Goal: Task Accomplishment & Management: Use online tool/utility

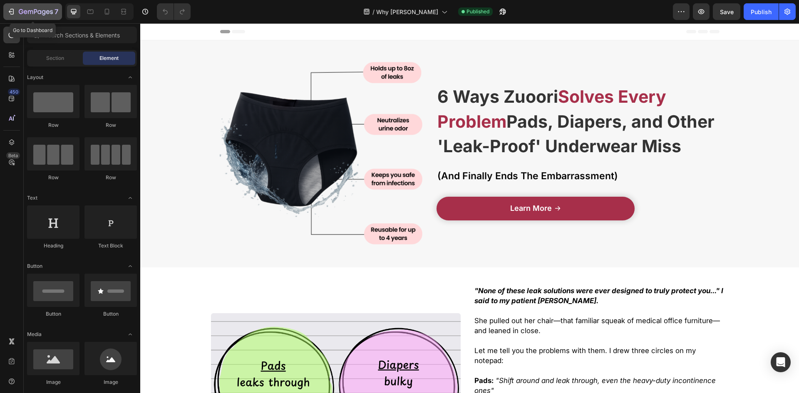
click at [20, 11] on icon "button" at bounding box center [36, 12] width 34 height 7
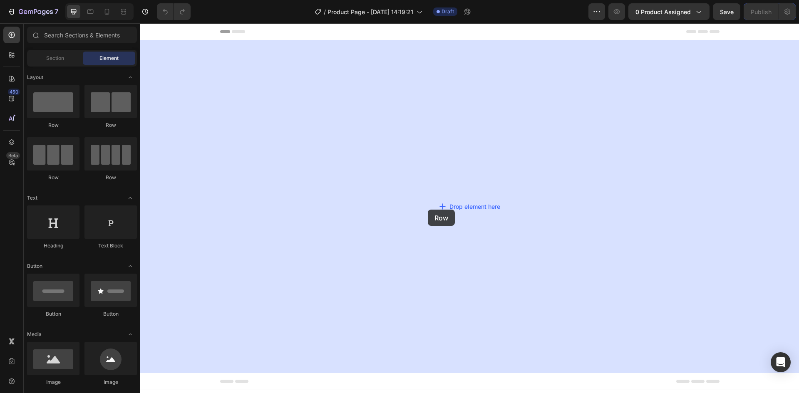
drag, startPoint x: 198, startPoint y: 131, endPoint x: 428, endPoint y: 210, distance: 242.9
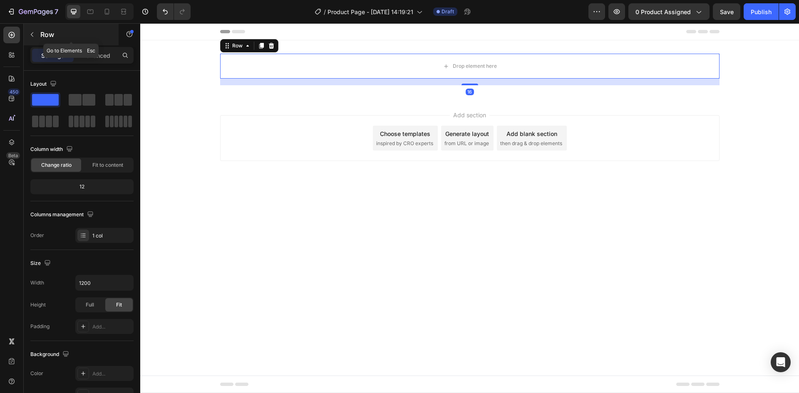
click at [35, 35] on button "button" at bounding box center [31, 34] width 13 height 13
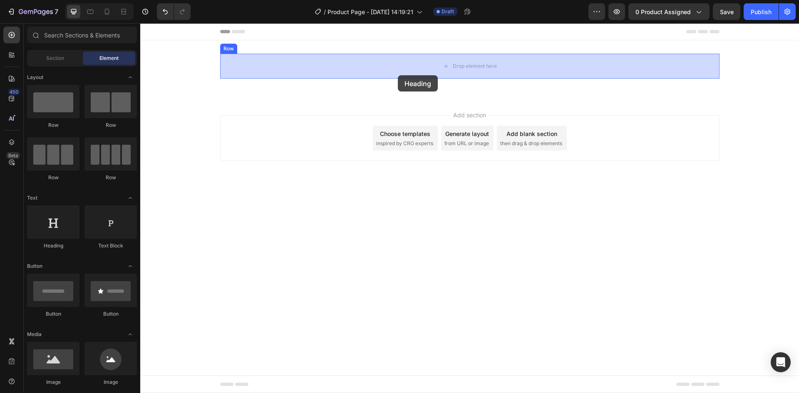
drag, startPoint x: 272, startPoint y: 232, endPoint x: 397, endPoint y: 77, distance: 199.3
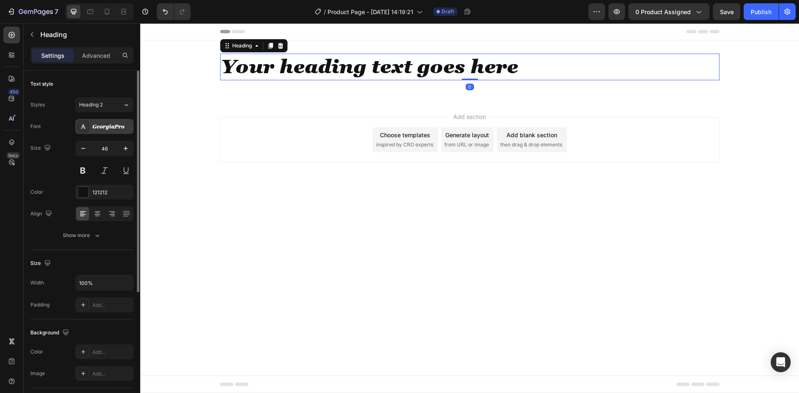
click at [106, 128] on div "GeorgiaPro" at bounding box center [111, 126] width 39 height 7
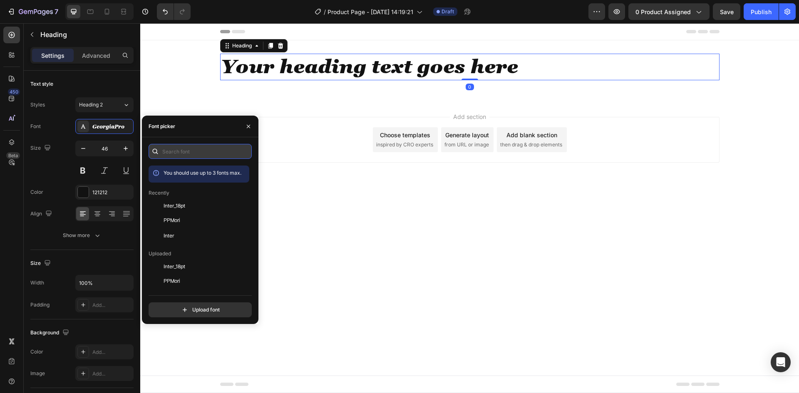
click at [171, 154] on input "text" at bounding box center [199, 151] width 103 height 15
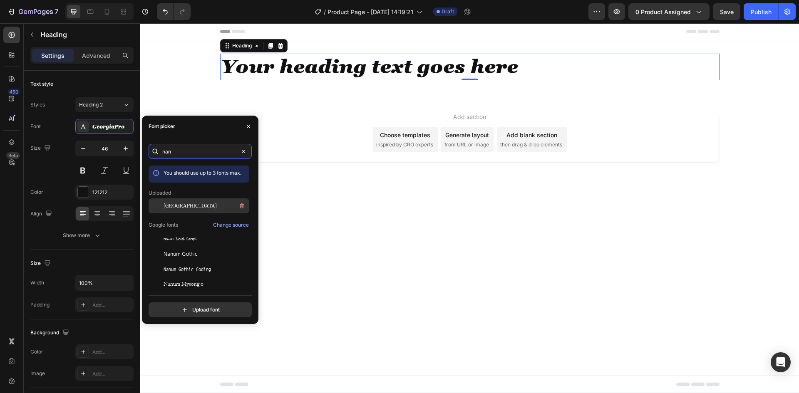
type input "nan"
click at [179, 262] on div "[GEOGRAPHIC_DATA]" at bounding box center [198, 269] width 101 height 15
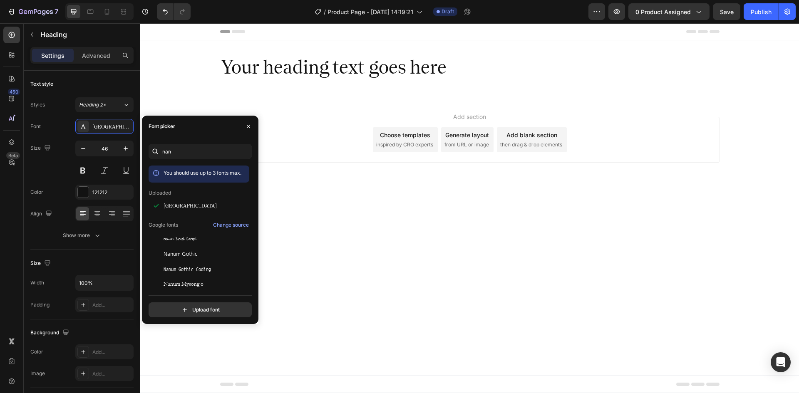
click at [314, 193] on div "Add section Choose templates inspired by CRO experts Generate layout from URL o…" at bounding box center [469, 151] width 658 height 102
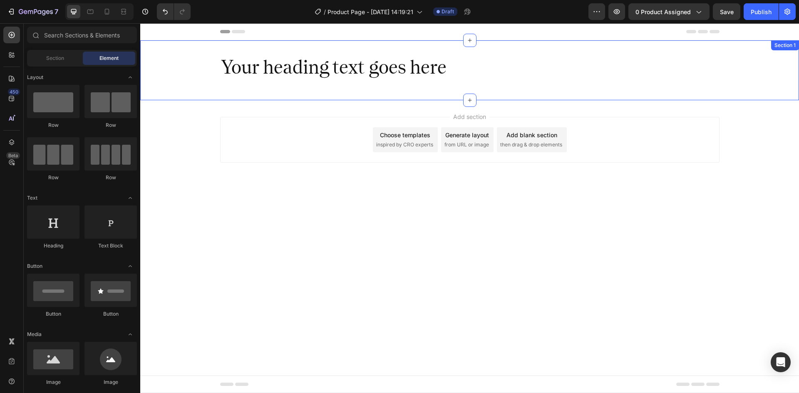
click at [251, 75] on h2 "Your heading text goes here" at bounding box center [469, 67] width 499 height 27
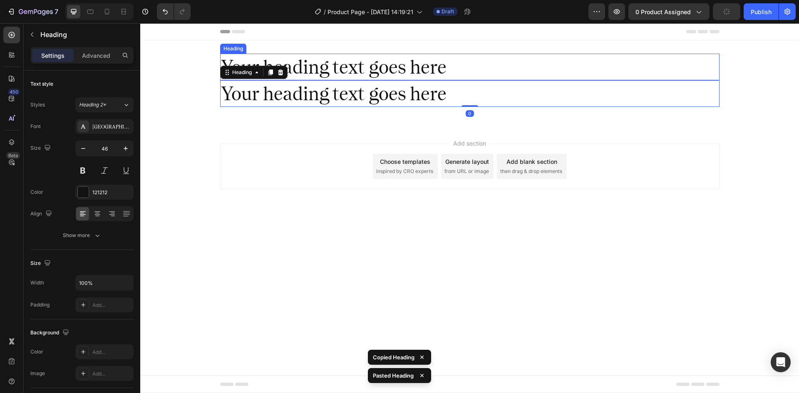
click at [331, 67] on h2 "Your heading text goes here" at bounding box center [469, 67] width 499 height 27
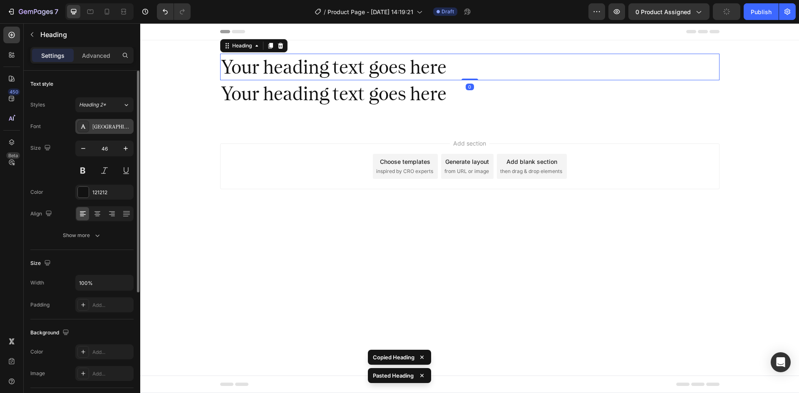
click at [114, 120] on div "[GEOGRAPHIC_DATA]" at bounding box center [104, 126] width 58 height 15
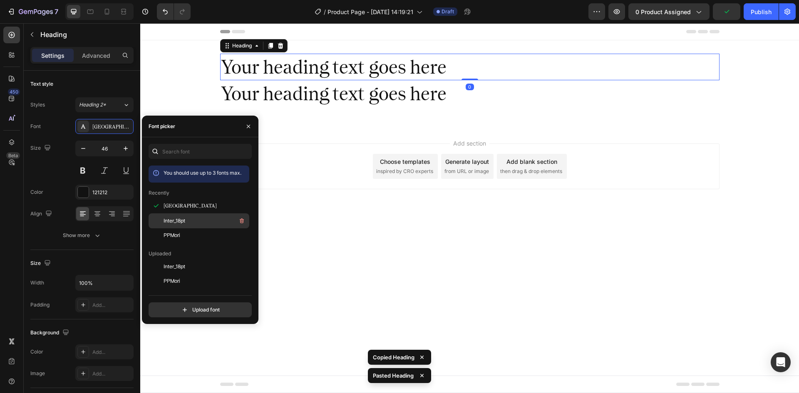
click at [190, 222] on div "Inter_18pt" at bounding box center [205, 221] width 84 height 10
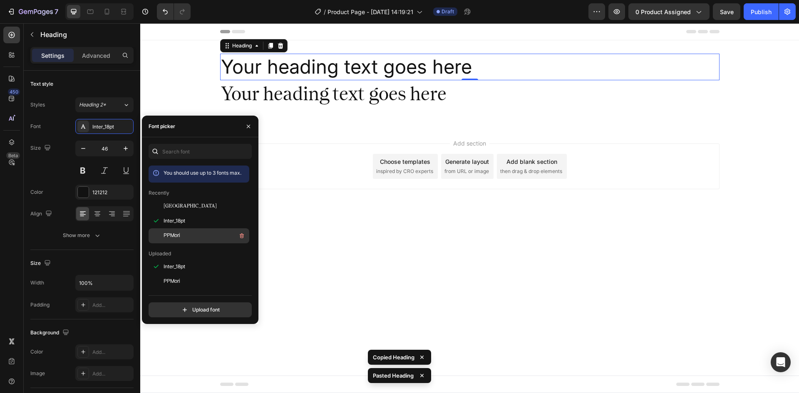
click at [190, 349] on div "PPMori" at bounding box center [198, 356] width 101 height 15
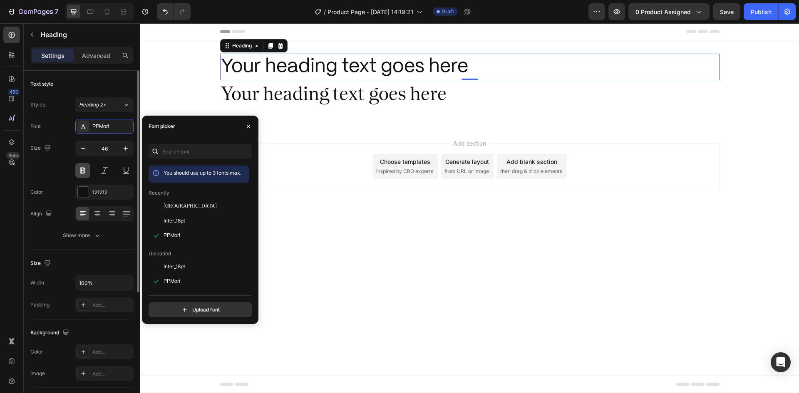
click at [82, 176] on button at bounding box center [82, 170] width 15 height 15
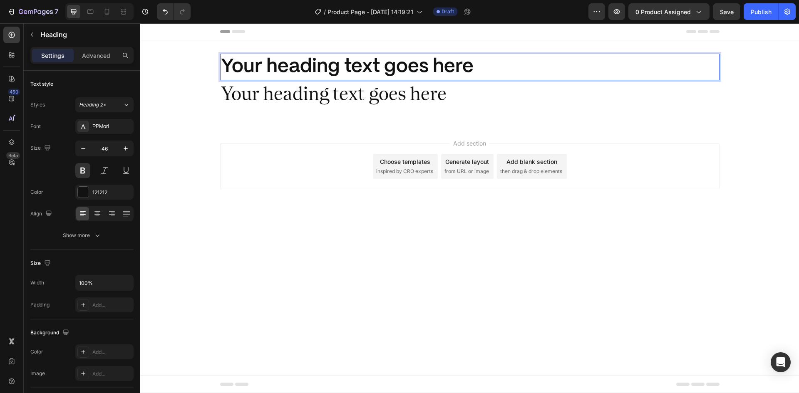
click at [341, 65] on h2 "Your heading text goes here" at bounding box center [469, 67] width 499 height 27
click at [341, 65] on p "Your heading text goes here" at bounding box center [469, 66] width 497 height 25
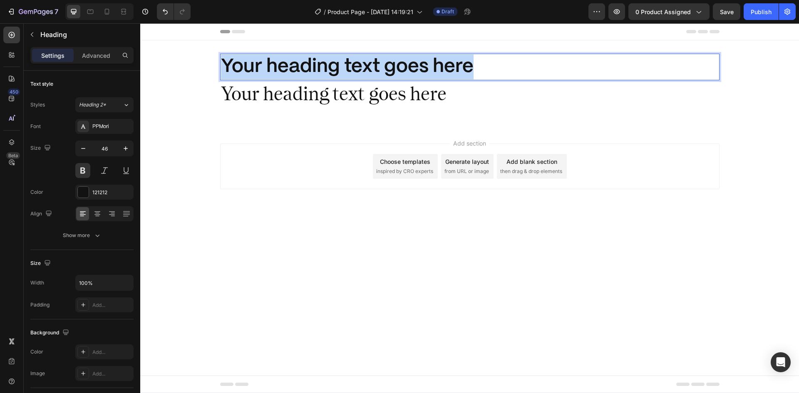
click at [341, 65] on p "Your heading text goes here" at bounding box center [469, 66] width 497 height 25
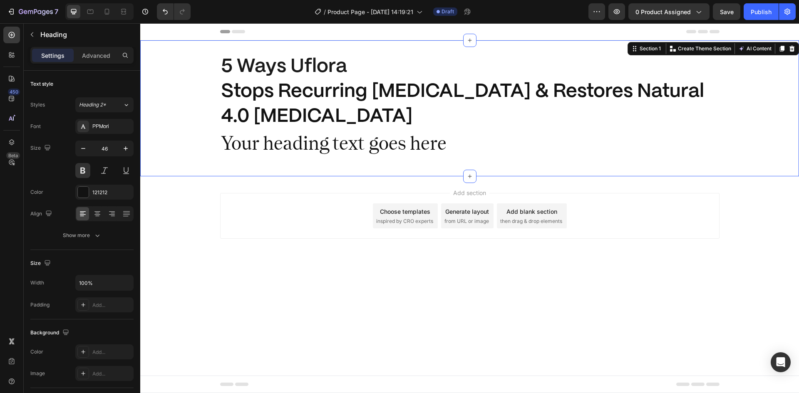
click at [198, 131] on div "⁠⁠⁠⁠⁠⁠⁠ 5 Ways Uflora Stops Recurring Bacterial Vaginosis & Restores Natural 4.…" at bounding box center [469, 108] width 658 height 109
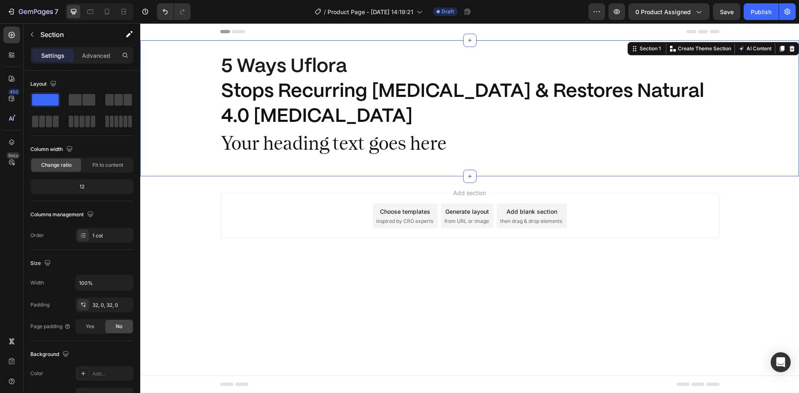
click at [187, 77] on div "⁠⁠⁠⁠⁠⁠⁠ 5 Ways Uflora Stops Recurring Bacterial Vaginosis & Restores Natural 4.…" at bounding box center [469, 108] width 658 height 109
click at [604, 12] on button "button" at bounding box center [596, 11] width 17 height 17
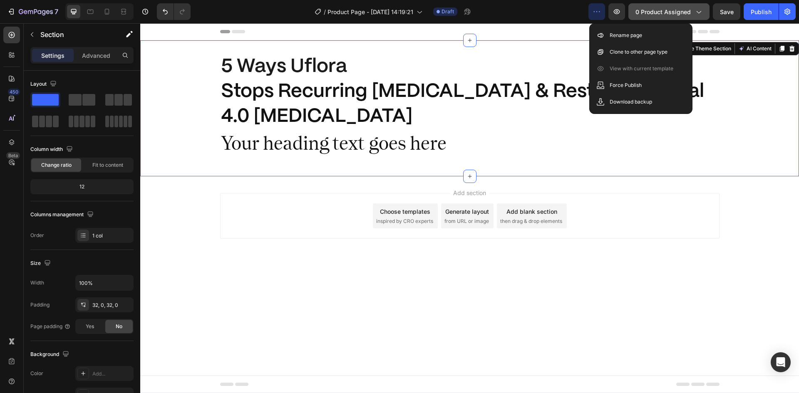
click at [703, 10] on button "0 product assigned" at bounding box center [668, 11] width 81 height 17
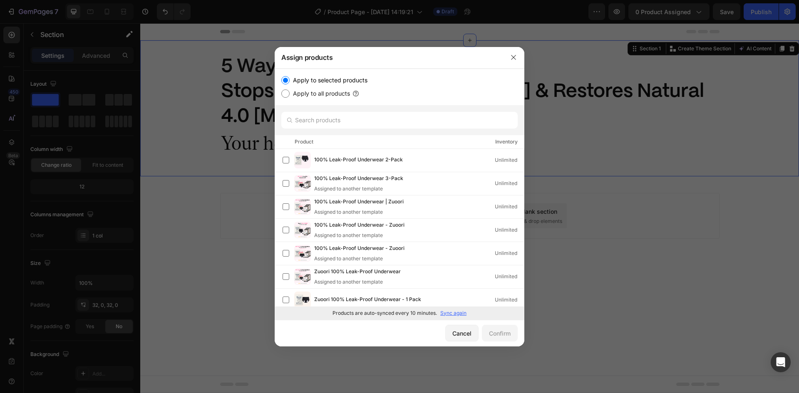
click at [589, 192] on div at bounding box center [399, 196] width 799 height 393
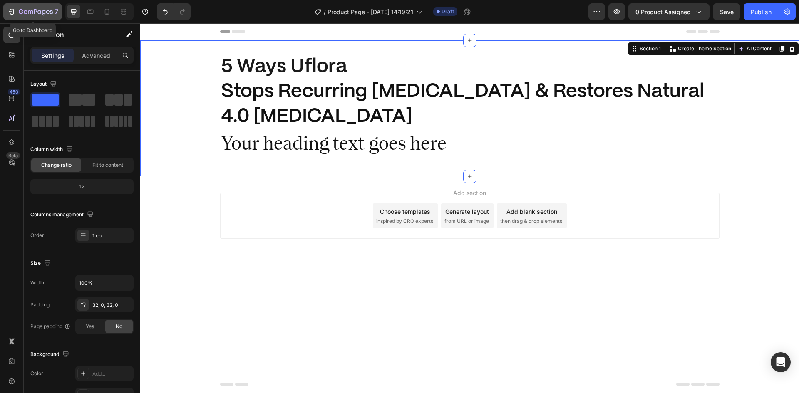
click at [10, 9] on icon "button" at bounding box center [12, 12] width 4 height 6
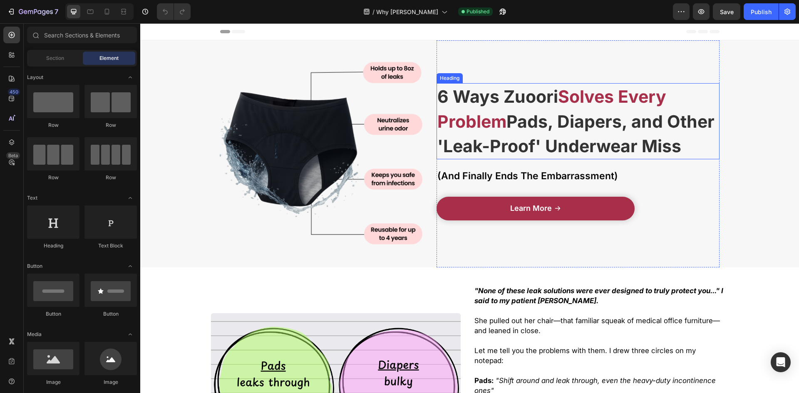
click at [459, 123] on strong "Solves Every Problem" at bounding box center [551, 109] width 229 height 46
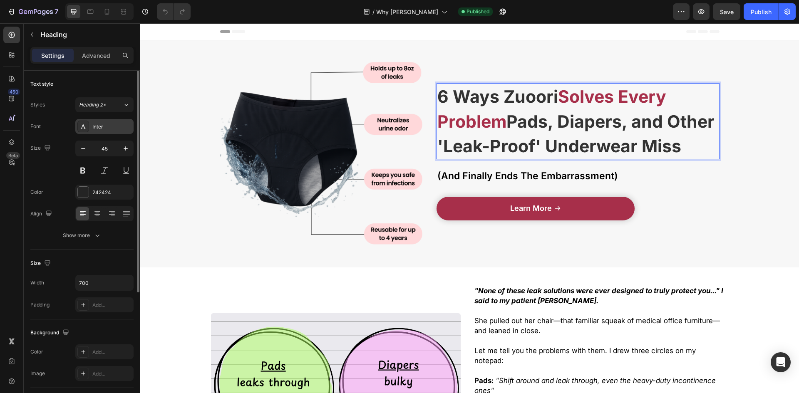
click at [114, 130] on div "Inter" at bounding box center [111, 126] width 39 height 7
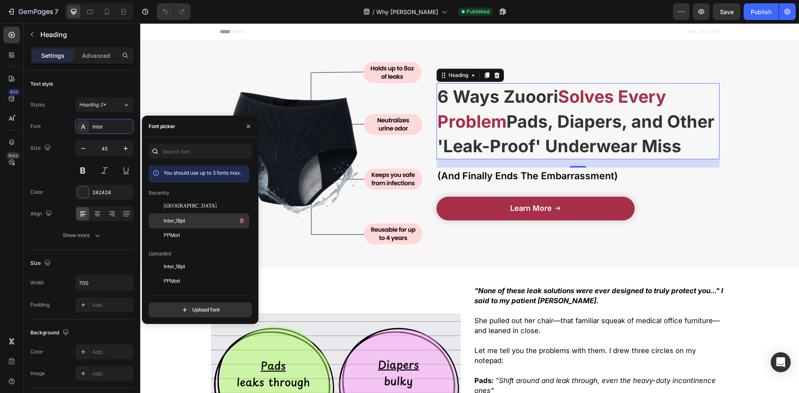
click at [199, 304] on div "Inter_18pt" at bounding box center [198, 311] width 101 height 15
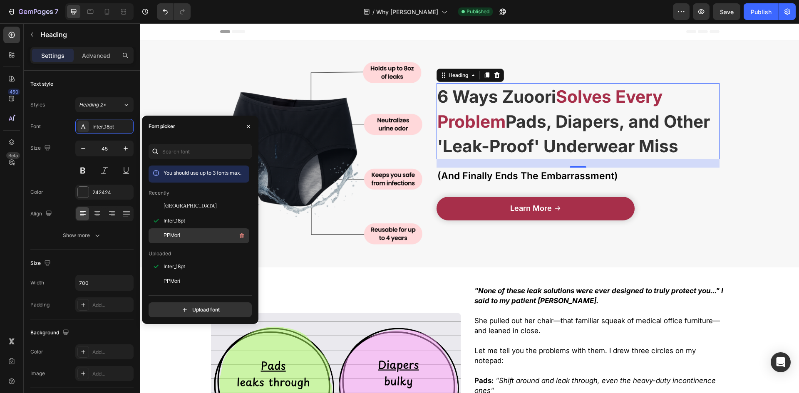
click at [187, 234] on div "PPMori" at bounding box center [205, 236] width 84 height 10
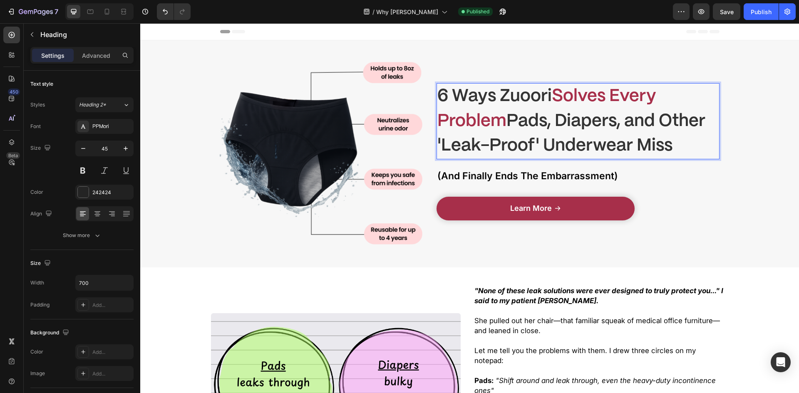
click at [499, 146] on strong "Pads, Diapers, and Other 'Leak-Proof' Underwear Miss" at bounding box center [571, 133] width 268 height 41
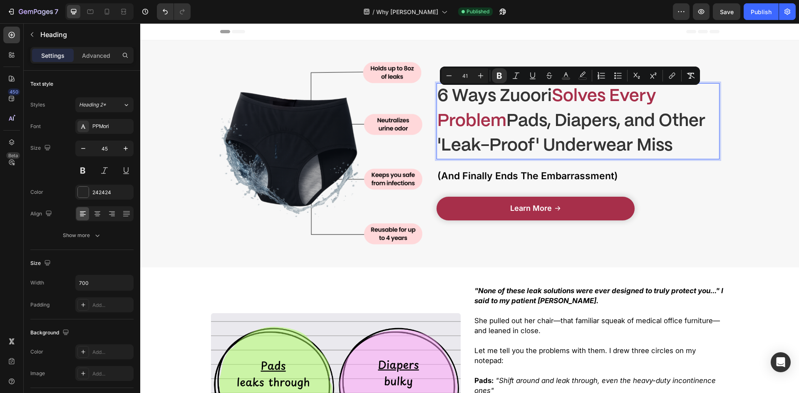
click at [497, 84] on div "Minus 41 Plus Bold Italic Underline Strikethrough color color Numbered List Bul…" at bounding box center [570, 76] width 260 height 18
click at [497, 78] on icon "Editor contextual toolbar" at bounding box center [499, 76] width 5 height 6
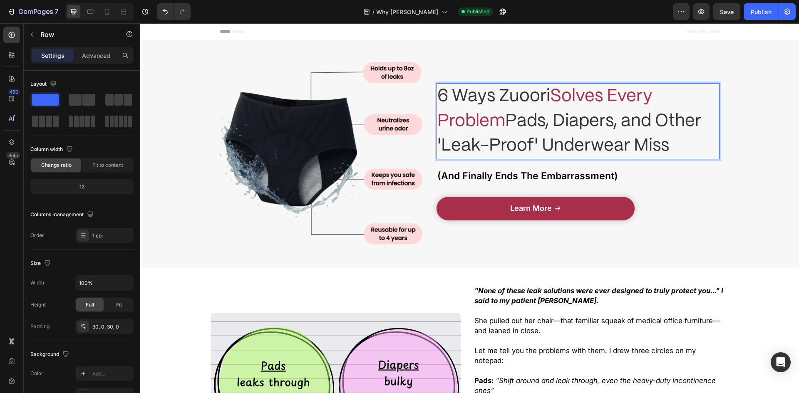
click at [497, 78] on div "6 Ways Zuoori Solves Every Problem Pads, Diapers, and Other 'Leak-Proof' Underw…" at bounding box center [577, 154] width 283 height 202
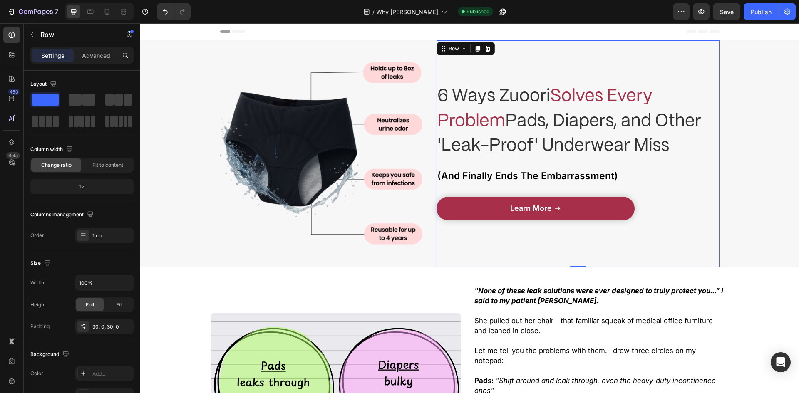
click at [505, 104] on span "6 Ways Zuoori" at bounding box center [493, 96] width 113 height 16
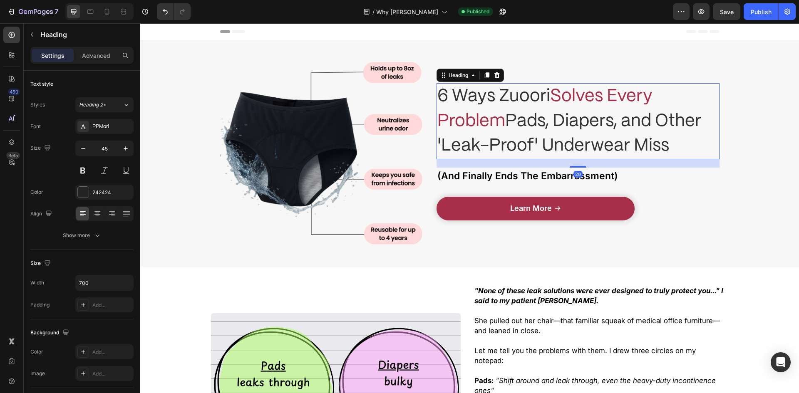
click at [506, 104] on span "6 Ways Zuoori" at bounding box center [493, 96] width 113 height 16
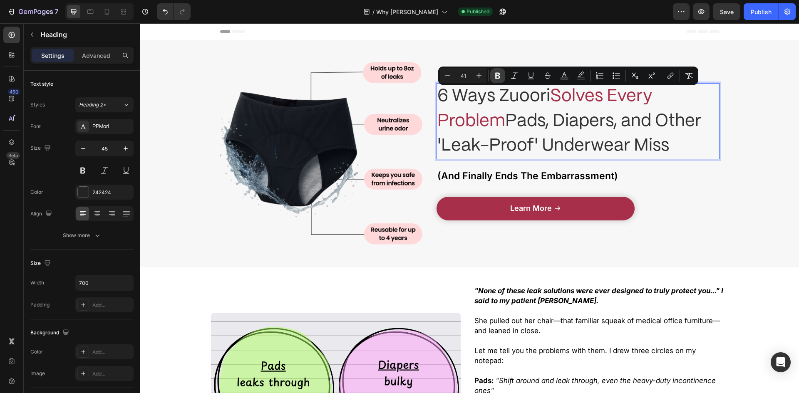
drag, startPoint x: 502, startPoint y: 76, endPoint x: 358, endPoint y: 64, distance: 144.4
click at [502, 76] on button "Bold" at bounding box center [497, 75] width 15 height 15
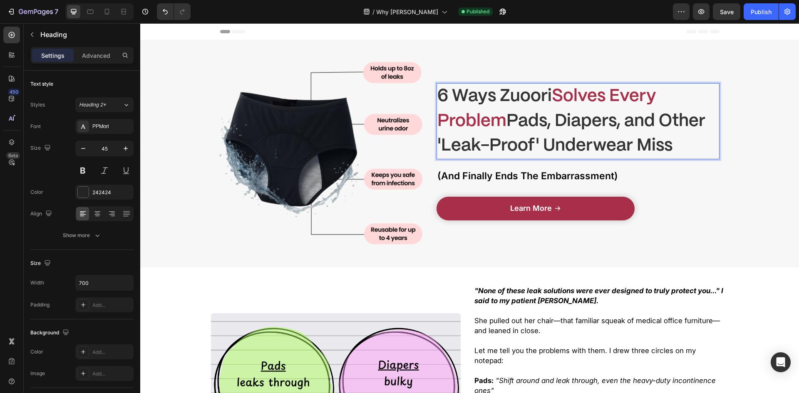
click at [696, 211] on div "Learn More Button" at bounding box center [577, 209] width 283 height 24
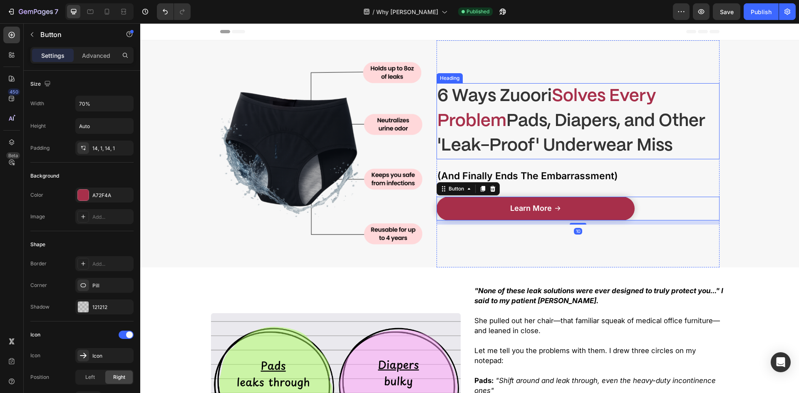
click at [571, 124] on strong "Pads, Diapers, and Other 'Leak-Proof' Underwear Miss" at bounding box center [571, 133] width 268 height 41
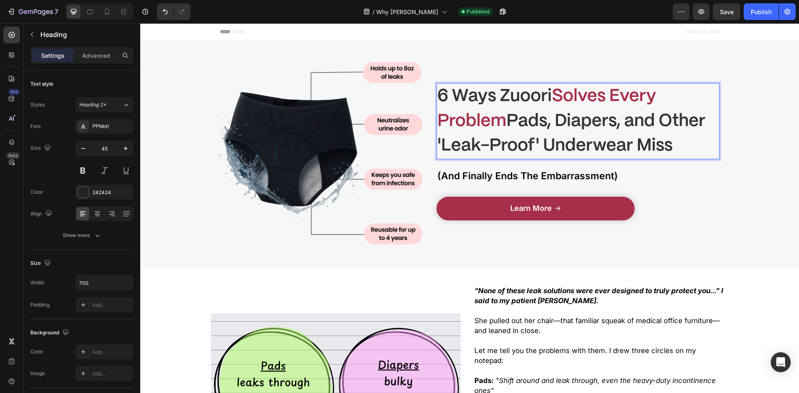
drag, startPoint x: 700, startPoint y: 147, endPoint x: 540, endPoint y: 130, distance: 160.6
click at [499, 119] on p "6 Ways Zuoori Solves Every Problem Pads, Diapers, and Other 'Leak-Proof' Underw…" at bounding box center [578, 121] width 282 height 74
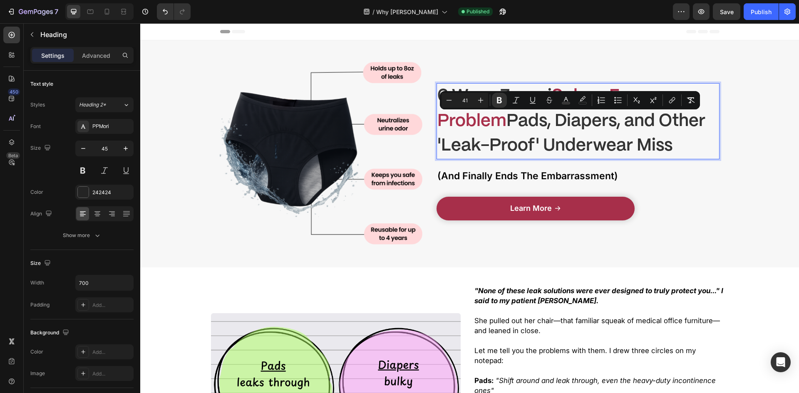
click at [542, 130] on p "6 Ways Zuoori Solves Every Problem Pads, Diapers, and Other 'Leak-Proof' Underw…" at bounding box center [578, 121] width 282 height 74
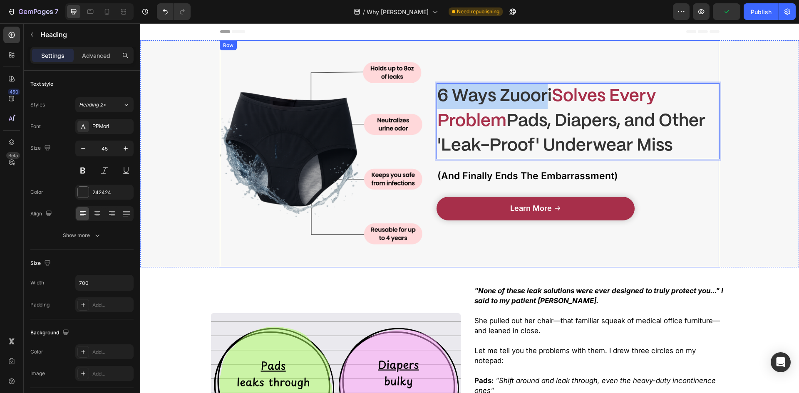
drag, startPoint x: 542, startPoint y: 97, endPoint x: 427, endPoint y: 90, distance: 115.4
click at [427, 90] on div "6 Ways Zuoori Solves Every Problem Pads, Diapers, and Other 'Leak-Proof' Underw…" at bounding box center [469, 153] width 499 height 227
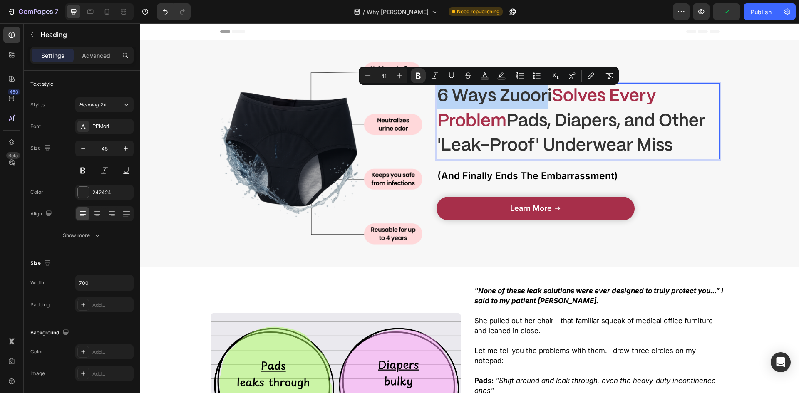
click at [516, 101] on strong "6 Ways Zuoori" at bounding box center [494, 96] width 114 height 16
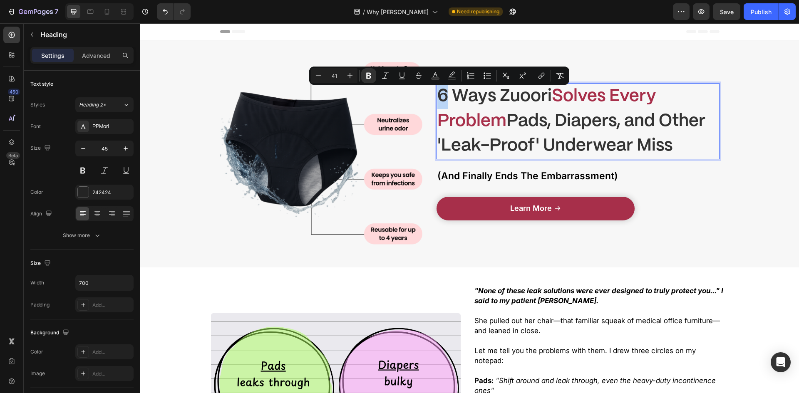
drag, startPoint x: 440, startPoint y: 93, endPoint x: 435, endPoint y: 92, distance: 4.6
click at [437, 92] on strong "6 Ways Zuoori" at bounding box center [494, 96] width 114 height 16
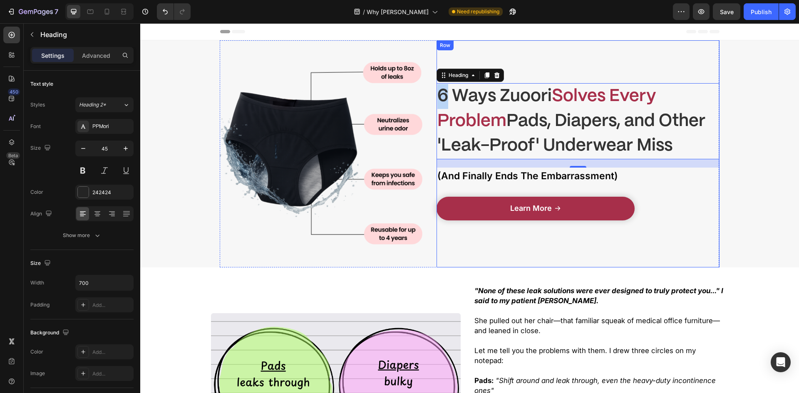
click at [506, 181] on span "(And Finally Ends The Embarrassment)" at bounding box center [527, 176] width 180 height 12
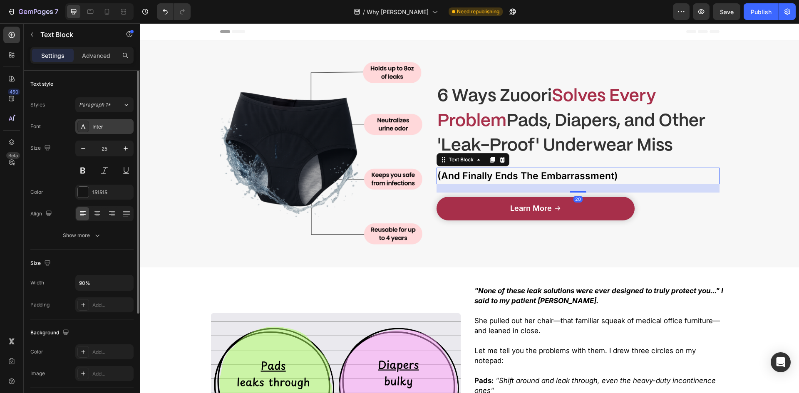
click at [108, 131] on div "Inter" at bounding box center [104, 126] width 58 height 15
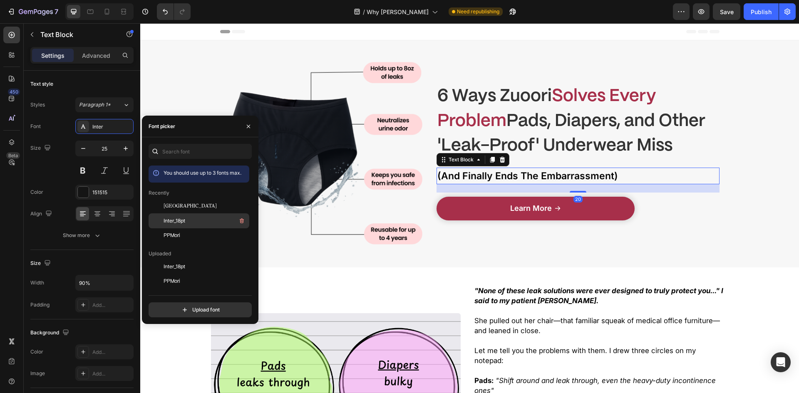
click at [188, 304] on div "Inter_18pt" at bounding box center [198, 311] width 101 height 15
click at [185, 216] on div "Inter_18pt" at bounding box center [205, 221] width 84 height 10
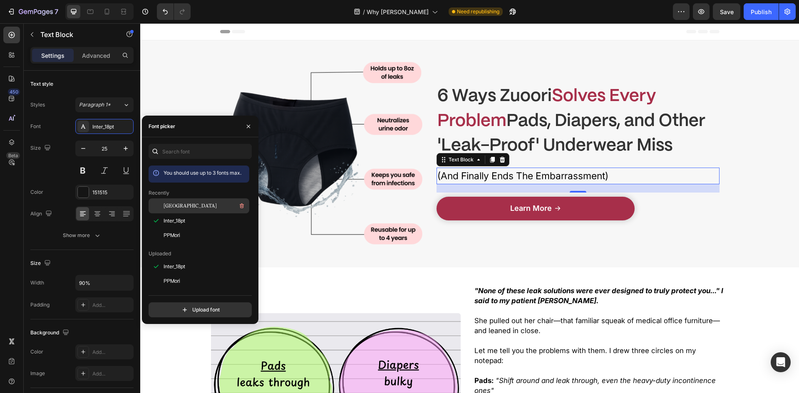
click at [183, 206] on div "[GEOGRAPHIC_DATA]" at bounding box center [205, 206] width 84 height 10
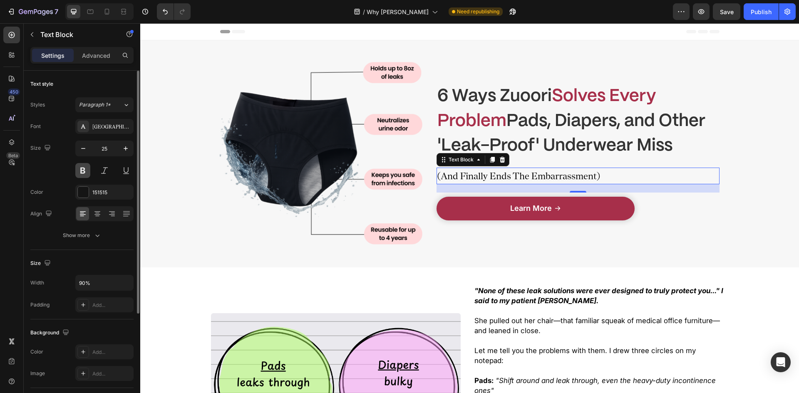
click at [84, 168] on button at bounding box center [82, 170] width 15 height 15
click at [100, 171] on button at bounding box center [104, 170] width 15 height 15
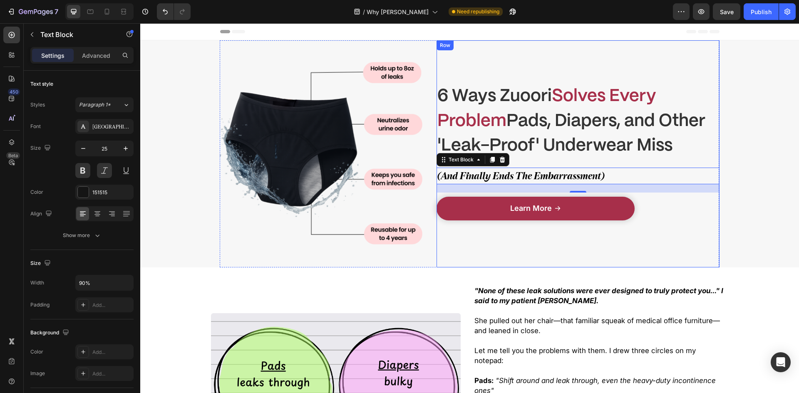
click at [583, 148] on strong "Pads, Diapers, and Other 'Leak-Proof' Underwear Miss" at bounding box center [571, 133] width 268 height 41
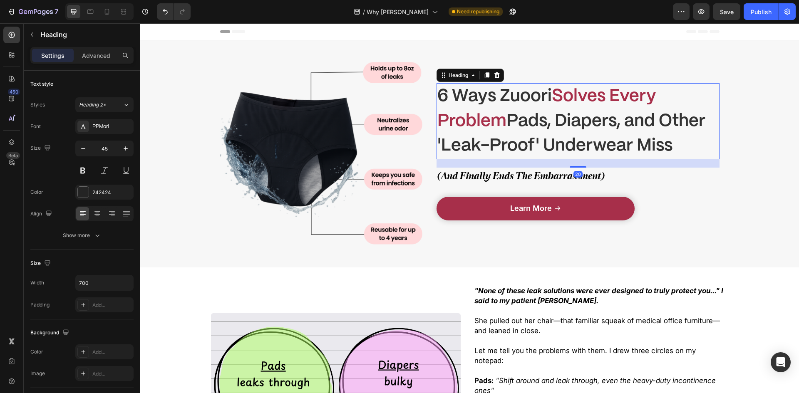
click at [575, 162] on div "20" at bounding box center [577, 163] width 283 height 8
click at [559, 171] on span "(And Finally Ends The Embarrassment)" at bounding box center [520, 176] width 167 height 12
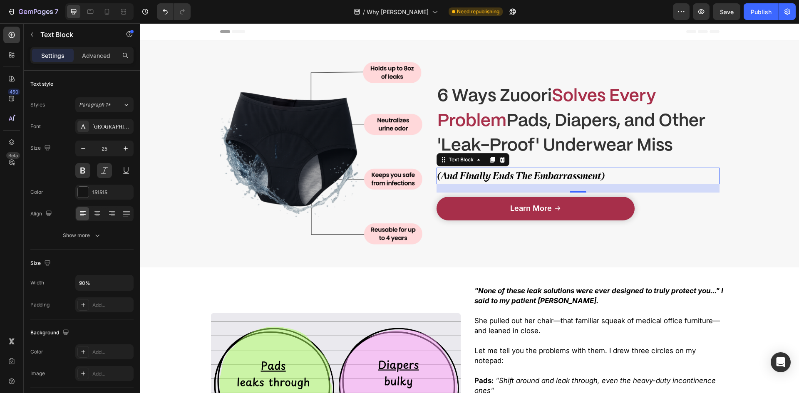
click at [559, 171] on span "(And Finally Ends The Embarrassment)" at bounding box center [520, 176] width 167 height 12
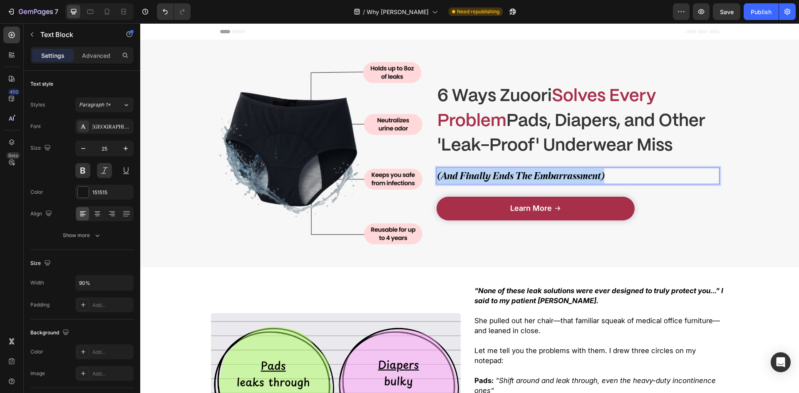
click at [559, 171] on span "(And Finally Ends The Embarrassment)" at bounding box center [520, 176] width 167 height 12
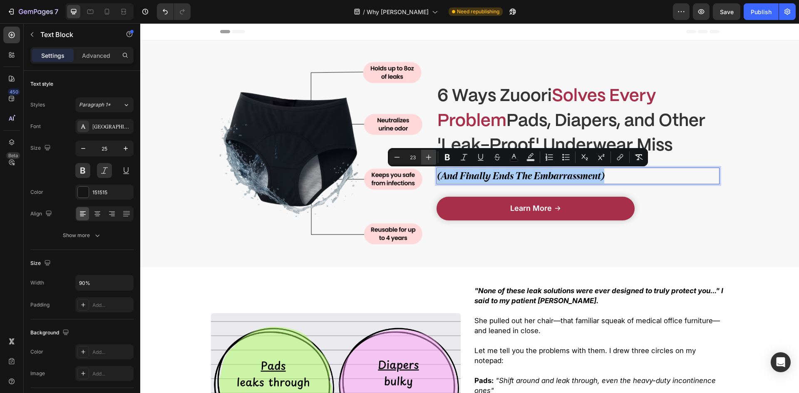
click at [431, 154] on icon "Editor contextual toolbar" at bounding box center [428, 157] width 8 height 8
type input "26"
click at [536, 180] on span "(And Finally Ends The Embarrassment)" at bounding box center [531, 175] width 189 height 13
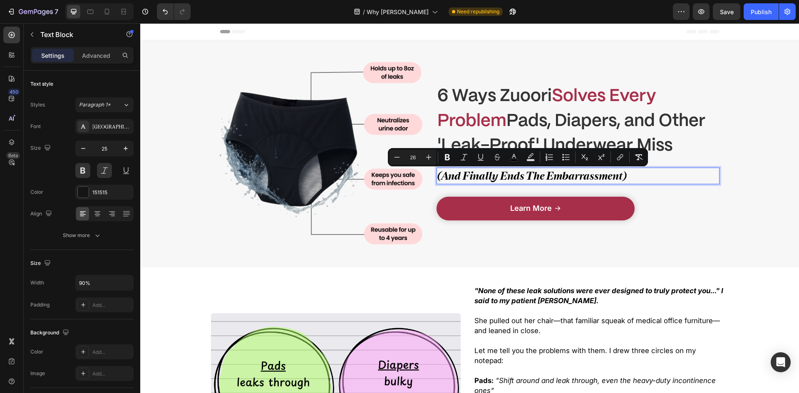
click at [541, 176] on span "(And Finally Ends The Embarrassment)" at bounding box center [531, 175] width 189 height 13
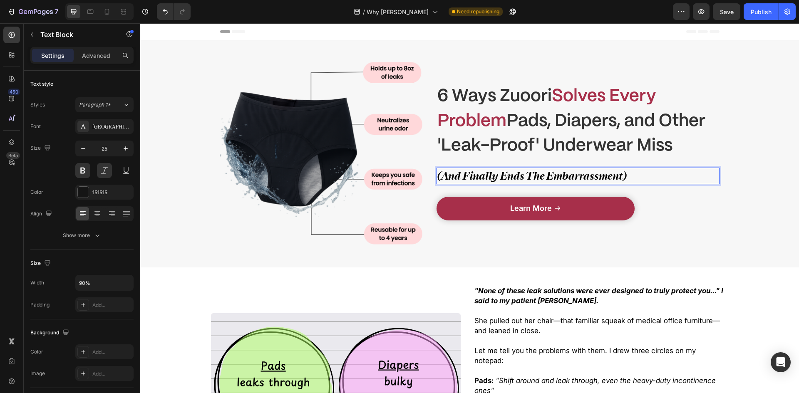
click at [543, 178] on span "(And Finally Ends The Embarrassment)" at bounding box center [531, 175] width 189 height 13
click at [708, 256] on div "⁠⁠⁠⁠⁠⁠⁠ 6 Ways Zuoori Solves Every Problem Pads, Diapers, and Other 'Leak-Proof…" at bounding box center [577, 153] width 283 height 227
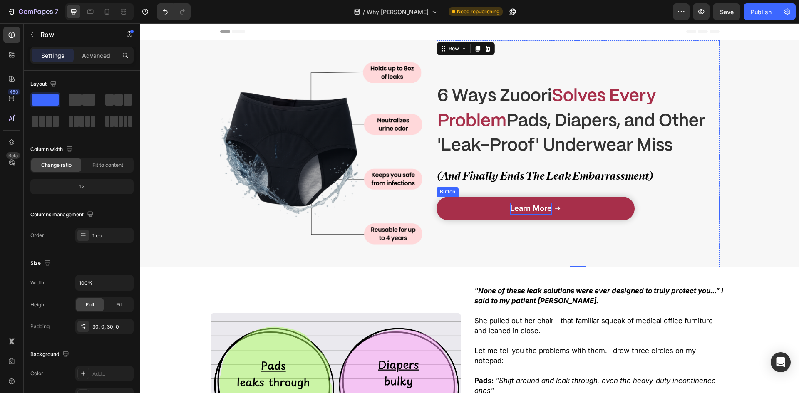
click at [520, 205] on span "Learn More" at bounding box center [531, 208] width 42 height 9
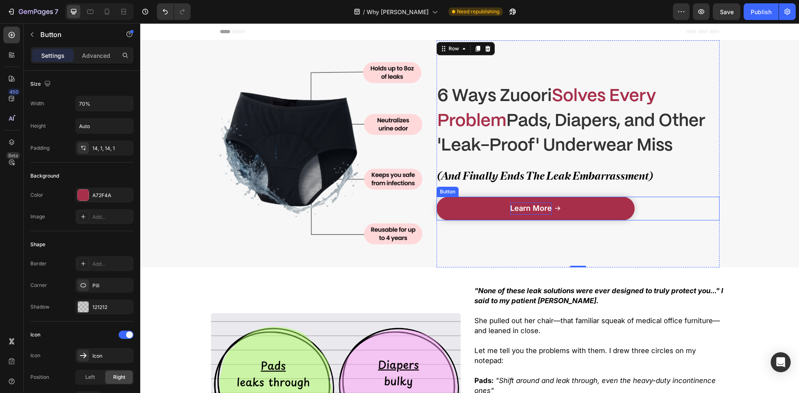
click at [520, 205] on span "Learn More" at bounding box center [531, 208] width 42 height 9
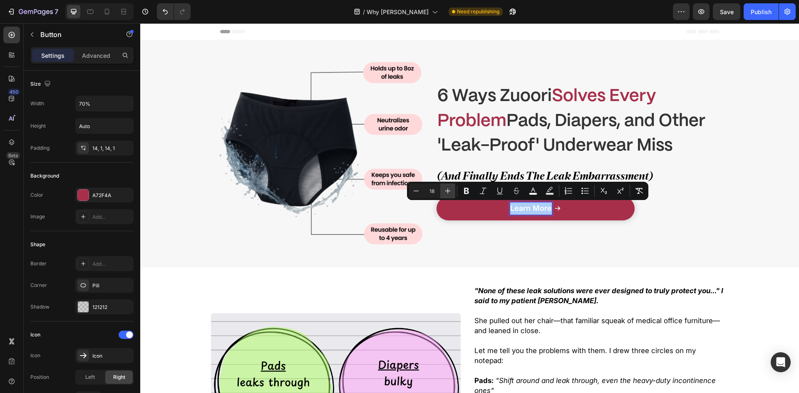
click at [449, 191] on icon "Editor contextual toolbar" at bounding box center [447, 190] width 5 height 5
drag, startPoint x: 449, startPoint y: 191, endPoint x: 217, endPoint y: 174, distance: 232.7
click at [449, 191] on icon "Editor contextual toolbar" at bounding box center [447, 190] width 5 height 5
type input "20"
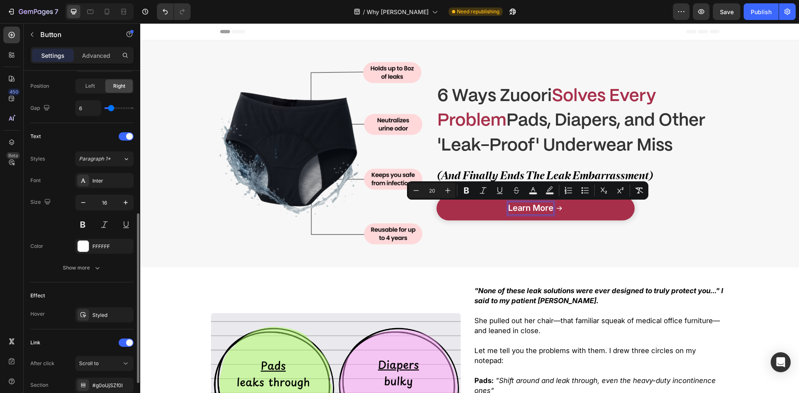
scroll to position [359, 0]
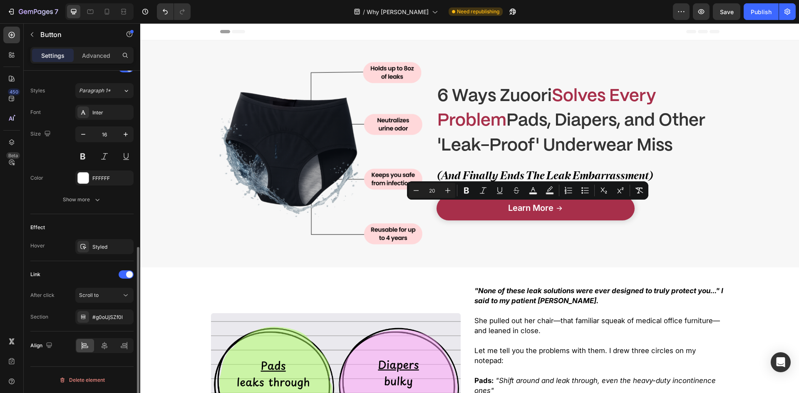
click at [94, 208] on div "Text Styles Paragraph 1* Font Inter Size 16 Color FFFFFF Show more" at bounding box center [81, 134] width 103 height 159
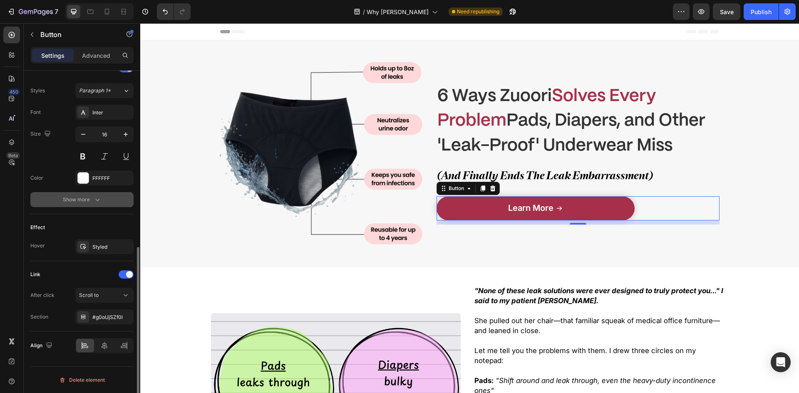
click at [94, 202] on icon "button" at bounding box center [97, 199] width 8 height 8
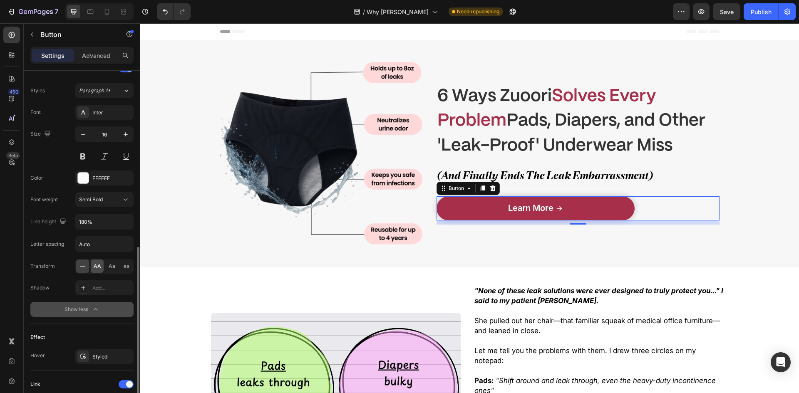
click at [101, 267] on div "AA" at bounding box center [97, 266] width 13 height 13
click at [96, 123] on div "Font Inter Size 16 Color FFFFFF Font weight Semi Bold Line height 180% Letter s…" at bounding box center [81, 211] width 103 height 212
click at [96, 119] on div "Inter" at bounding box center [104, 112] width 58 height 15
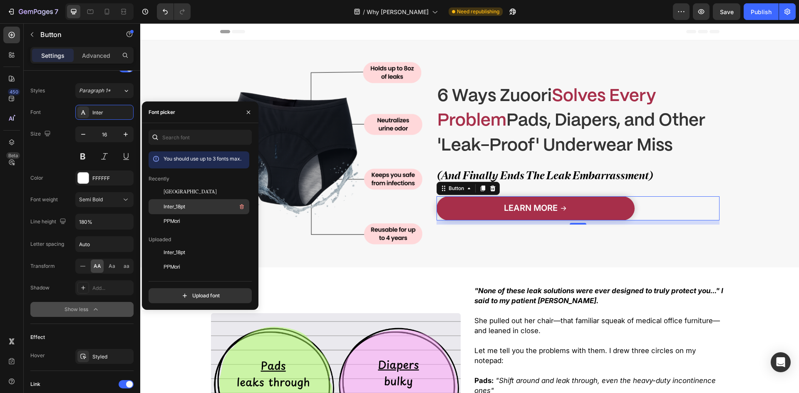
click at [193, 205] on div "Inter_18pt" at bounding box center [205, 207] width 84 height 10
click at [81, 154] on button at bounding box center [82, 156] width 15 height 15
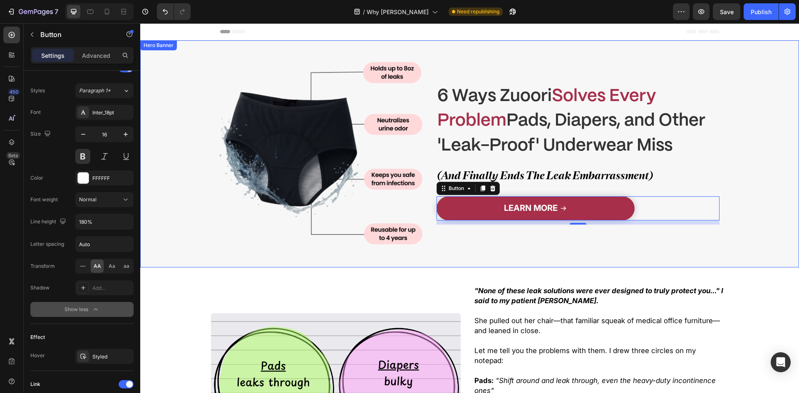
click at [395, 260] on div "Image" at bounding box center [321, 153] width 202 height 227
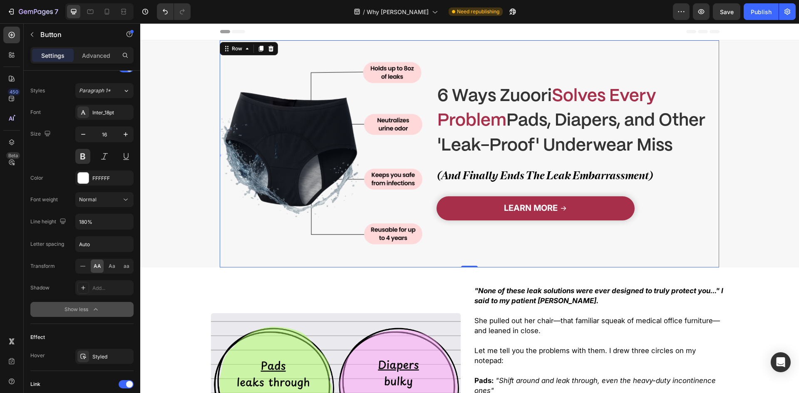
scroll to position [0, 0]
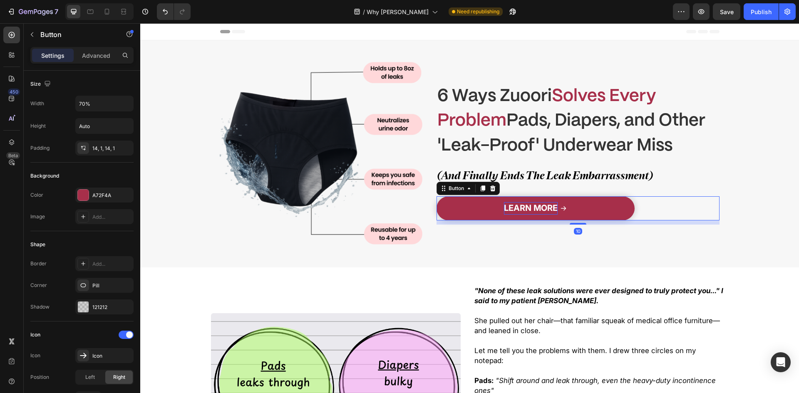
click at [516, 210] on span "Learn More" at bounding box center [531, 208] width 54 height 10
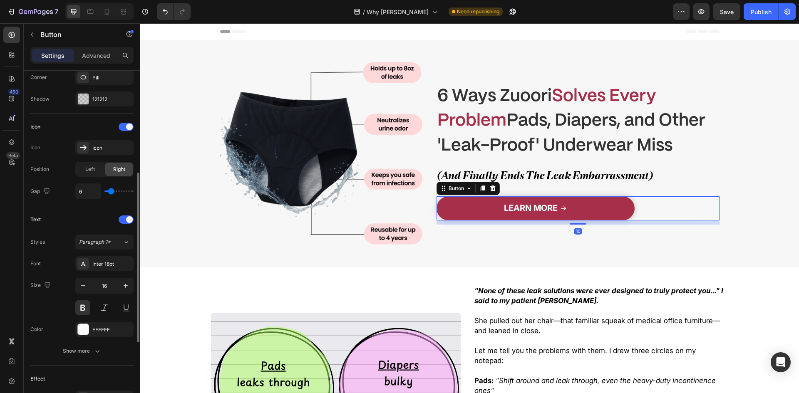
click at [110, 252] on div "Styles Paragraph 1* Font Inter_18pt Size 16 Color FFFFFF Show more" at bounding box center [81, 297] width 103 height 124
click at [112, 259] on div "Inter_18pt" at bounding box center [104, 263] width 58 height 15
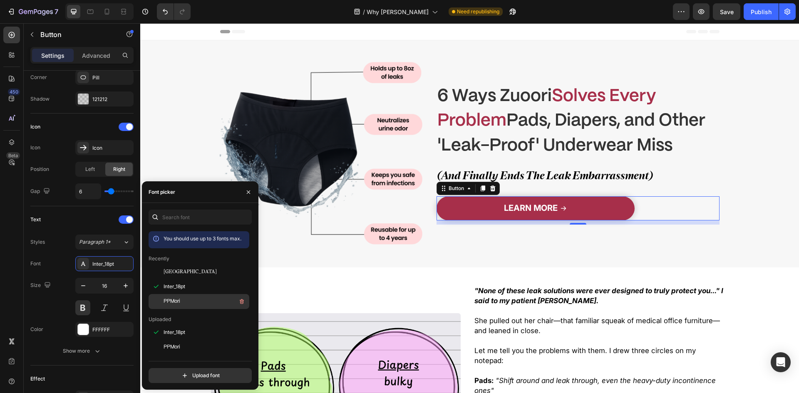
click at [183, 300] on div "PPMori" at bounding box center [205, 302] width 84 height 10
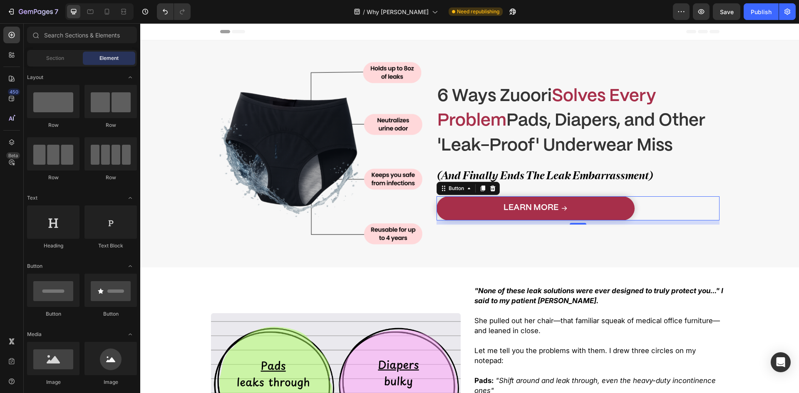
drag, startPoint x: 412, startPoint y: 270, endPoint x: 383, endPoint y: 282, distance: 31.5
click at [602, 213] on link "Learn More" at bounding box center [535, 208] width 198 height 24
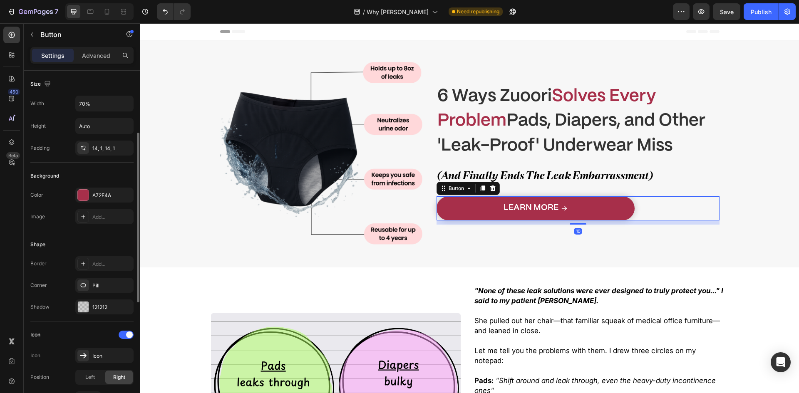
scroll to position [125, 0]
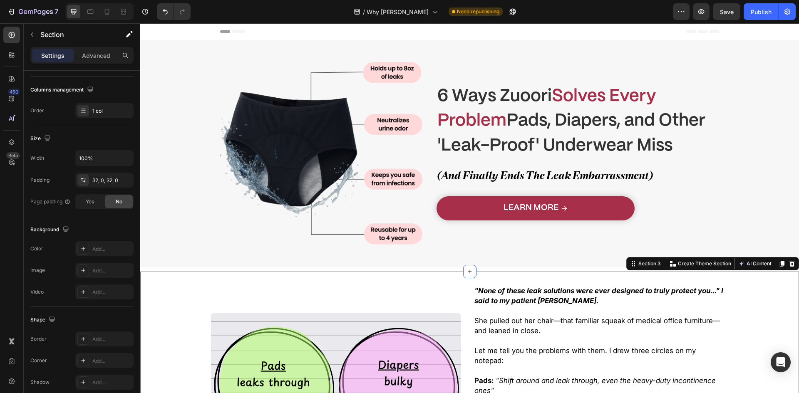
scroll to position [0, 0]
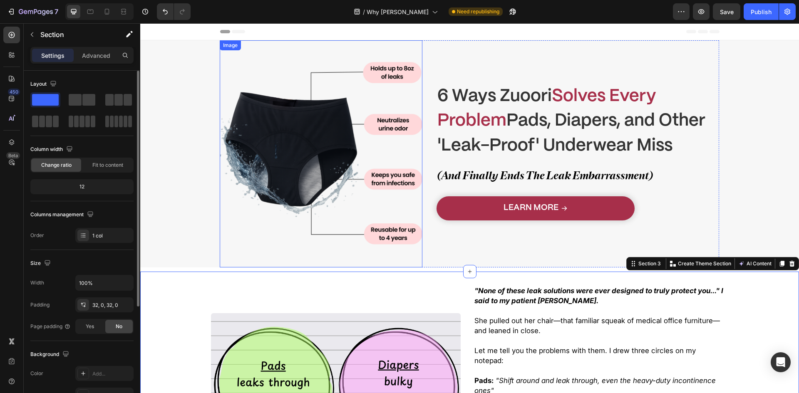
click at [460, 212] on link "Learn More" at bounding box center [535, 208] width 198 height 24
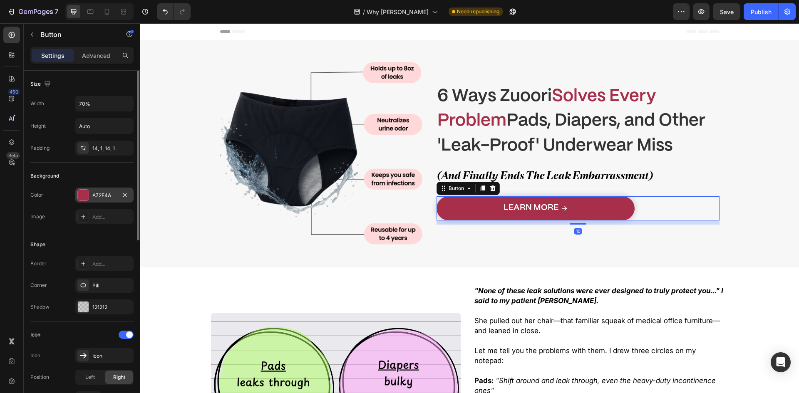
click at [106, 194] on div "A72F4A" at bounding box center [104, 195] width 24 height 7
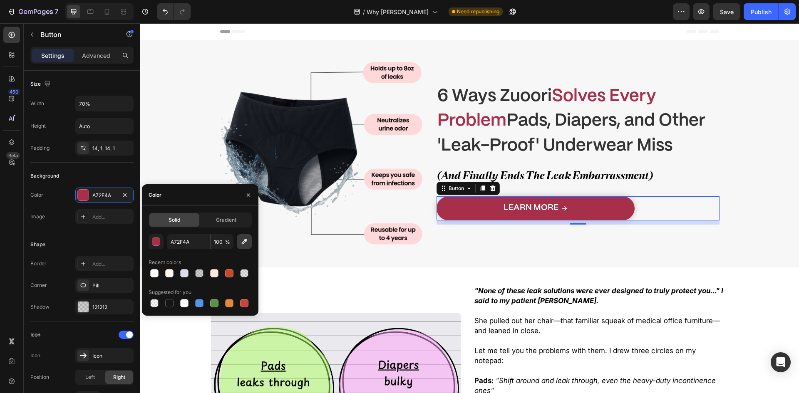
click at [245, 242] on icon "button" at bounding box center [244, 241] width 5 height 5
type input "C74827"
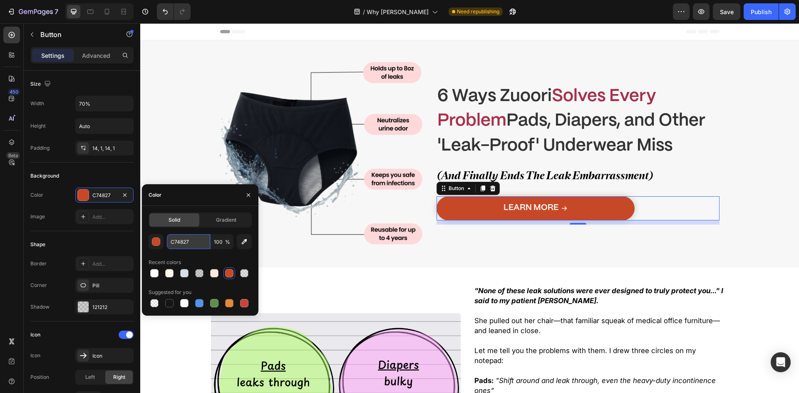
click at [176, 247] on input "C74827" at bounding box center [188, 241] width 43 height 15
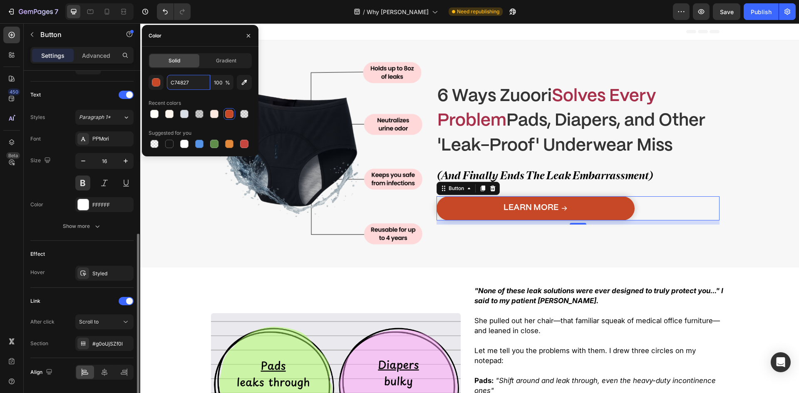
scroll to position [359, 0]
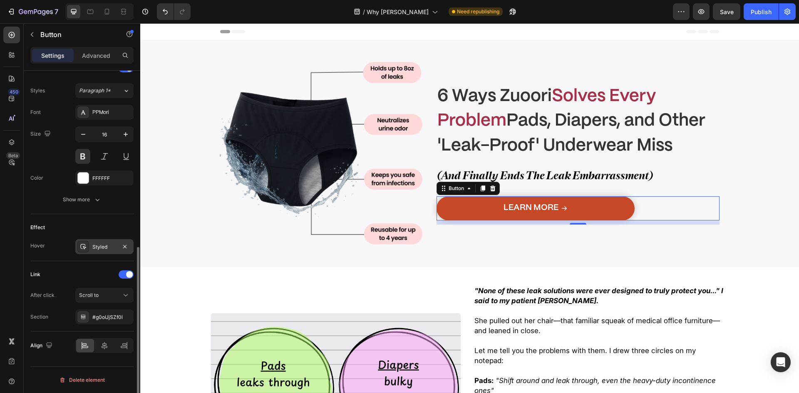
click at [109, 246] on div "Styled" at bounding box center [104, 246] width 24 height 7
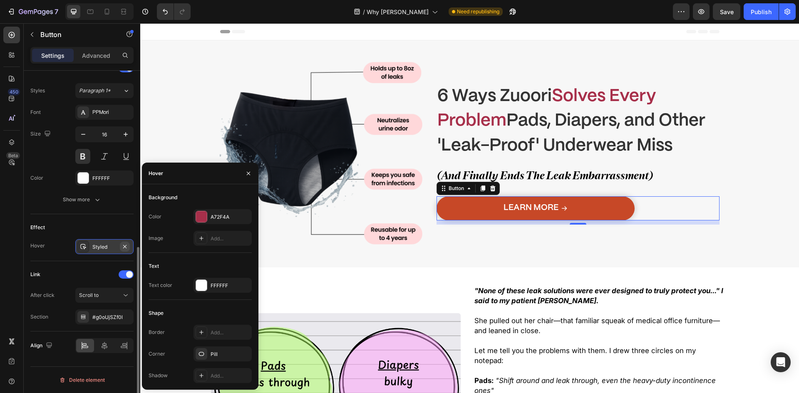
click at [125, 245] on icon "button" at bounding box center [124, 246] width 7 height 7
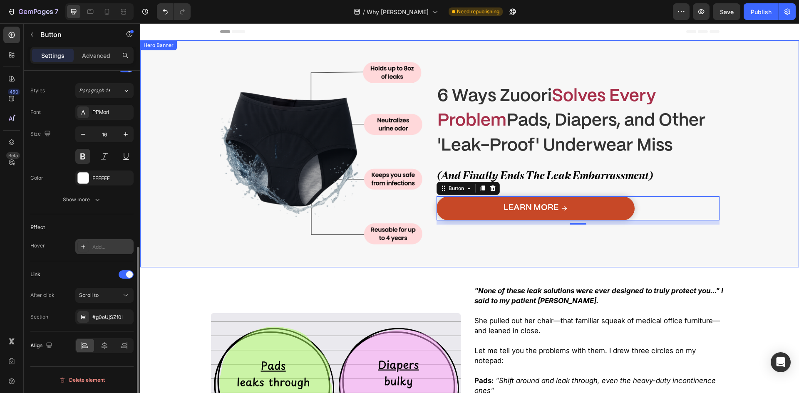
click at [402, 244] on img at bounding box center [321, 154] width 202 height 202
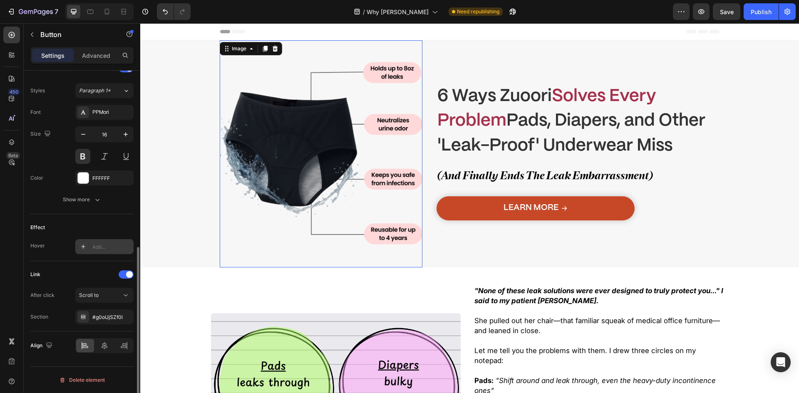
scroll to position [0, 0]
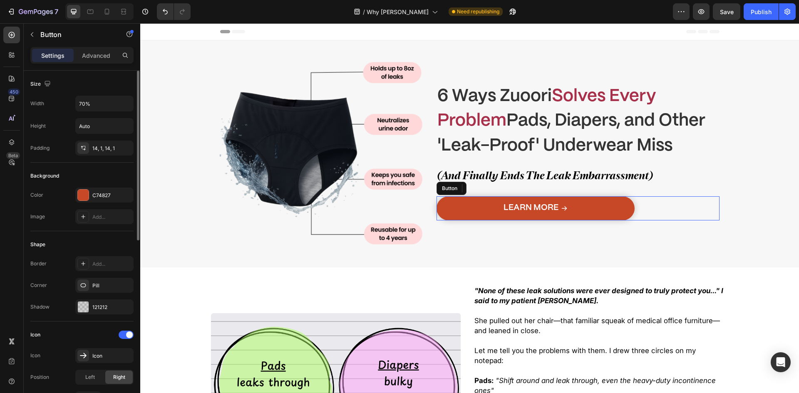
click at [458, 204] on link "Learn More" at bounding box center [535, 208] width 198 height 24
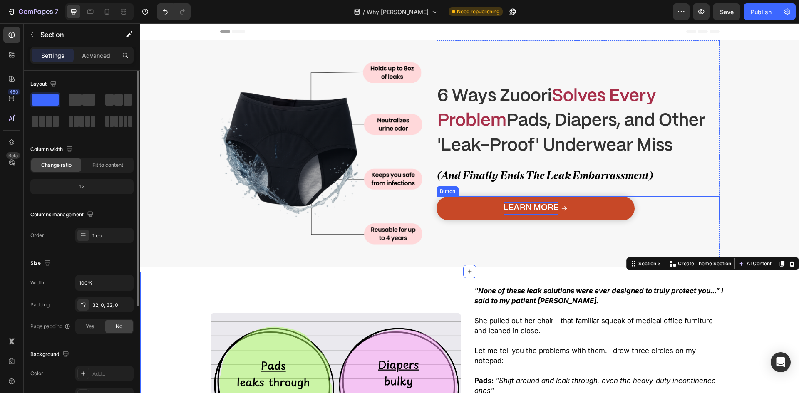
click at [514, 210] on span "Learn More" at bounding box center [530, 208] width 55 height 8
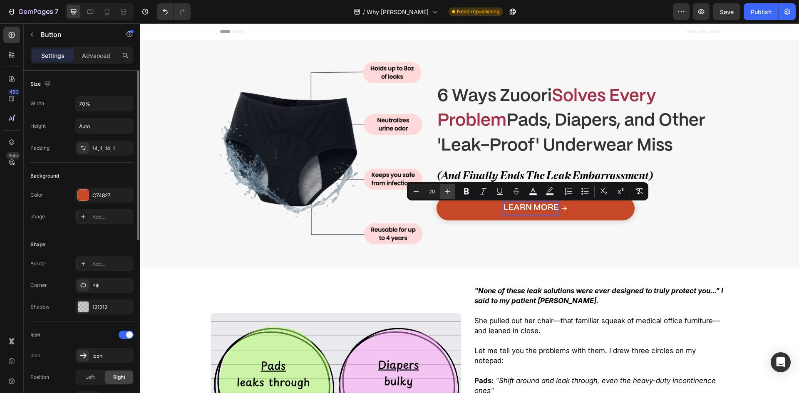
click at [453, 189] on button "Plus" at bounding box center [447, 191] width 15 height 15
drag, startPoint x: 453, startPoint y: 189, endPoint x: 341, endPoint y: 132, distance: 126.1
click at [453, 189] on button "Plus" at bounding box center [447, 191] width 15 height 15
type input "22"
click at [482, 153] on strong "Pads, Diapers, and Other 'Leak-Proof' Underwear Miss" at bounding box center [571, 133] width 268 height 41
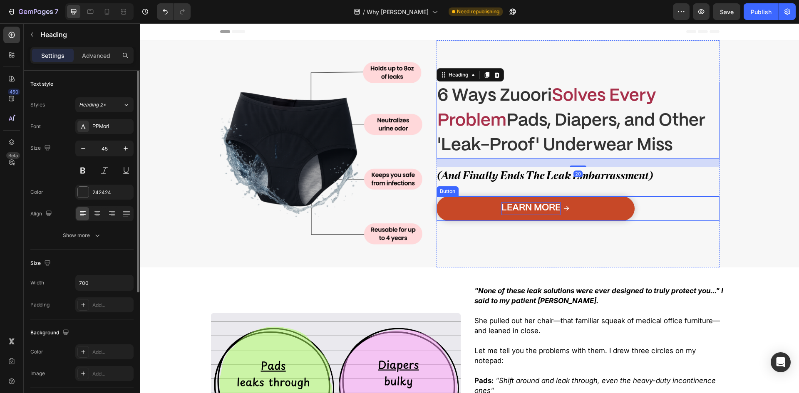
click at [518, 206] on span "Learn More" at bounding box center [530, 207] width 59 height 9
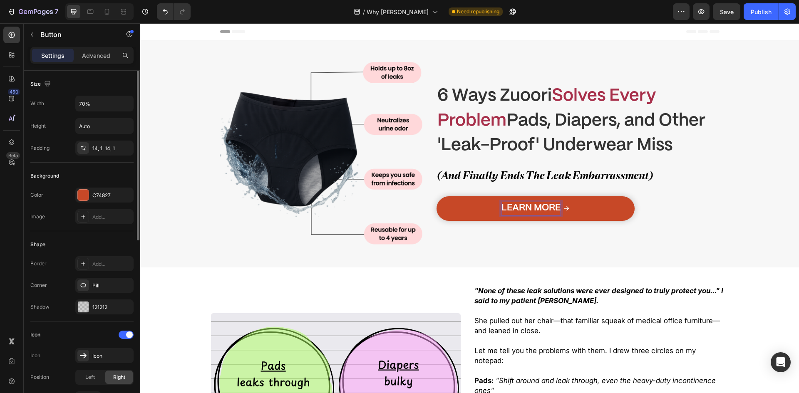
click at [50, 58] on p "Settings" at bounding box center [52, 55] width 23 height 9
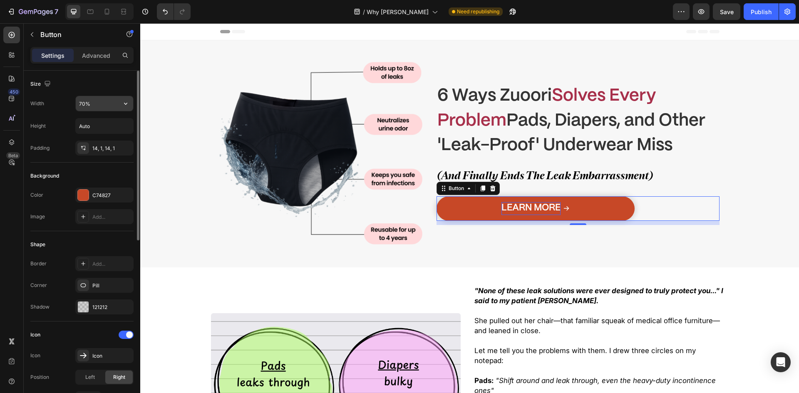
click at [95, 100] on input "70%" at bounding box center [104, 103] width 57 height 15
drag, startPoint x: 63, startPoint y: 55, endPoint x: 136, endPoint y: 75, distance: 75.5
click at [63, 54] on p "Settings" at bounding box center [52, 55] width 23 height 9
click at [499, 199] on link "Learn More" at bounding box center [535, 208] width 198 height 25
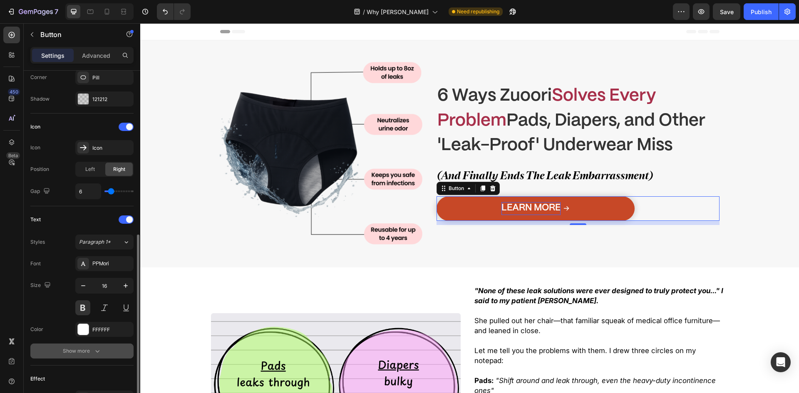
scroll to position [333, 0]
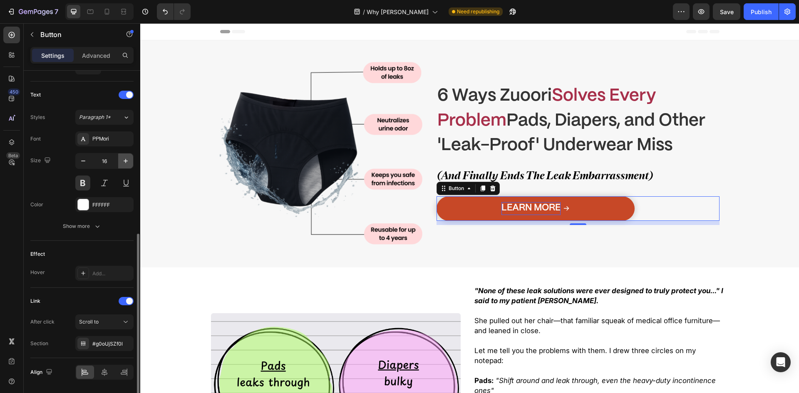
click at [128, 161] on icon "button" at bounding box center [126, 161] width 4 height 4
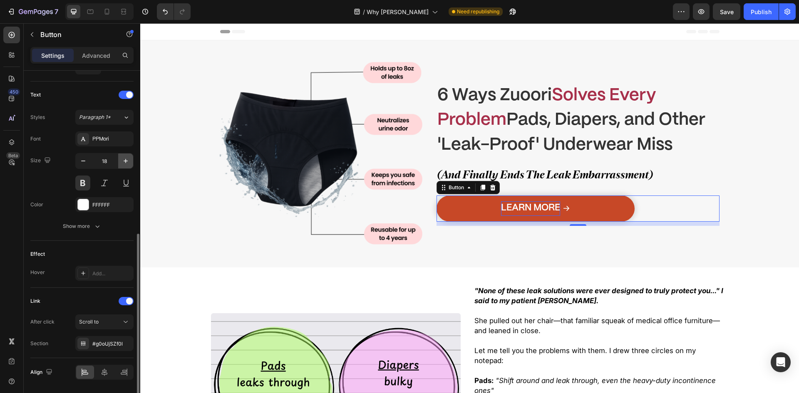
click at [128, 161] on icon "button" at bounding box center [126, 161] width 4 height 4
click at [82, 162] on icon "button" at bounding box center [83, 161] width 8 height 8
type input "18"
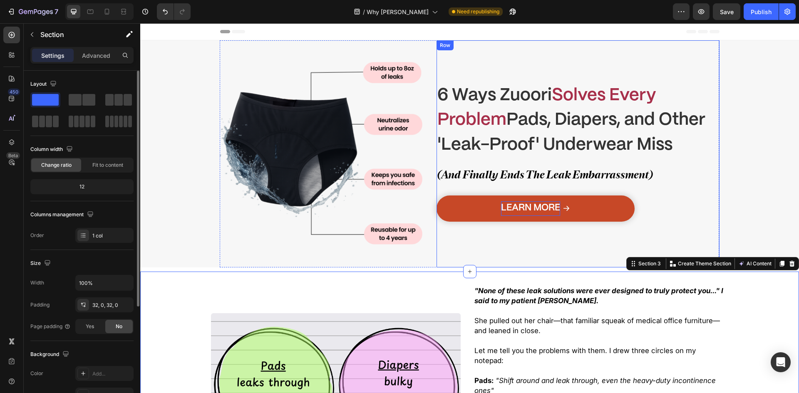
click at [572, 208] on link "Learn More" at bounding box center [535, 208] width 198 height 26
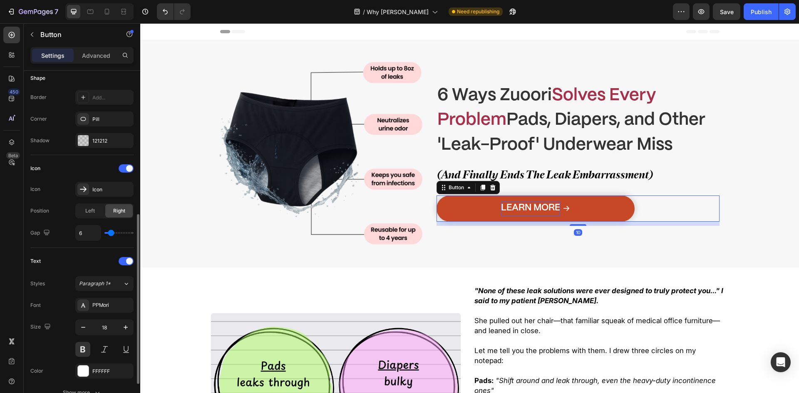
scroll to position [208, 0]
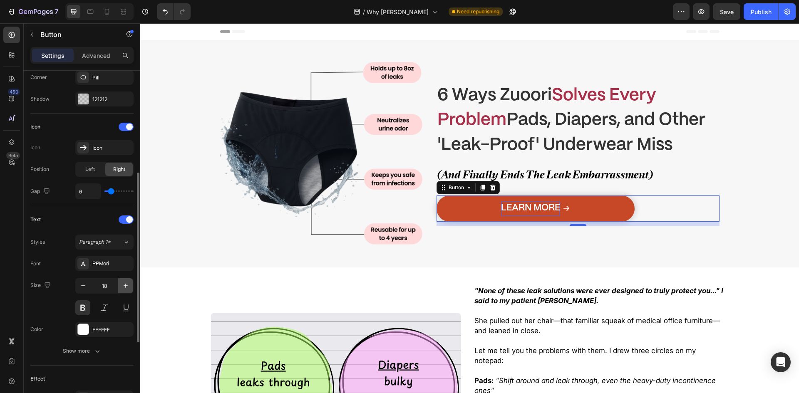
click at [124, 288] on icon "button" at bounding box center [125, 286] width 8 height 8
click at [124, 287] on icon "button" at bounding box center [125, 286] width 8 height 8
click at [91, 289] on input "20" at bounding box center [104, 285] width 27 height 15
click at [88, 288] on button "button" at bounding box center [83, 285] width 15 height 15
click at [88, 287] on button "button" at bounding box center [83, 285] width 15 height 15
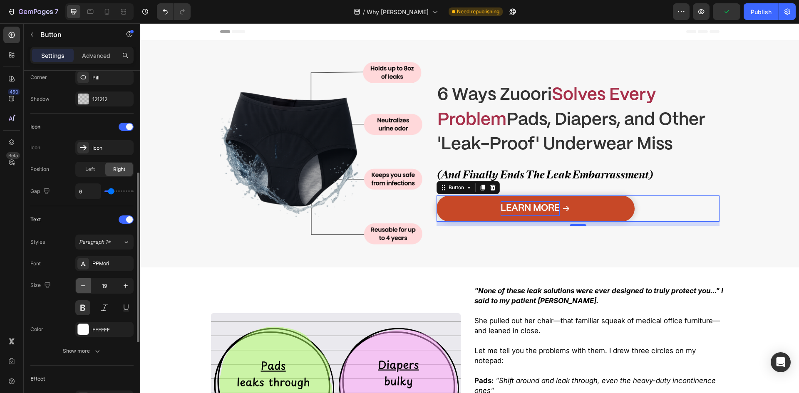
type input "18"
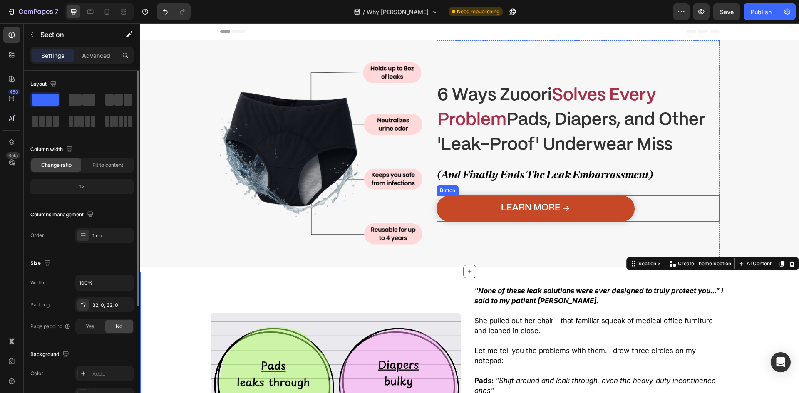
click at [671, 118] on strong "Pads, Diapers, and Other 'Leak-Proof' Underwear Miss" at bounding box center [571, 132] width 268 height 41
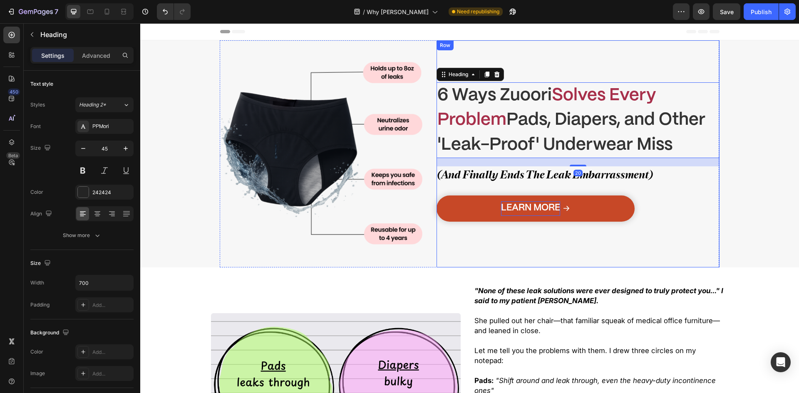
click at [536, 201] on p "Learn More" at bounding box center [530, 208] width 59 height 14
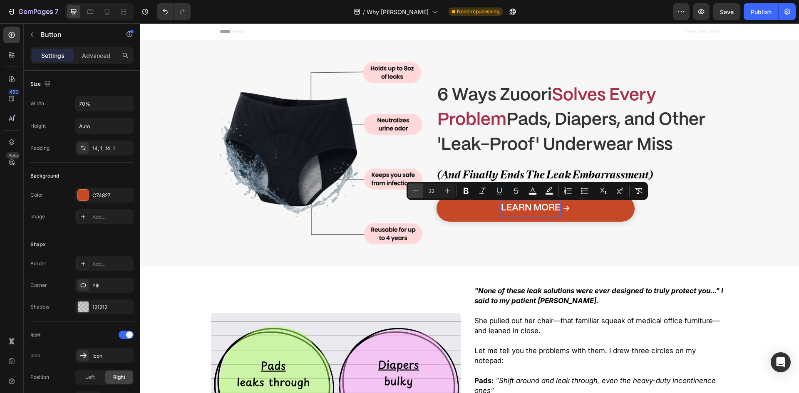
click at [414, 190] on icon "Editor contextual toolbar" at bounding box center [415, 191] width 8 height 8
type input "21"
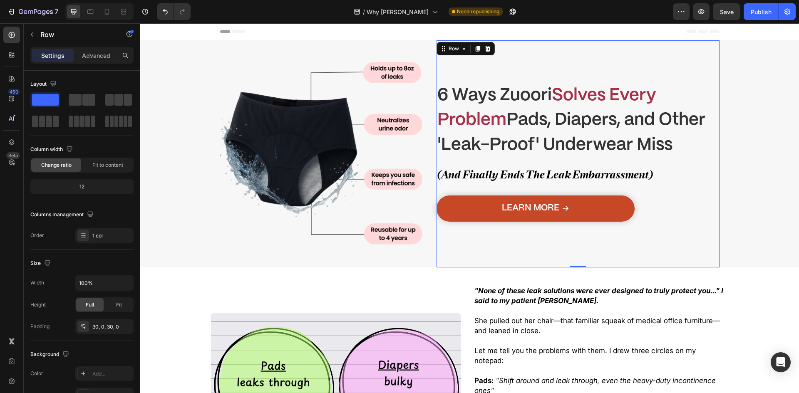
click at [528, 261] on div "⁠⁠⁠⁠⁠⁠⁠ 6 Ways Zuoori Solves Every Problem Pads, Diapers, and Other 'Leak-Proof…" at bounding box center [577, 153] width 283 height 227
click at [534, 86] on p "⁠⁠⁠⁠⁠⁠⁠ 6 Ways Zuoori Solves Every Problem Pads, Diapers, and Other 'Leak-Proof…" at bounding box center [578, 120] width 282 height 74
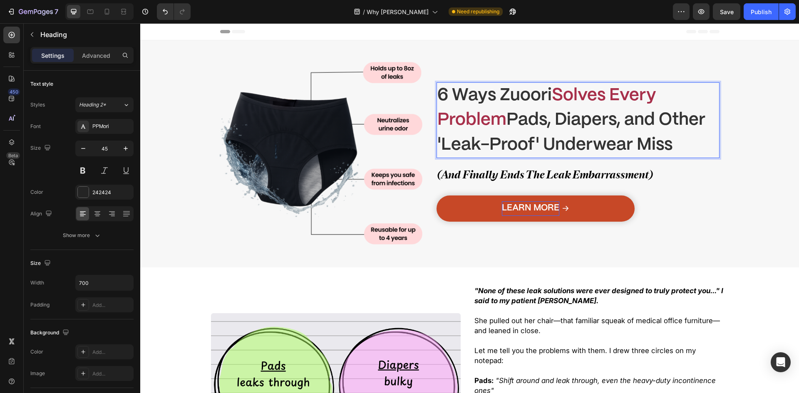
click at [536, 97] on strong "6 Ways Zuoori" at bounding box center [494, 95] width 114 height 16
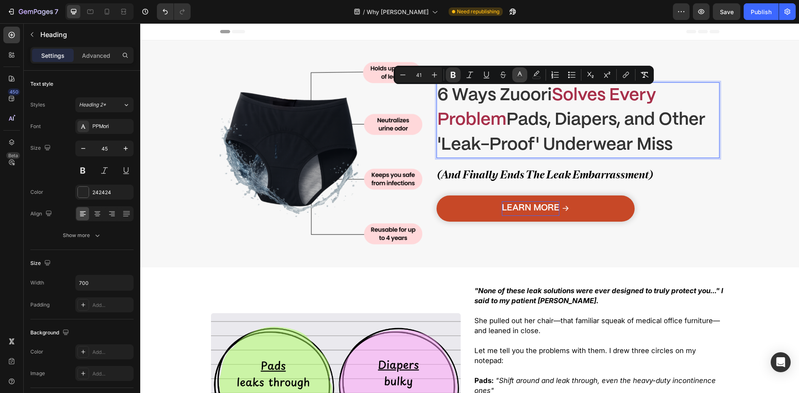
click at [521, 74] on icon "Editor contextual toolbar" at bounding box center [519, 74] width 4 height 5
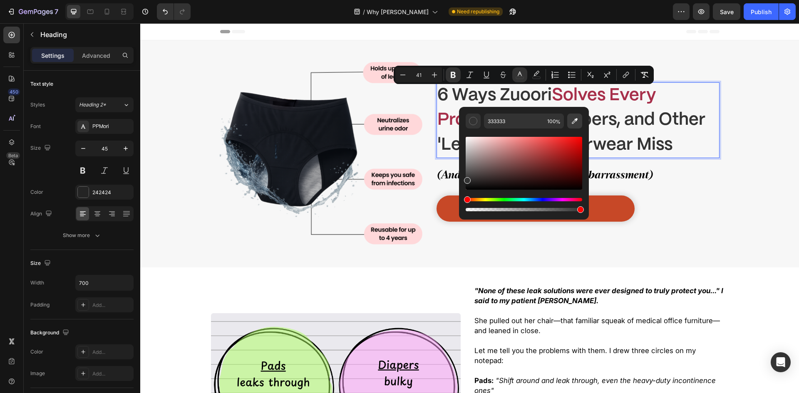
click at [577, 119] on icon "Editor contextual toolbar" at bounding box center [574, 121] width 8 height 8
type input "C74827"
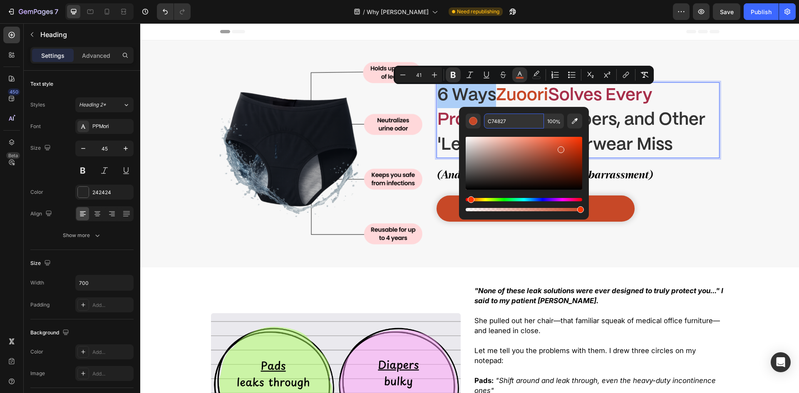
click at [502, 124] on input "C74827" at bounding box center [514, 121] width 60 height 15
click at [560, 101] on strong "Solves Every Problem" at bounding box center [544, 107] width 215 height 41
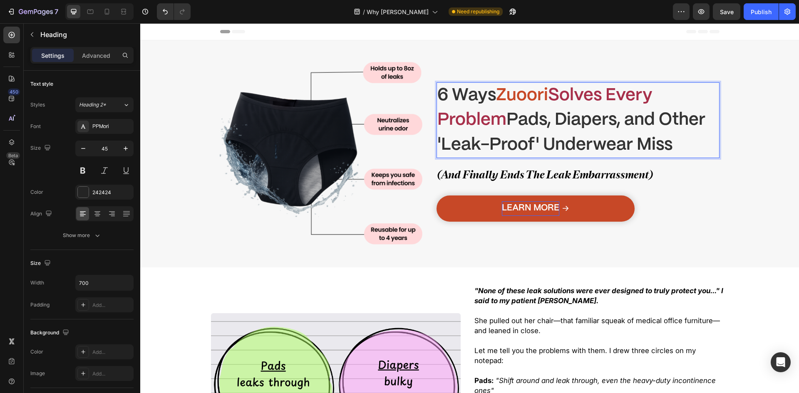
click at [559, 95] on strong "S" at bounding box center [553, 95] width 11 height 16
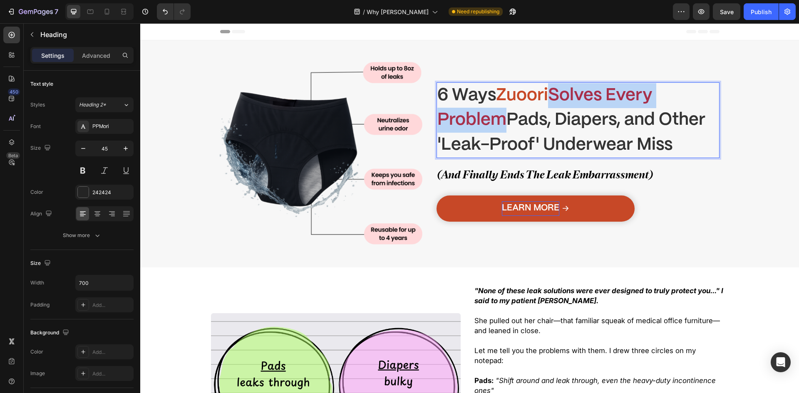
drag, startPoint x: 556, startPoint y: 95, endPoint x: 497, endPoint y: 126, distance: 67.3
click at [497, 126] on strong "Solves Every Problem" at bounding box center [544, 107] width 215 height 41
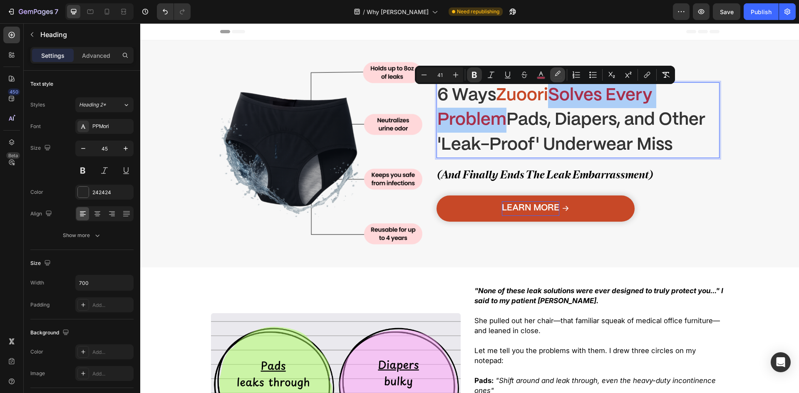
click at [550, 71] on button "color" at bounding box center [557, 74] width 15 height 15
type input "F7F7F7"
type input "0"
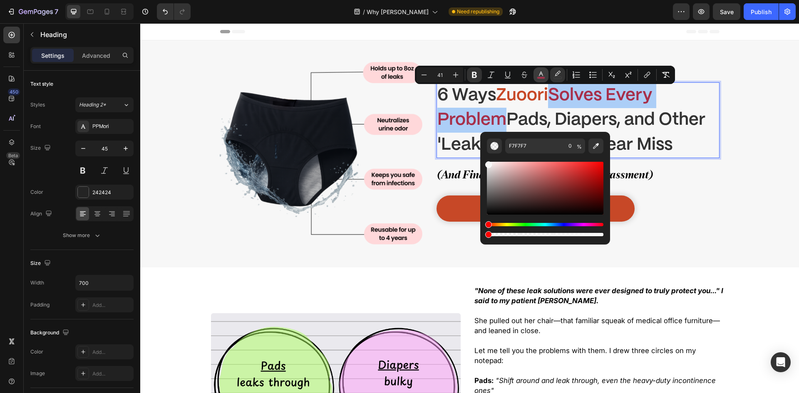
drag, startPoint x: 539, startPoint y: 76, endPoint x: 399, endPoint y: 79, distance: 140.2
click at [539, 76] on icon "Editor contextual toolbar" at bounding box center [540, 75] width 8 height 8
type input "A72F4A"
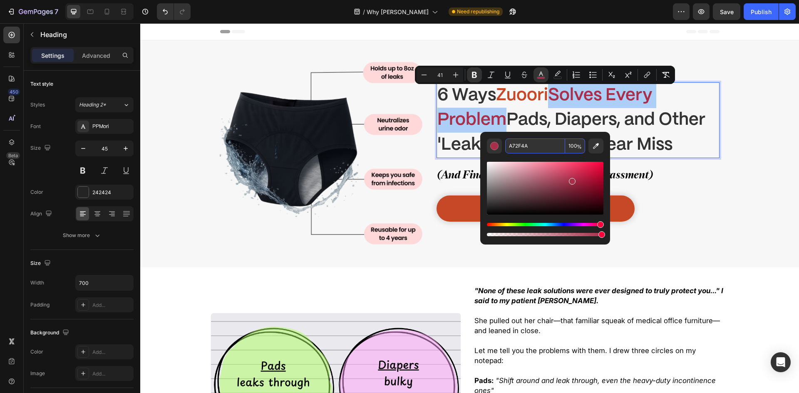
click at [534, 140] on input "A72F4A" at bounding box center [535, 145] width 60 height 15
paste input "C74827"
type input "C74827"
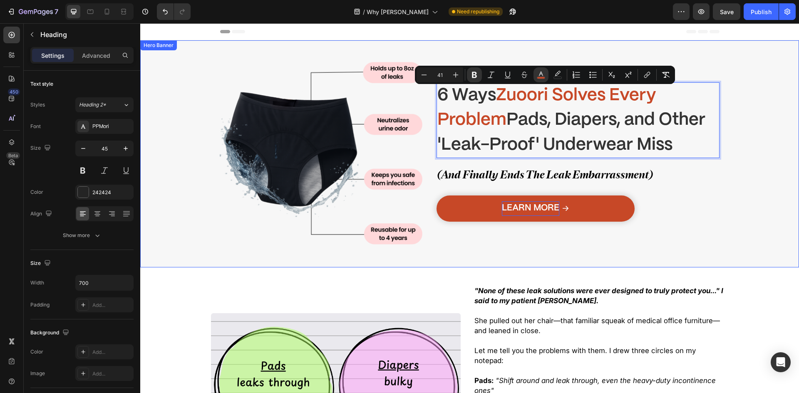
click at [734, 208] on div "Overlay" at bounding box center [469, 153] width 658 height 227
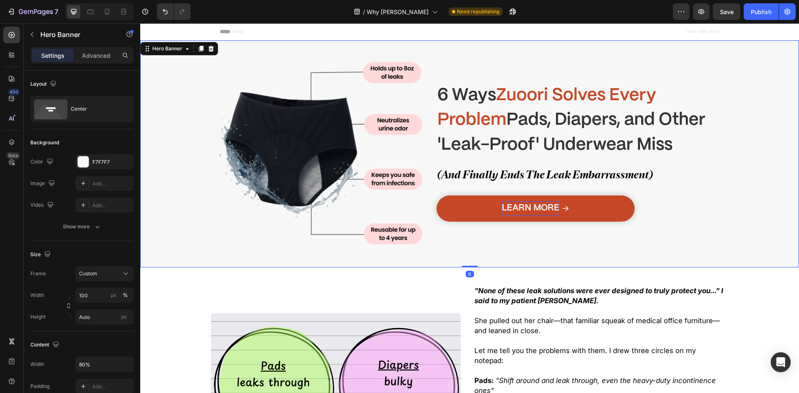
click at [724, 260] on div "⁠⁠⁠⁠⁠⁠⁠ 6 Ways Zuoori Solves Every Problem Pads, Diapers, and Other 'Leak-Proof…" at bounding box center [469, 153] width 527 height 227
click at [566, 166] on div "⁠⁠⁠⁠⁠⁠⁠ 6 Ways Zuoori Solves Every Problem Pads, Diapers, and Other 'Leak-Proof…" at bounding box center [577, 154] width 283 height 202
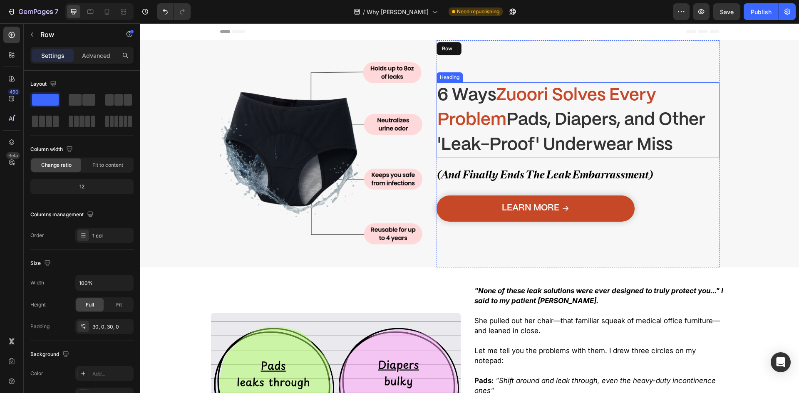
click at [564, 135] on p "⁠⁠⁠⁠⁠⁠⁠ 6 Ways Zuoori Solves Every Problem Pads, Diapers, and Other 'Leak-Proof…" at bounding box center [578, 120] width 282 height 74
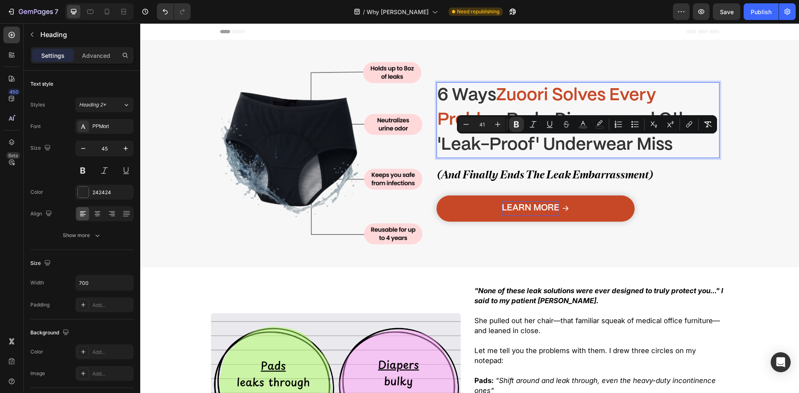
click at [564, 135] on p "6 Ways Zuoori Solves Every Problem Pads, Diapers, and Other 'Leak-Proof' Underw…" at bounding box center [578, 120] width 282 height 74
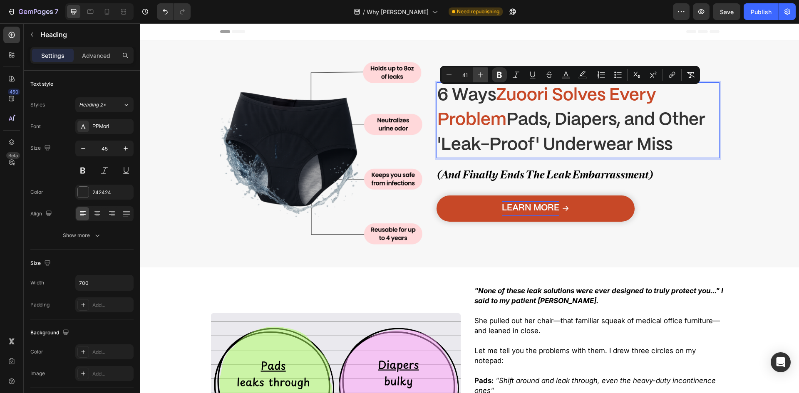
click at [483, 72] on icon "Editor contextual toolbar" at bounding box center [480, 75] width 8 height 8
type input "42"
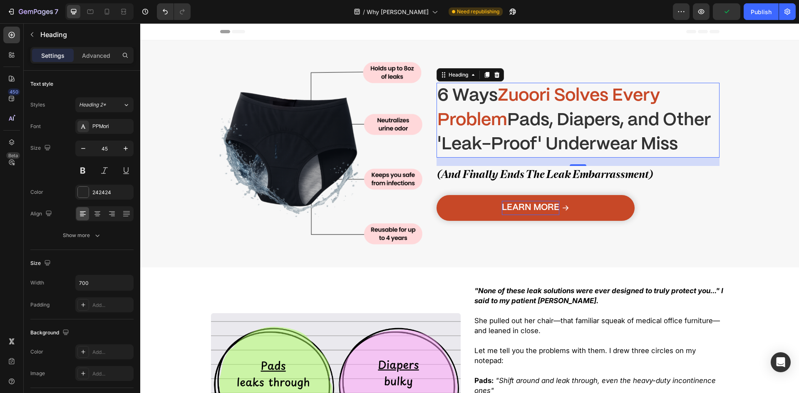
click at [621, 145] on strong "Pads, Diapers, and Other 'Leak-Proof' Underwear Miss" at bounding box center [573, 132] width 273 height 41
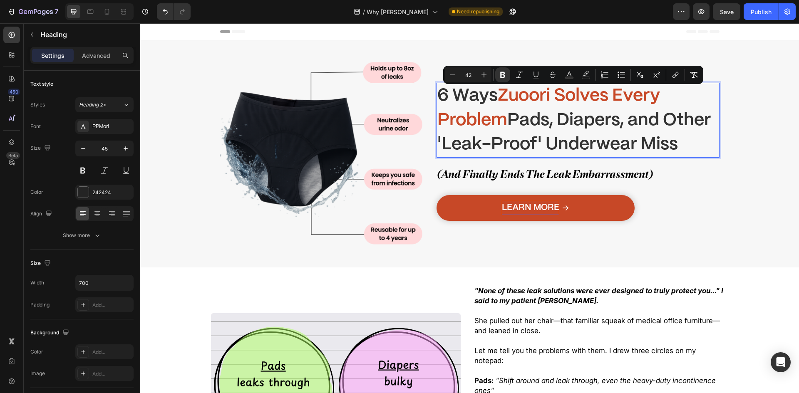
drag, startPoint x: 665, startPoint y: 142, endPoint x: 682, endPoint y: 142, distance: 16.2
click at [669, 142] on strong "Pads, Diapers, and Other 'Leak-Proof' Underwear Miss" at bounding box center [573, 132] width 273 height 41
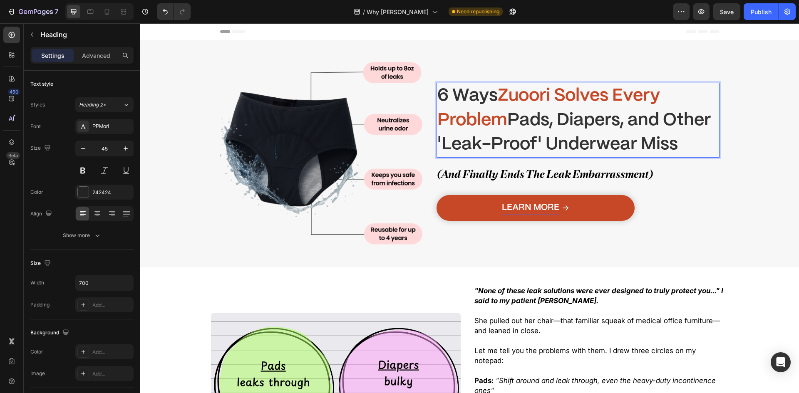
drag, startPoint x: 692, startPoint y: 145, endPoint x: 524, endPoint y: 126, distance: 169.2
click at [513, 123] on p "6 Ways Zuoori Solves Every Problem Pads, Diapers, and Other 'Leak-Proof' Underw…" at bounding box center [578, 120] width 282 height 73
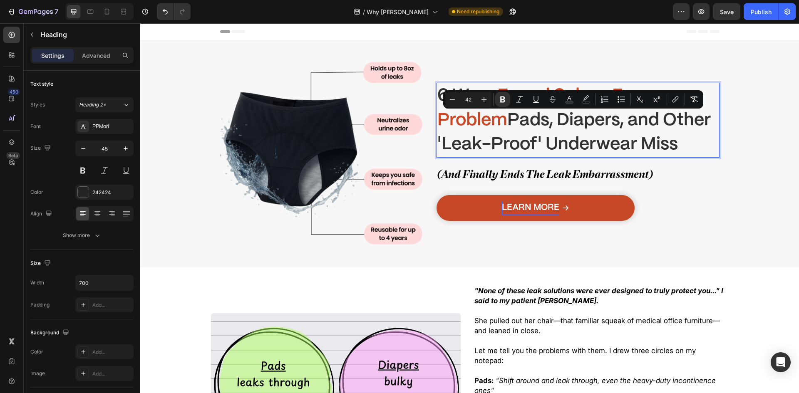
click at [528, 126] on strong "Pads, Diapers, and Other 'Leak-Proof' Underwear Miss" at bounding box center [573, 132] width 273 height 41
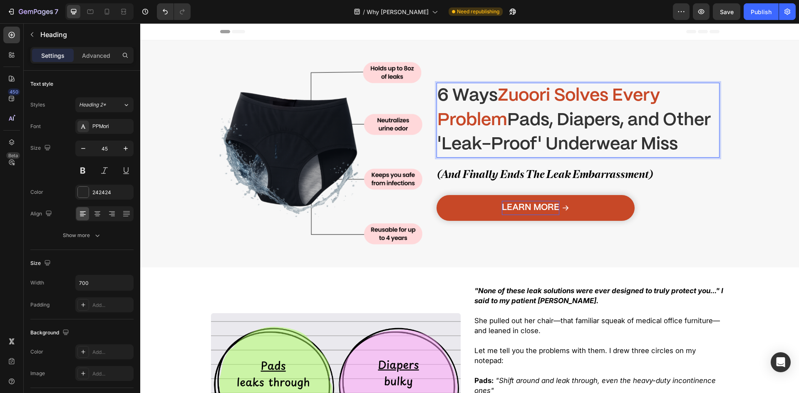
drag, startPoint x: 503, startPoint y: 94, endPoint x: 699, endPoint y: 145, distance: 202.5
click at [699, 145] on p "6 Ways Zuoori Solves Every Problem Pads, Diapers, and Other 'Leak-Proof' Underw…" at bounding box center [578, 120] width 282 height 73
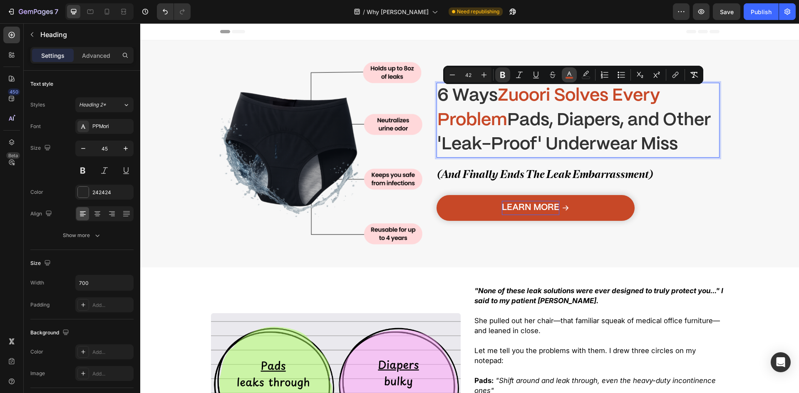
drag, startPoint x: 562, startPoint y: 76, endPoint x: 464, endPoint y: 93, distance: 99.1
click at [562, 76] on button "color" at bounding box center [568, 74] width 15 height 15
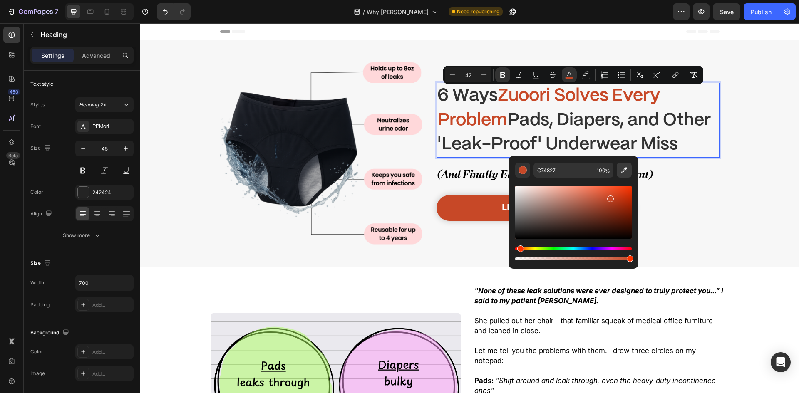
click at [625, 172] on icon "Editor contextual toolbar" at bounding box center [624, 170] width 8 height 8
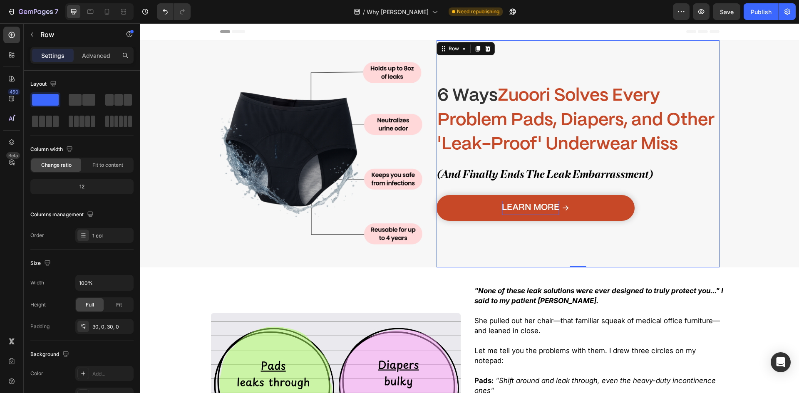
drag, startPoint x: 507, startPoint y: 57, endPoint x: 641, endPoint y: 90, distance: 137.7
click at [507, 57] on div "⁠⁠⁠⁠⁠⁠⁠ 6 Ways Zuoori Solves Every Problem Pads, Diapers, and Other 'Leak-Proof…" at bounding box center [577, 154] width 283 height 202
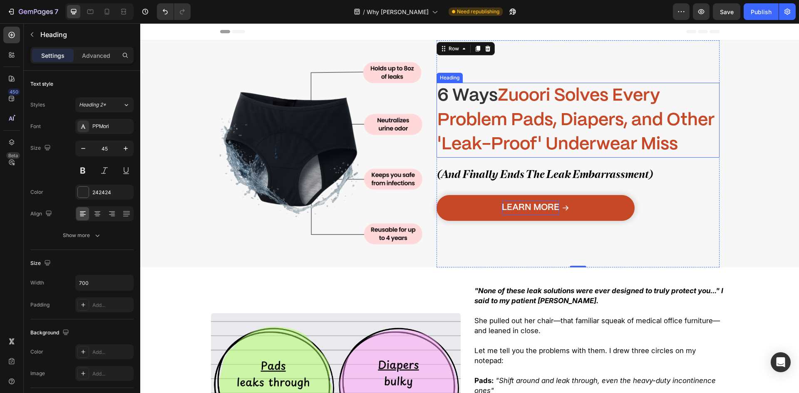
click at [553, 147] on strong "Zuoori Solves Every Problem Pads, Diapers, and Other 'Leak-Proof' Underwear Miss" at bounding box center [575, 119] width 277 height 65
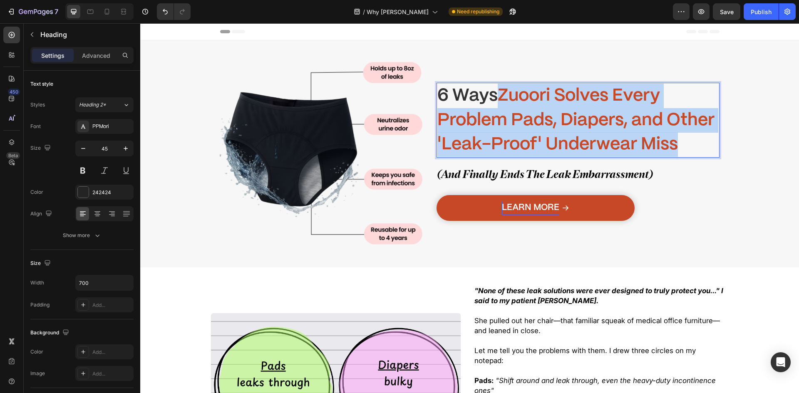
drag, startPoint x: 687, startPoint y: 148, endPoint x: 500, endPoint y: 98, distance: 193.0
click at [500, 98] on p "6 Ways Zuoori Solves Every Problem Pads, Diapers, and Other 'Leak-Proof' Underw…" at bounding box center [578, 120] width 282 height 73
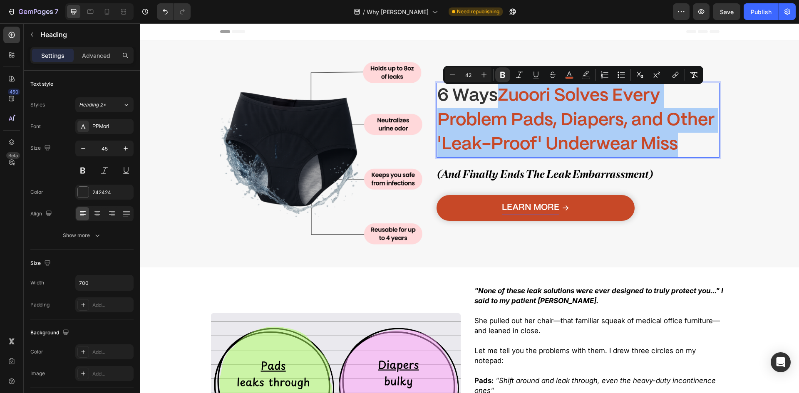
click at [561, 73] on div "Minus 42 Plus Bold Italic Underline Strikethrough color color Numbered List Bul…" at bounding box center [573, 74] width 257 height 15
click at [571, 79] on button "color" at bounding box center [568, 74] width 15 height 15
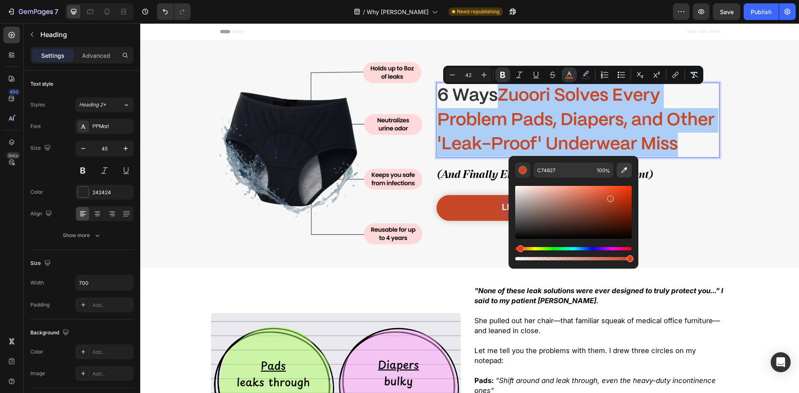
click at [625, 171] on icon "Editor contextual toolbar" at bounding box center [624, 170] width 8 height 8
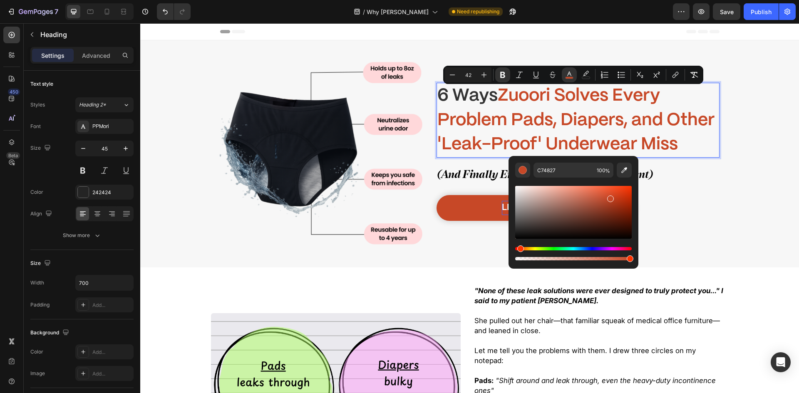
click at [474, 104] on strong "6 Ways" at bounding box center [467, 95] width 60 height 17
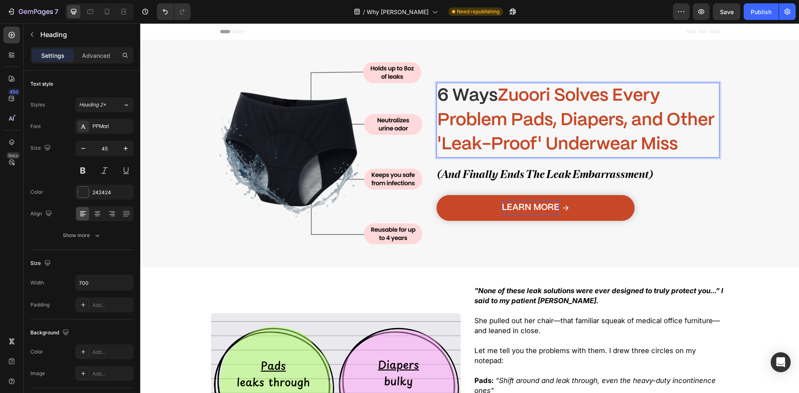
click at [455, 62] on div "6 Ways Zuoori Solves Every Problem Pads, Diapers, and Other 'Leak-Proof' Underw…" at bounding box center [577, 154] width 283 height 202
click at [500, 102] on strong "Zuoori Solves Every Problem Pads, Diapers, and Other 'Leak-Proof' Underwear Miss" at bounding box center [575, 119] width 277 height 65
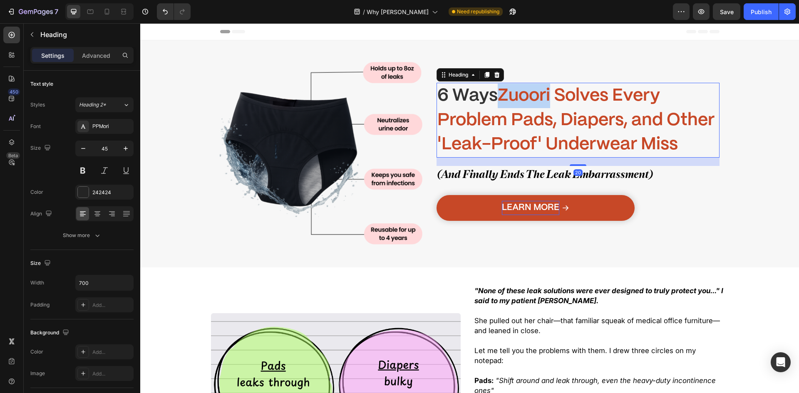
click at [502, 103] on strong "Zuoori Solves Every Problem Pads, Diapers, and Other 'Leak-Proof' Underwear Miss" at bounding box center [575, 119] width 277 height 65
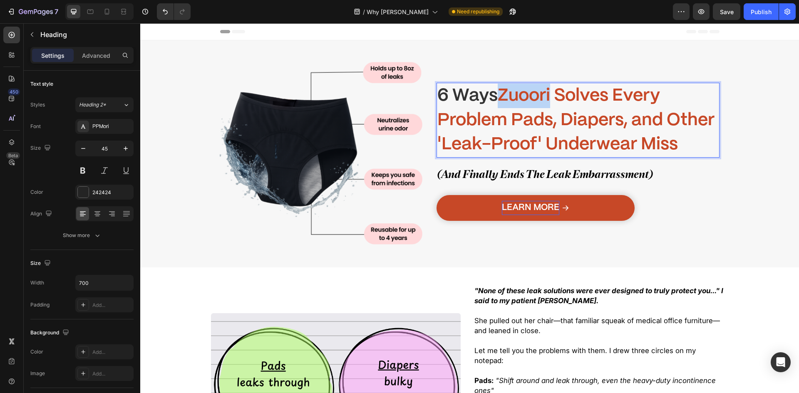
click at [498, 98] on strong "Zuoori Solves Every Problem Pads, Diapers, and Other 'Leak-Proof' Underwear Miss" at bounding box center [575, 119] width 277 height 65
click at [497, 96] on strong "Zuoori Solves Every Problem Pads, Diapers, and Other 'Leak-Proof' Underwear Miss" at bounding box center [575, 119] width 277 height 65
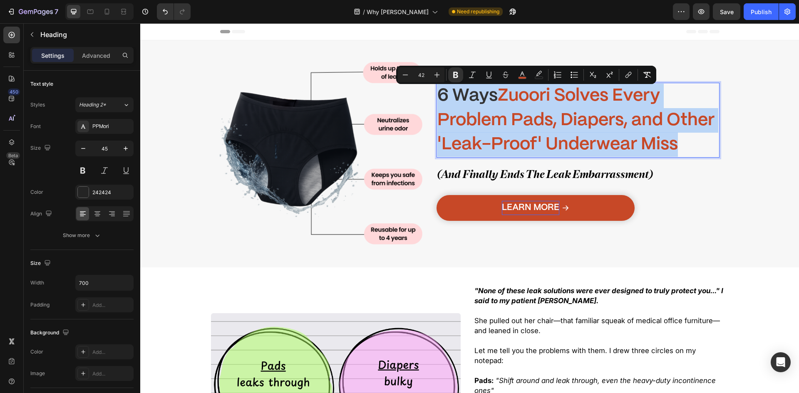
click at [497, 96] on strong "Zuoori Solves Every Problem Pads, Diapers, and Other 'Leak-Proof' Underwear Miss" at bounding box center [575, 119] width 277 height 65
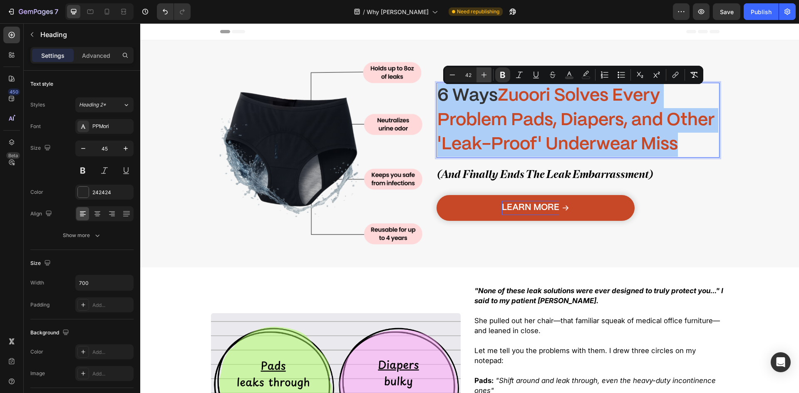
click at [480, 77] on icon "Editor contextual toolbar" at bounding box center [484, 75] width 8 height 8
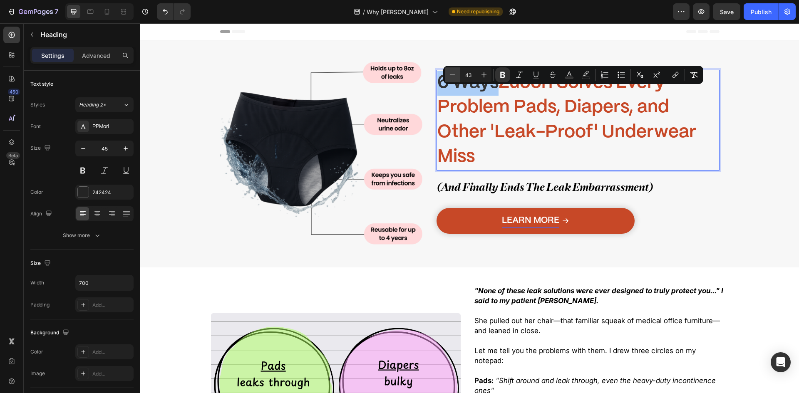
click at [452, 74] on icon "Editor contextual toolbar" at bounding box center [452, 75] width 8 height 8
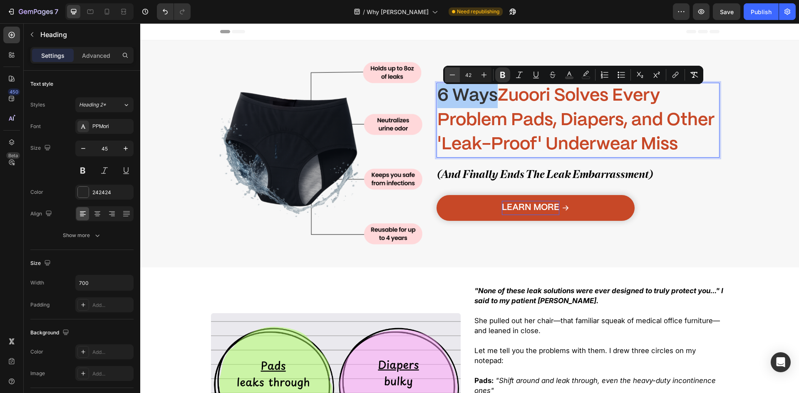
click at [452, 74] on icon "Editor contextual toolbar" at bounding box center [452, 75] width 8 height 8
type input "41"
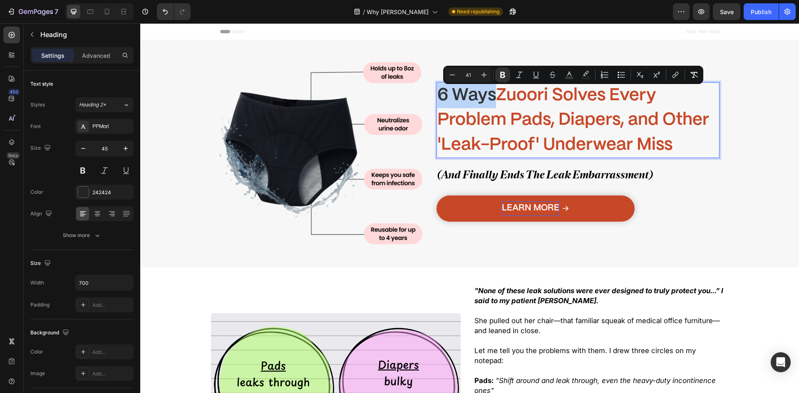
click at [675, 208] on div "Learn More Button" at bounding box center [577, 208] width 283 height 26
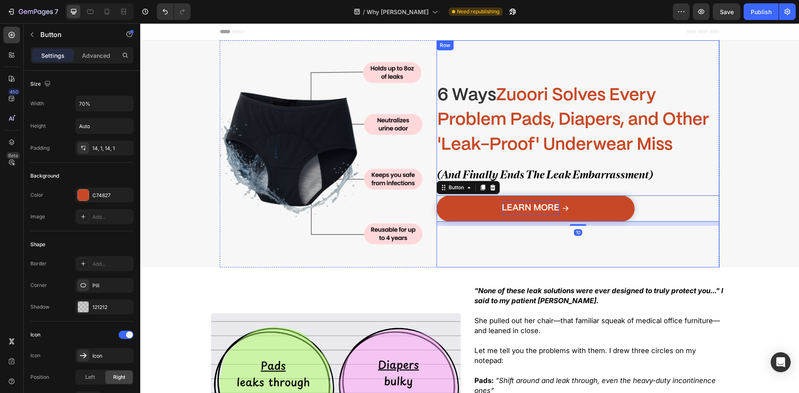
click at [572, 120] on strong "Zuoori Solves Every Problem Pads, Diapers, and Other 'Leak-Proof' Underwear Miss" at bounding box center [573, 120] width 272 height 66
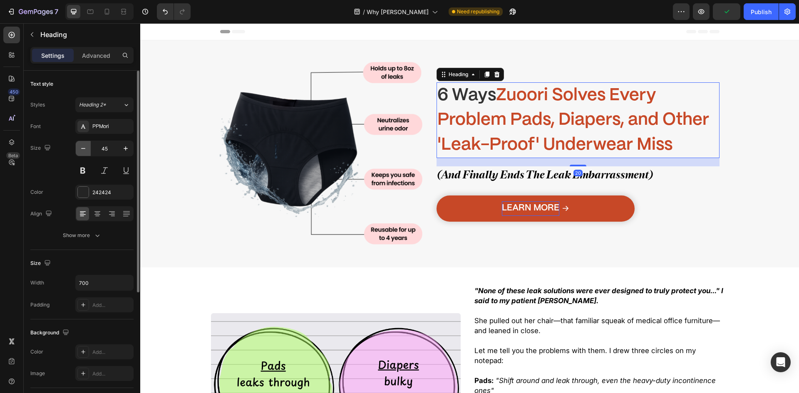
click at [83, 143] on button "button" at bounding box center [83, 148] width 15 height 15
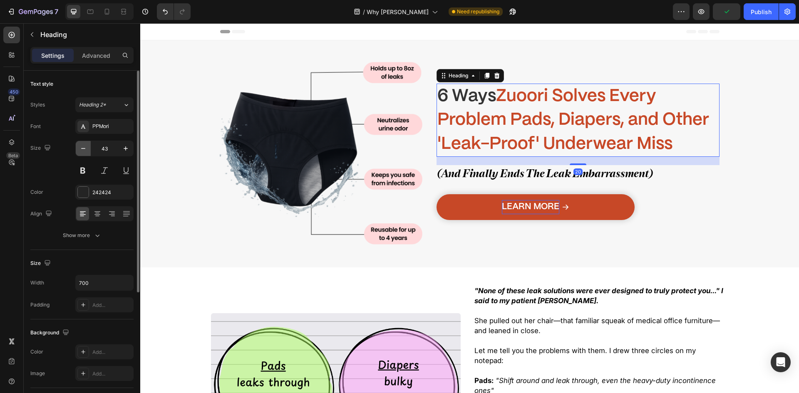
click at [83, 143] on button "button" at bounding box center [83, 148] width 15 height 15
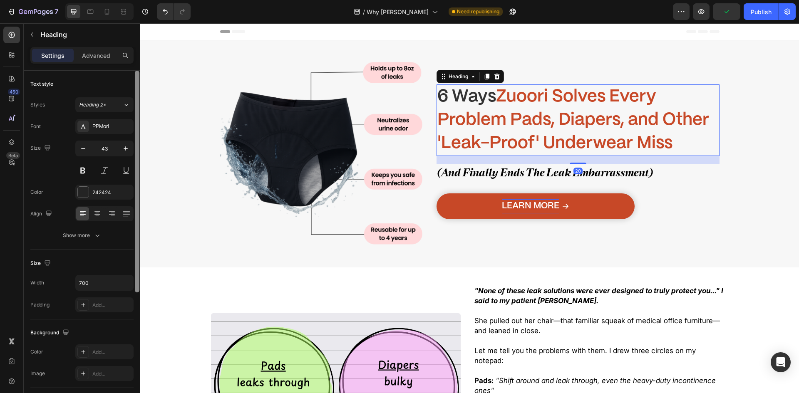
type input "42"
click at [338, 243] on img at bounding box center [321, 154] width 202 height 202
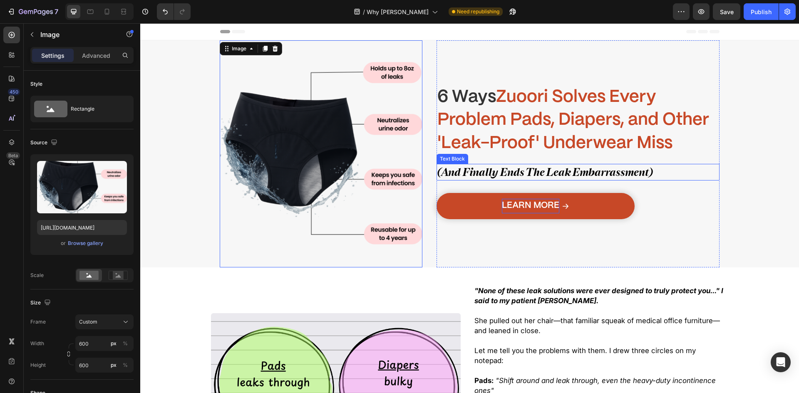
click at [493, 175] on span "(And Finally Ends The Leak Embarrassment)" at bounding box center [544, 172] width 215 height 13
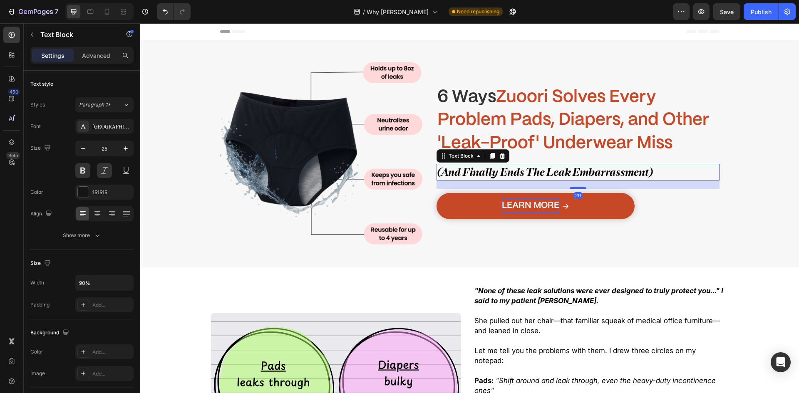
click at [518, 139] on strong "Zuoori Solves Every Problem Pads, Diapers, and Other 'Leak-Proof' Underwear Miss" at bounding box center [573, 120] width 272 height 62
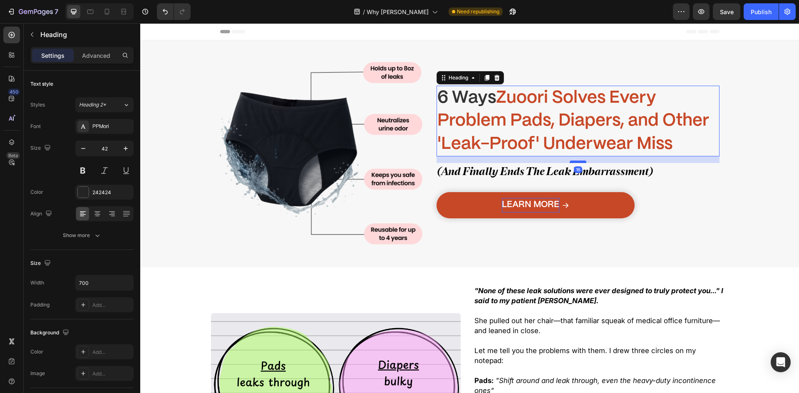
click at [577, 161] on div at bounding box center [577, 162] width 17 height 2
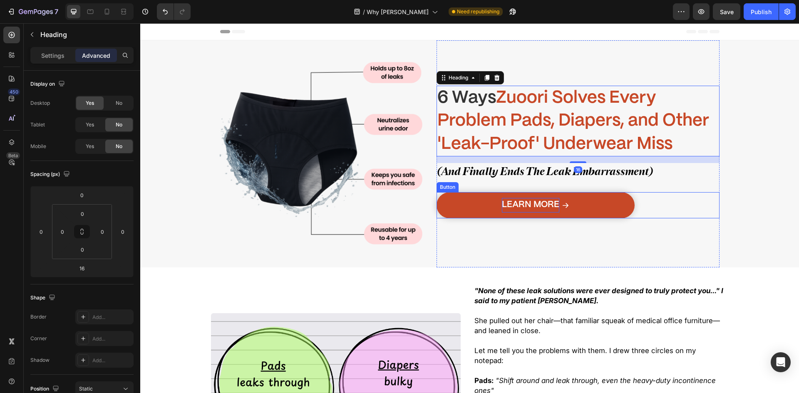
click at [684, 200] on div "Learn More Button" at bounding box center [577, 205] width 283 height 26
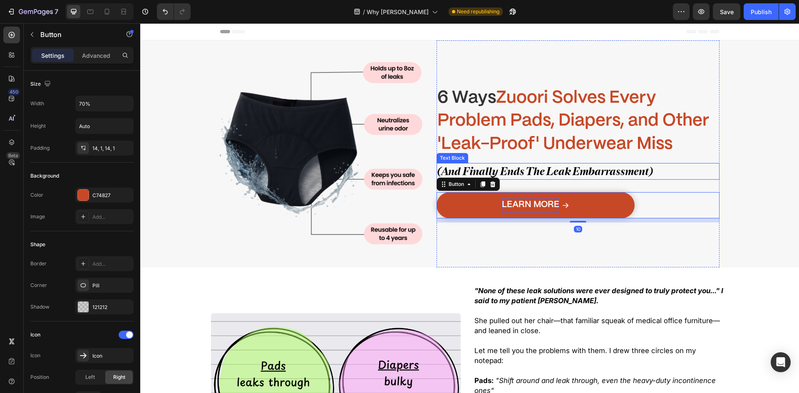
click at [593, 177] on span "(And Finally Ends The Leak Embarrassment)" at bounding box center [544, 171] width 215 height 13
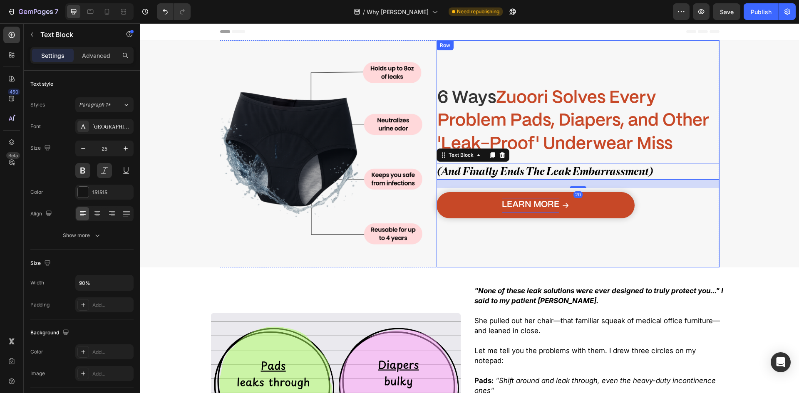
click at [657, 254] on div "⁠⁠⁠⁠⁠⁠⁠ 6 Ways Zuoori Solves Every Problem Pads, Diapers, and Other 'Leak-Proof…" at bounding box center [577, 154] width 283 height 202
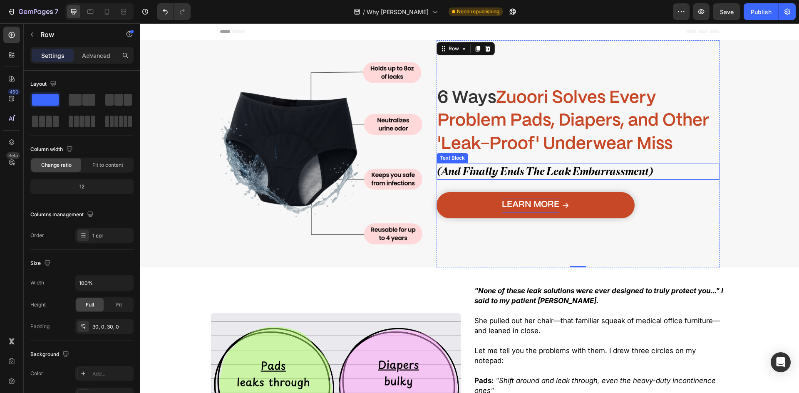
click at [553, 167] on span "(And Finally Ends The Leak Embarrassment)" at bounding box center [544, 171] width 215 height 13
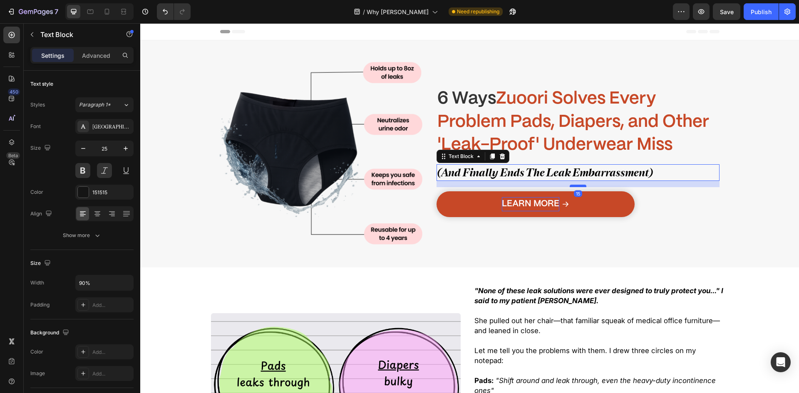
click at [573, 186] on div at bounding box center [577, 186] width 17 height 2
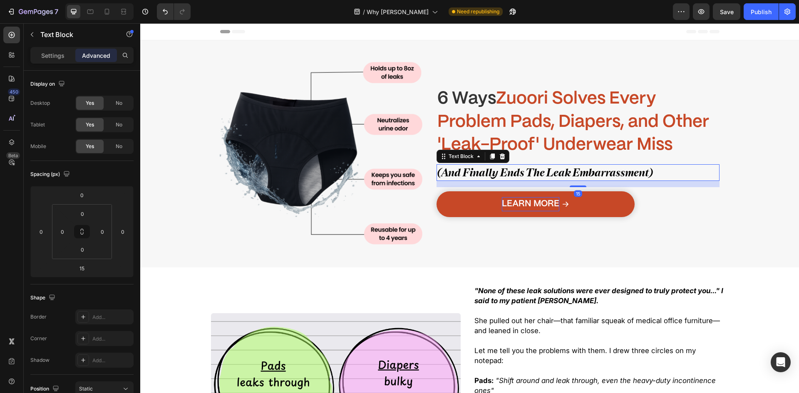
click at [653, 230] on div "⁠⁠⁠⁠⁠⁠⁠ 6 Ways Zuoori Solves Every Problem Pads, Diapers, and Other 'Leak-Proof…" at bounding box center [577, 154] width 283 height 202
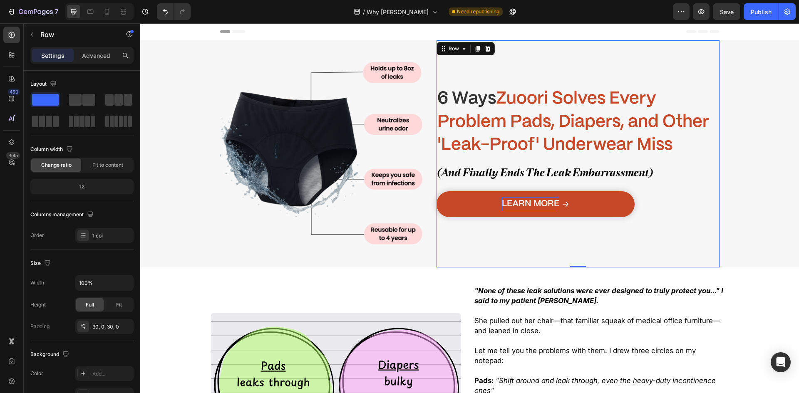
click at [554, 120] on strong "Zuoori Solves Every Problem Pads, Diapers, and Other 'Leak-Proof' Underwear Miss" at bounding box center [573, 122] width 272 height 62
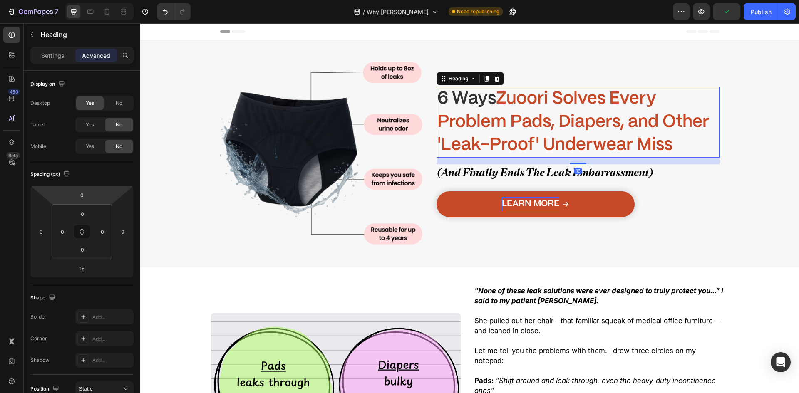
click at [54, 62] on div "Settings Advanced" at bounding box center [81, 55] width 103 height 17
click at [50, 47] on div "Settings Advanced" at bounding box center [81, 55] width 103 height 17
click at [47, 54] on p "Settings" at bounding box center [52, 55] width 23 height 9
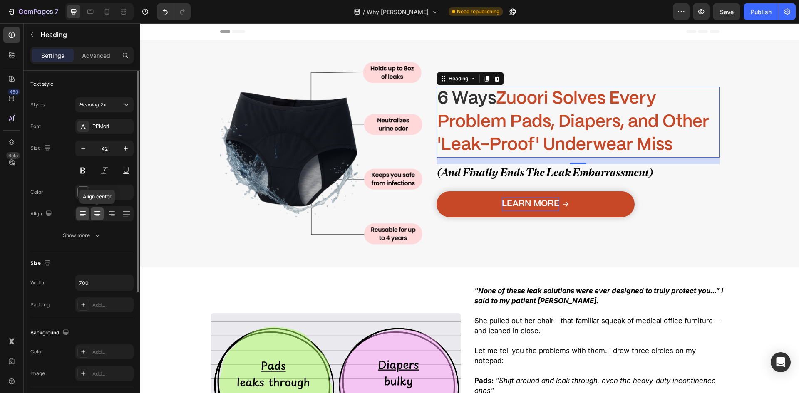
click at [101, 211] on div at bounding box center [97, 213] width 13 height 13
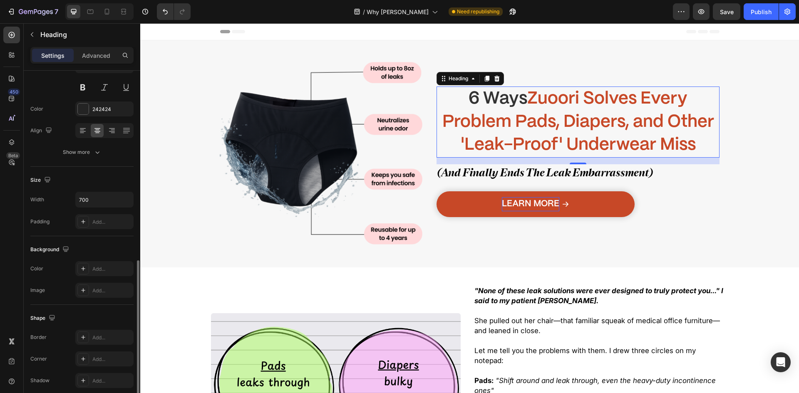
scroll to position [194, 0]
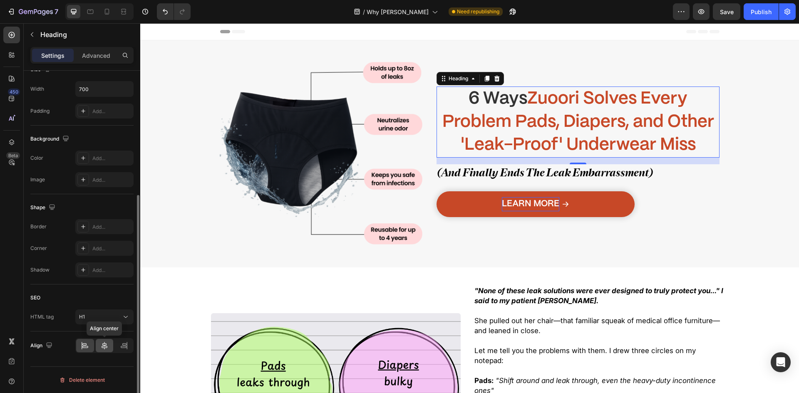
click at [101, 346] on icon at bounding box center [104, 345] width 8 height 8
drag, startPoint x: 493, startPoint y: 170, endPoint x: 485, endPoint y: 174, distance: 9.5
click at [493, 170] on span "(And Finally Ends The Leak Embarrassment)" at bounding box center [544, 172] width 215 height 13
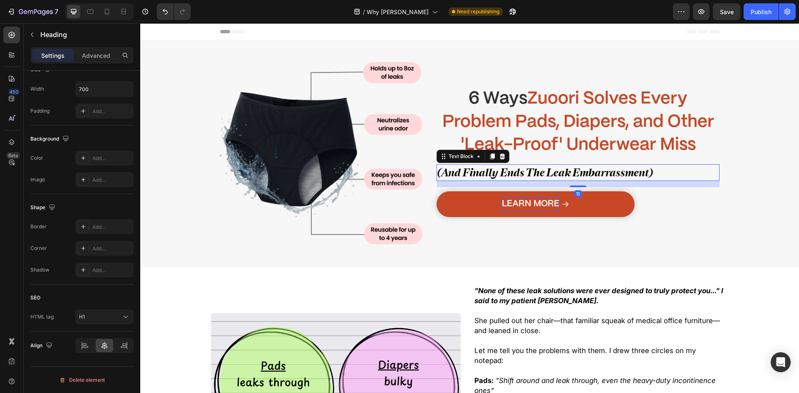
scroll to position [0, 0]
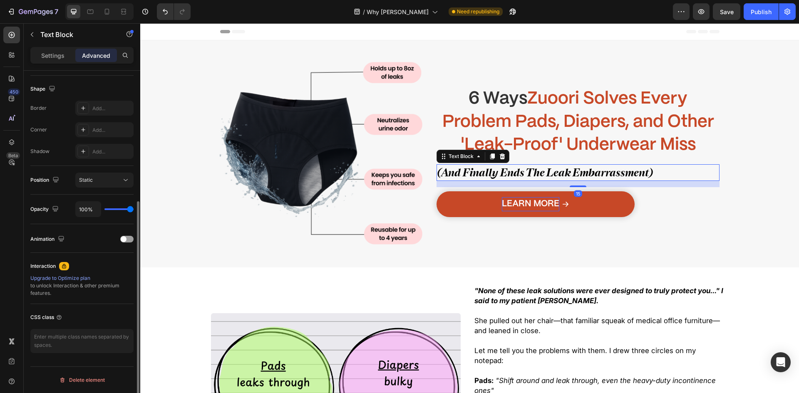
click at [59, 60] on div "Settings" at bounding box center [53, 55] width 42 height 13
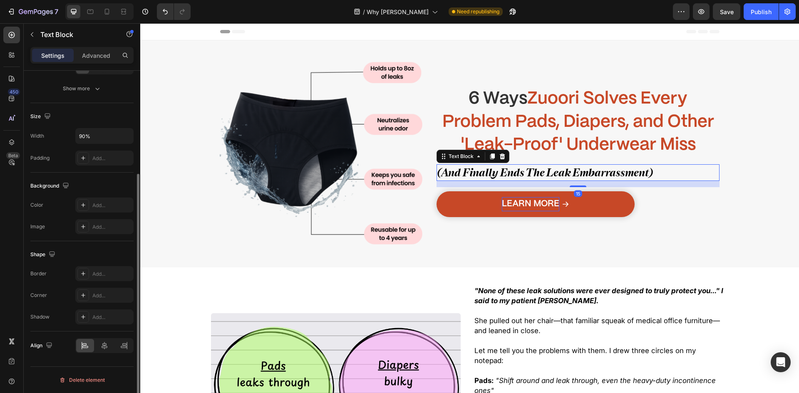
click at [100, 339] on div at bounding box center [104, 345] width 58 height 15
click at [104, 341] on icon at bounding box center [104, 345] width 8 height 8
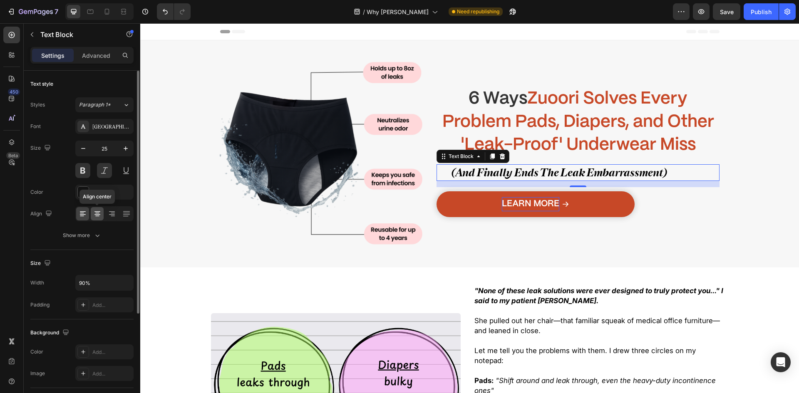
click at [99, 214] on icon at bounding box center [97, 214] width 8 height 8
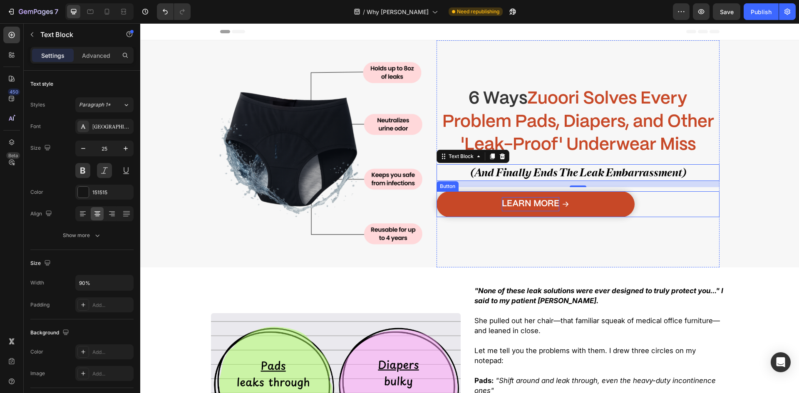
click at [476, 195] on link "Learn More" at bounding box center [535, 204] width 198 height 26
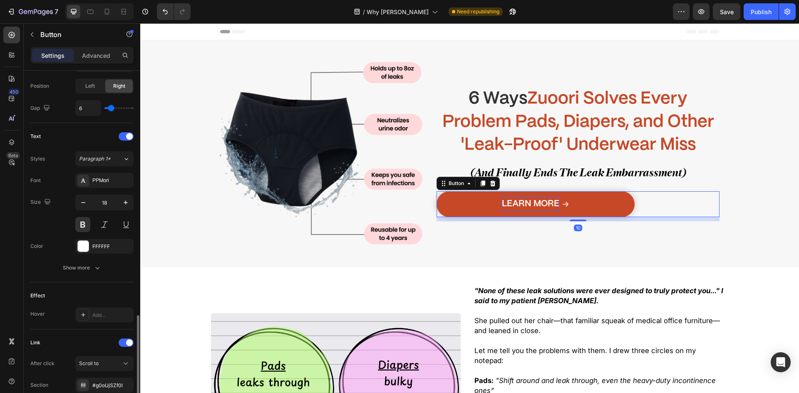
scroll to position [359, 0]
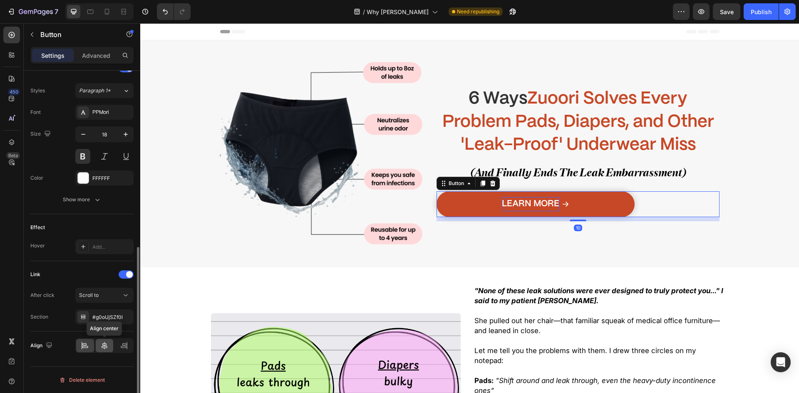
click at [104, 346] on icon at bounding box center [104, 345] width 6 height 7
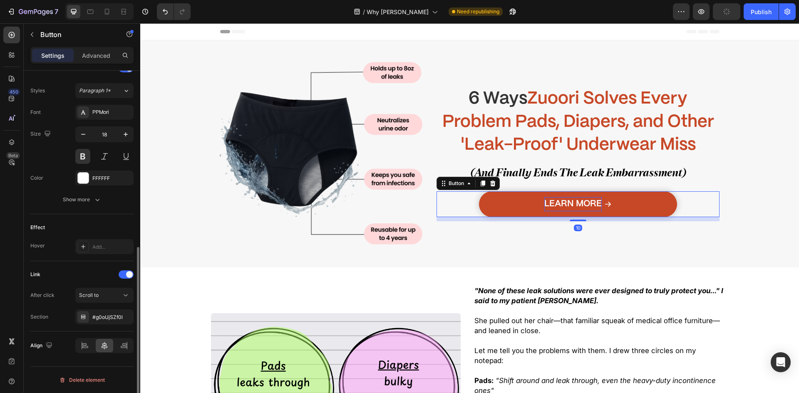
click at [503, 299] on strong ""None of these leak solutions were ever designed to truly protect you..." I sai…" at bounding box center [598, 296] width 249 height 18
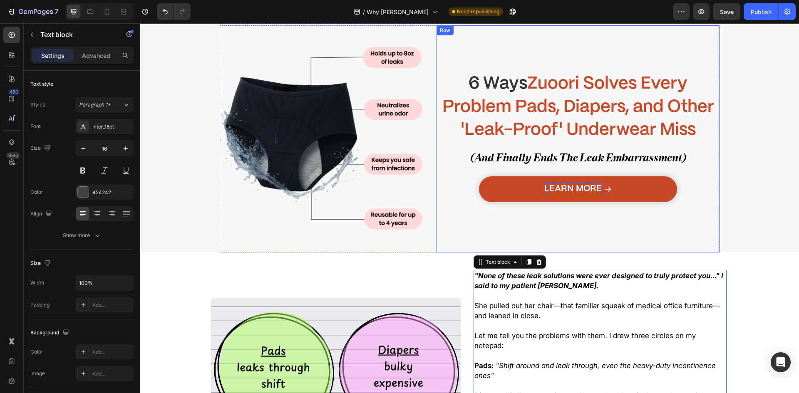
scroll to position [42, 0]
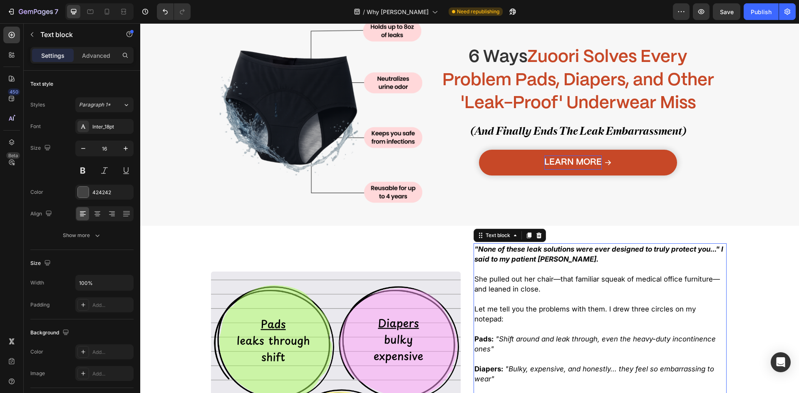
click at [547, 281] on span "She pulled out her chair—that familiar squeak of medical office furniture—and l…" at bounding box center [596, 284] width 245 height 18
click at [572, 268] on p "Rich Text Editor. Editing area: main" at bounding box center [599, 269] width 251 height 10
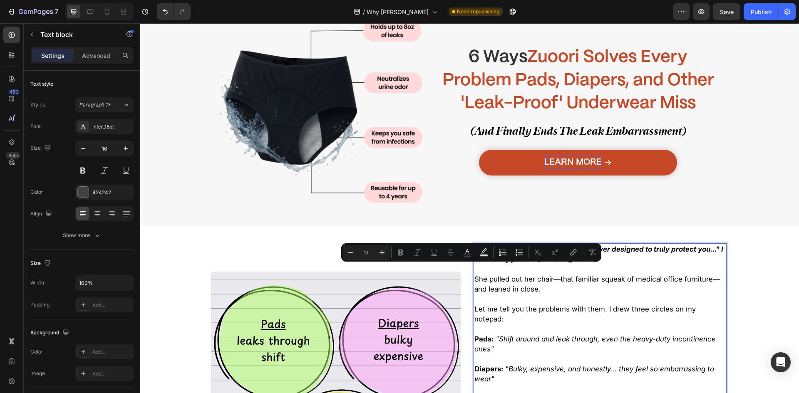
click at [600, 283] on span "She pulled out her chair—that familiar squeak of medical office furniture—and l…" at bounding box center [596, 284] width 245 height 18
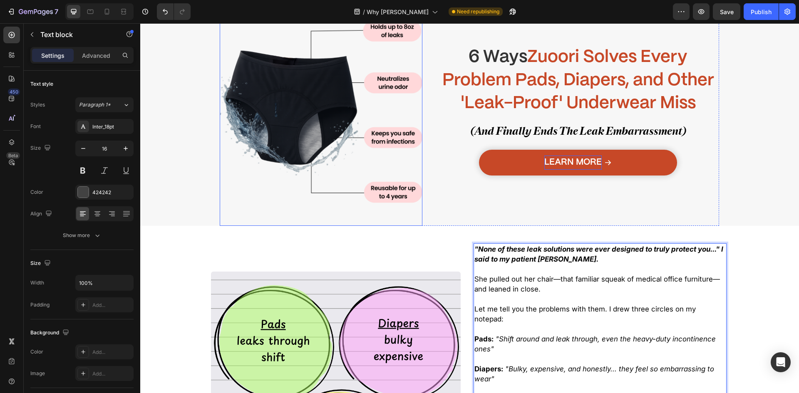
click at [401, 199] on img at bounding box center [321, 112] width 202 height 202
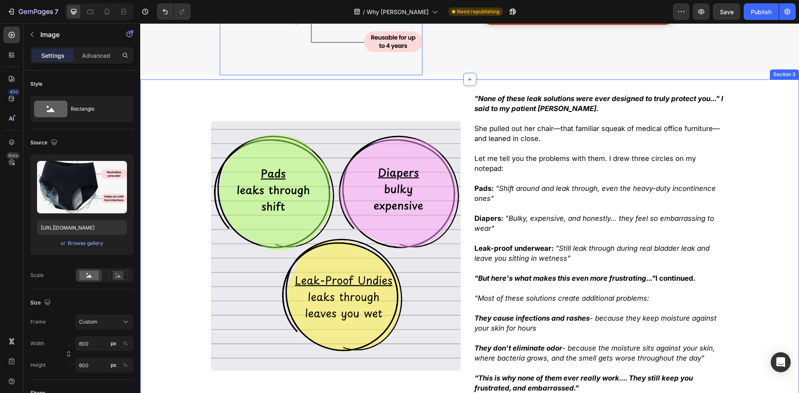
scroll to position [250, 0]
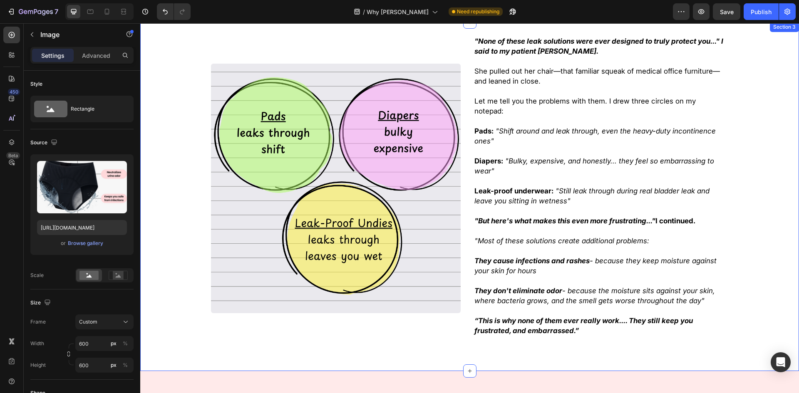
click at [190, 108] on div ""None of these leak solutions were ever designed to truly protect you..." I sai…" at bounding box center [469, 196] width 658 height 322
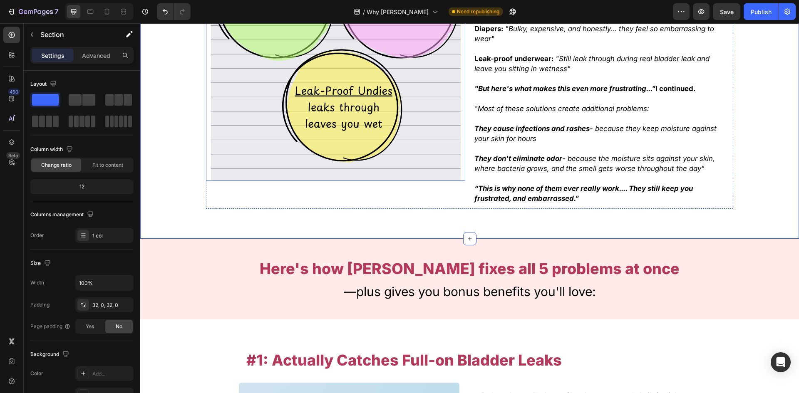
scroll to position [416, 0]
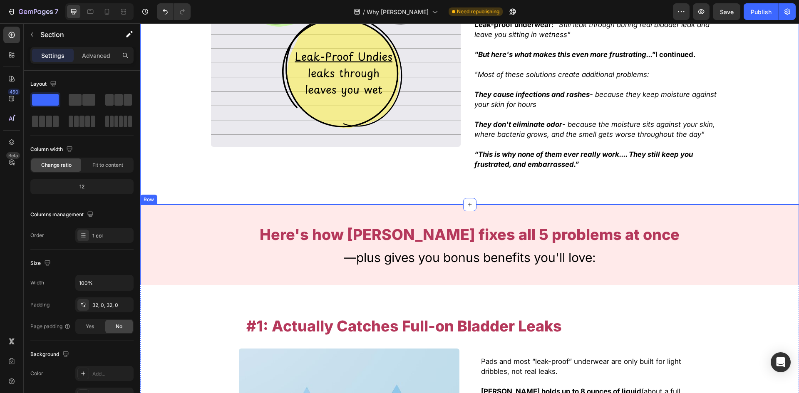
click at [218, 208] on div "Here's how [PERSON_NAME] fixes all 5 problems at once Heading —plus gives you b…" at bounding box center [469, 245] width 658 height 81
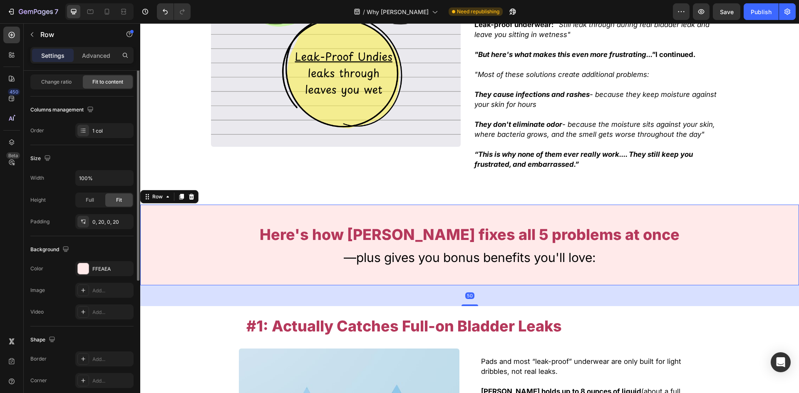
scroll to position [125, 0]
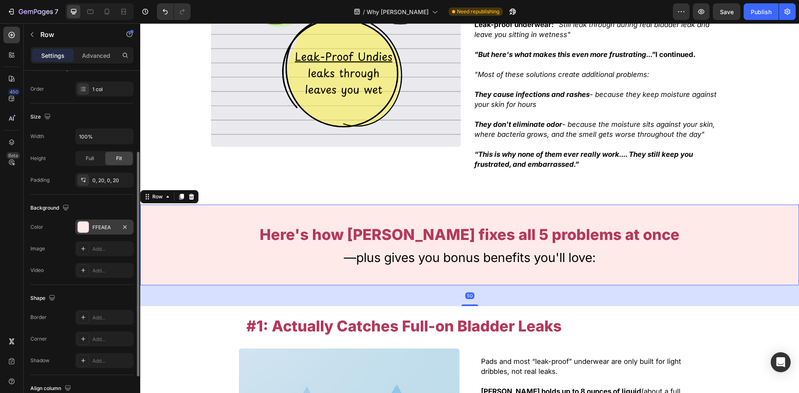
click at [92, 226] on div "FFEAEA" at bounding box center [104, 227] width 58 height 15
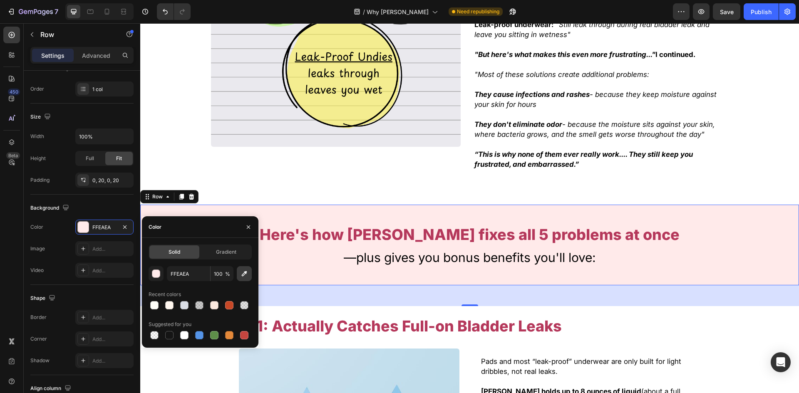
click at [246, 275] on icon "button" at bounding box center [244, 273] width 8 height 8
type input "C74827"
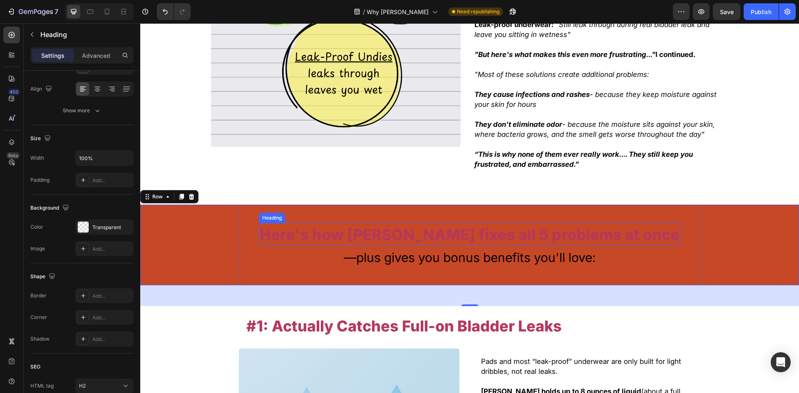
click at [426, 225] on span "Here's how [PERSON_NAME] fixes all 5 problems at once" at bounding box center [470, 234] width 420 height 18
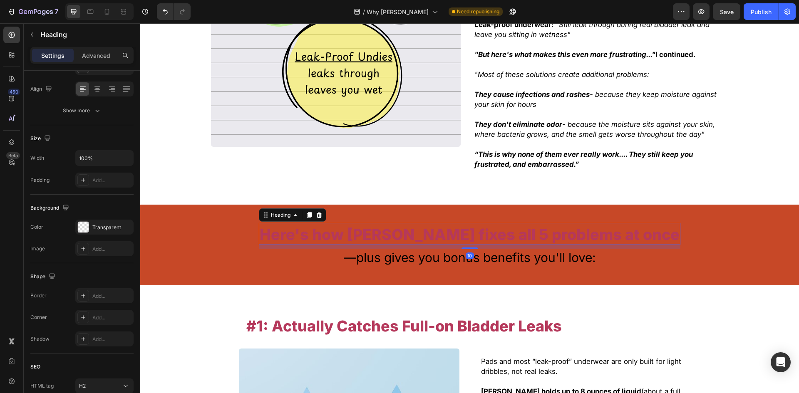
scroll to position [0, 0]
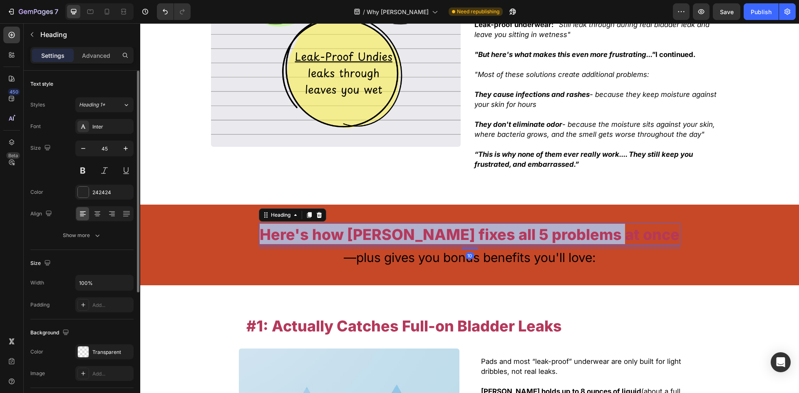
click at [426, 225] on span "Here's how [PERSON_NAME] fixes all 5 problems at once" at bounding box center [470, 234] width 420 height 18
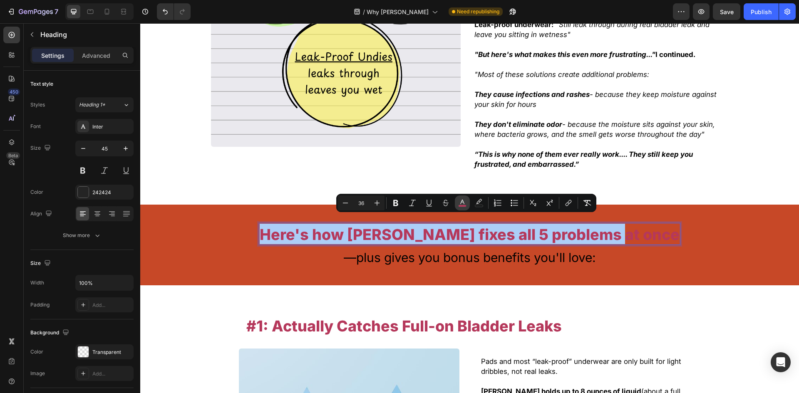
drag, startPoint x: 405, startPoint y: 203, endPoint x: 456, endPoint y: 204, distance: 50.7
click at [456, 204] on div "Minus 36 Plus Bold Italic Underline Strikethrough color color Numbered List Bul…" at bounding box center [466, 202] width 257 height 15
click at [459, 203] on icon "Editor contextual toolbar" at bounding box center [462, 203] width 8 height 8
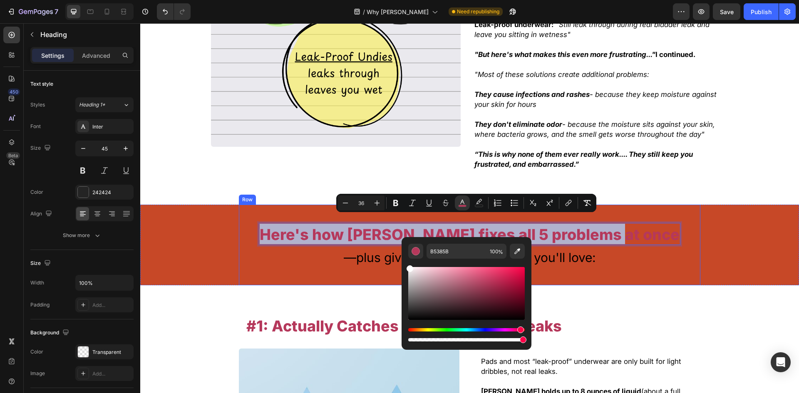
type input "FFFFFF"
drag, startPoint x: 595, startPoint y: 307, endPoint x: 256, endPoint y: 227, distance: 348.0
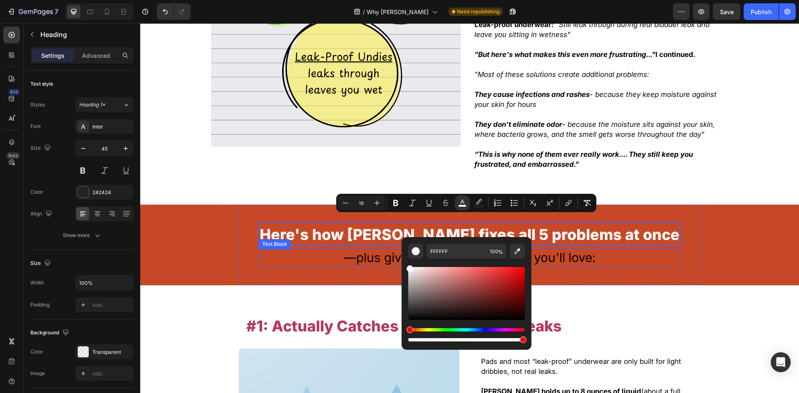
click at [378, 252] on span "—plus gives you bonus benefits you'll love:" at bounding box center [470, 257] width 252 height 15
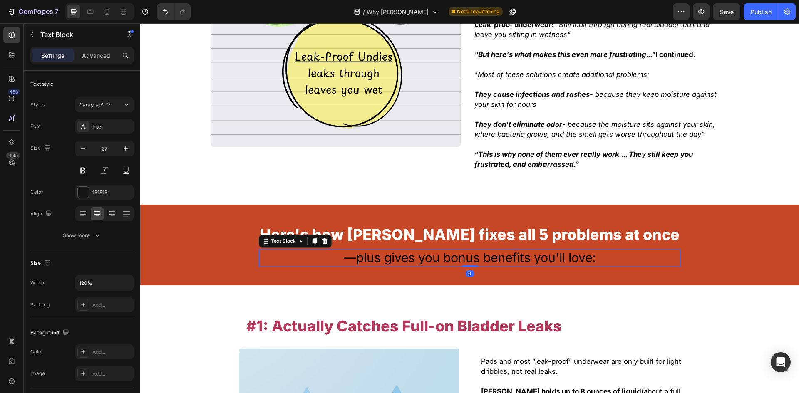
click at [378, 252] on span "—plus gives you bonus benefits you'll love:" at bounding box center [470, 257] width 252 height 15
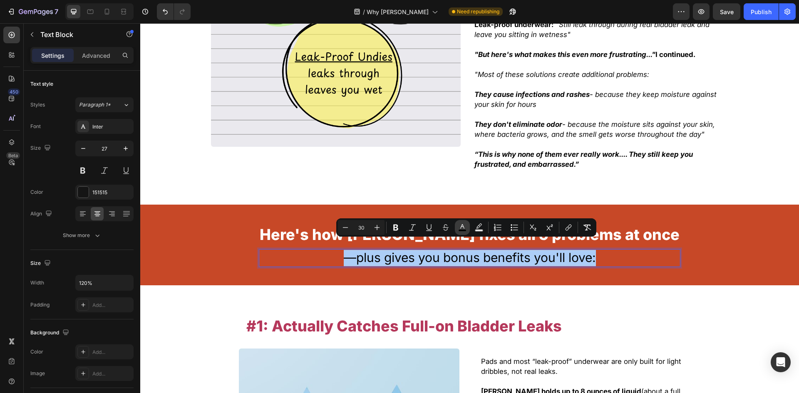
click at [460, 227] on icon "Editor contextual toolbar" at bounding box center [462, 227] width 8 height 8
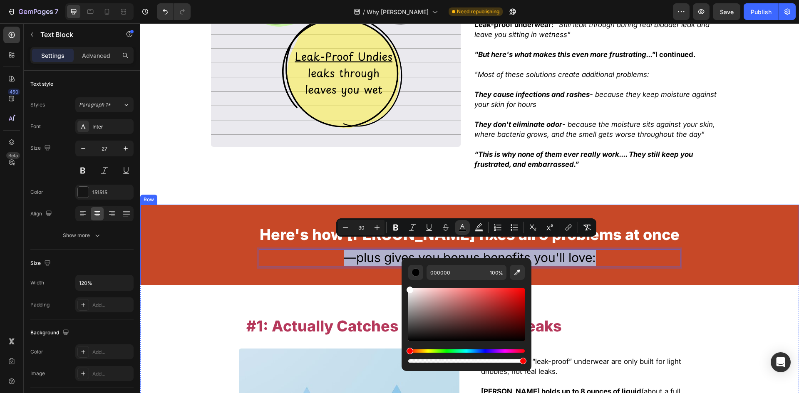
type input "FFFFFF"
drag, startPoint x: 545, startPoint y: 302, endPoint x: 219, endPoint y: 217, distance: 336.4
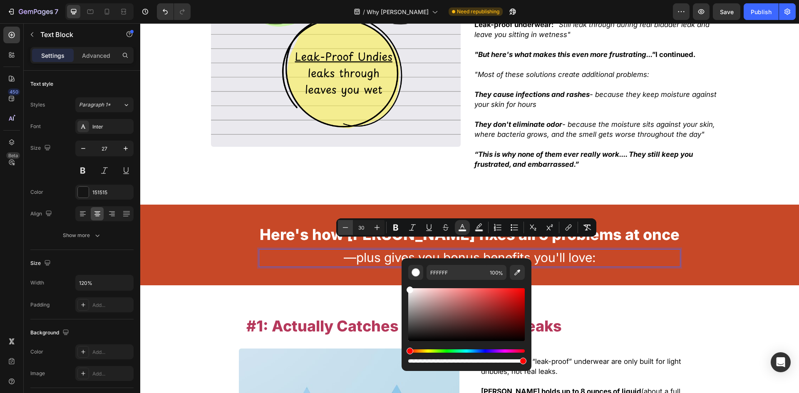
click at [340, 232] on button "Minus" at bounding box center [345, 227] width 15 height 15
type input "29"
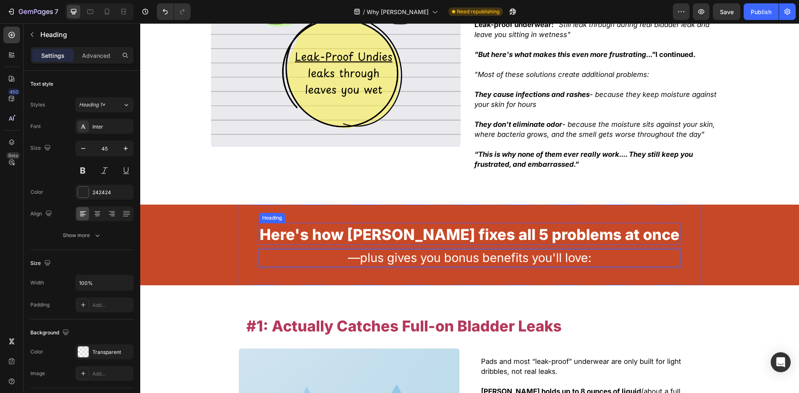
click at [307, 225] on span "Here's how [PERSON_NAME] fixes all 5 problems at once" at bounding box center [470, 234] width 420 height 18
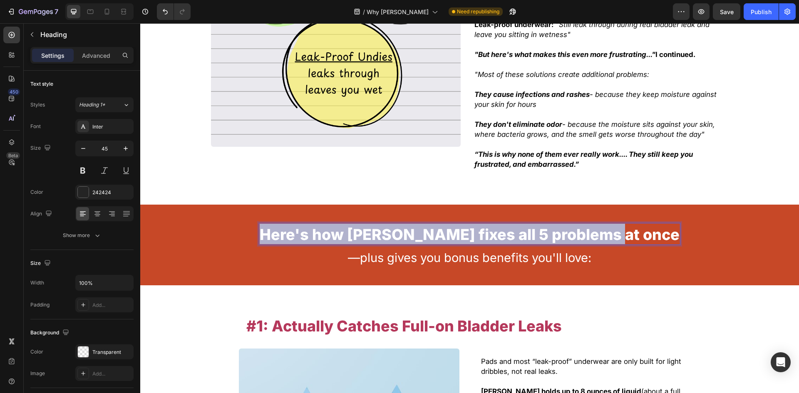
click at [307, 225] on span "Here's how [PERSON_NAME] fixes all 5 problems at once" at bounding box center [470, 234] width 420 height 18
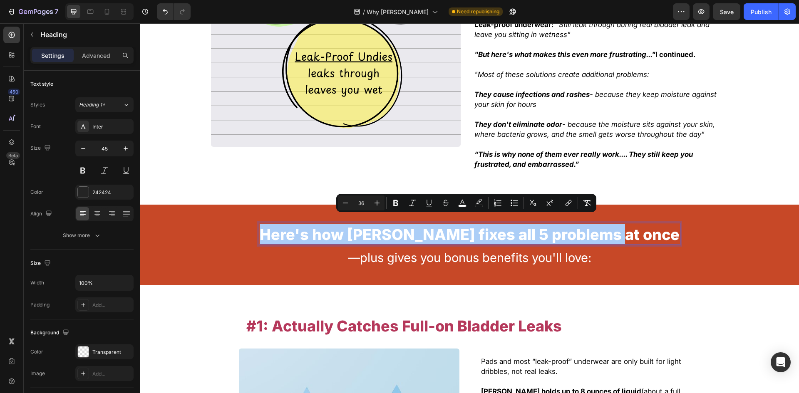
click at [368, 202] on input "36" at bounding box center [361, 203] width 17 height 10
click at [372, 202] on button "Plus" at bounding box center [376, 202] width 15 height 15
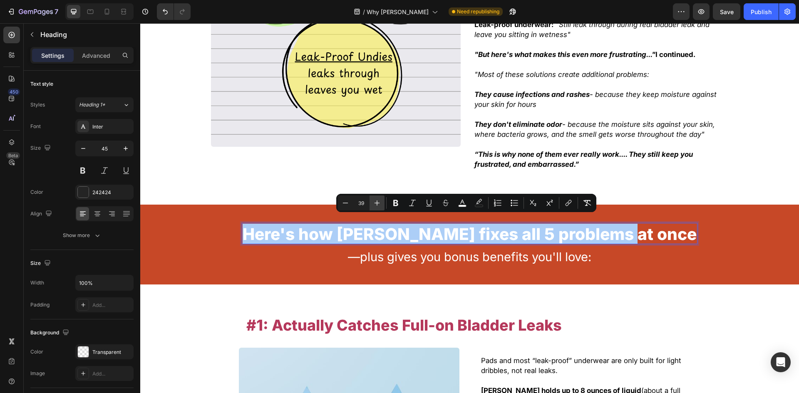
click at [372, 202] on button "Plus" at bounding box center [376, 202] width 15 height 15
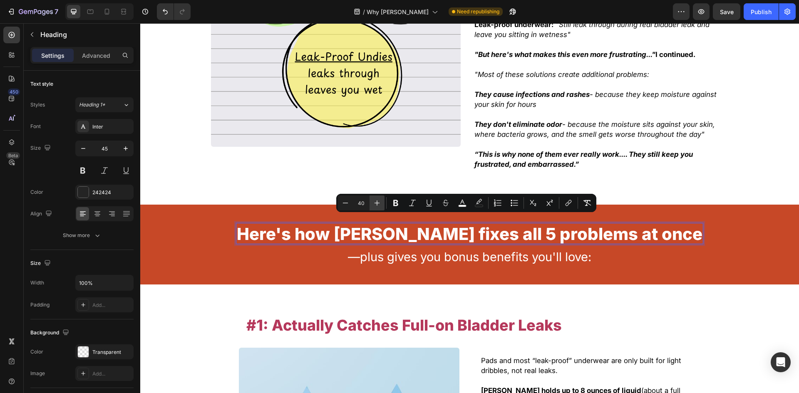
click at [372, 202] on button "Plus" at bounding box center [376, 202] width 15 height 15
type input "42"
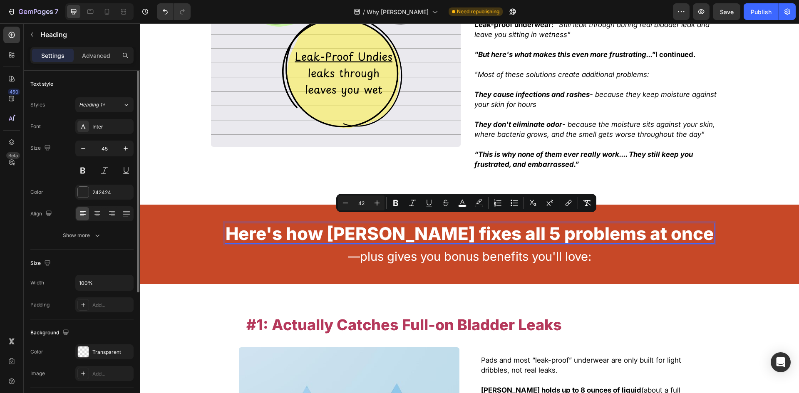
click at [101, 135] on div "Font Inter Size 45 Color 242424 Align Show more" at bounding box center [81, 181] width 103 height 124
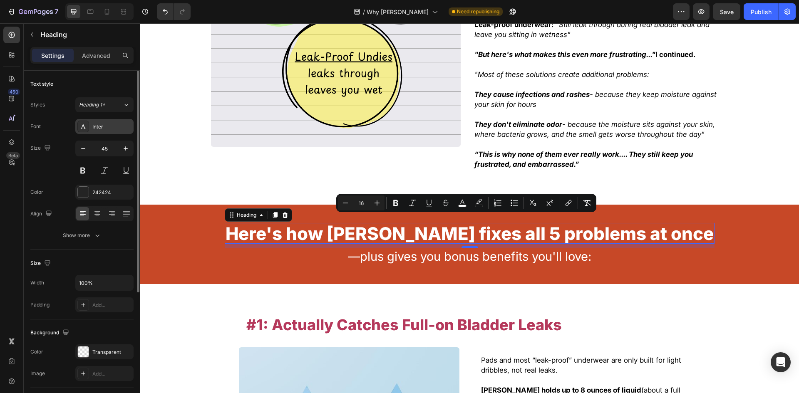
click at [102, 129] on div "Inter" at bounding box center [111, 126] width 39 height 7
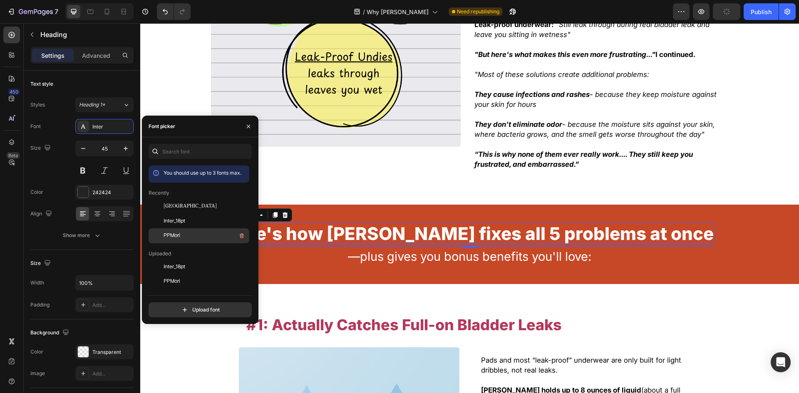
click at [198, 232] on div "PPMori" at bounding box center [205, 236] width 84 height 10
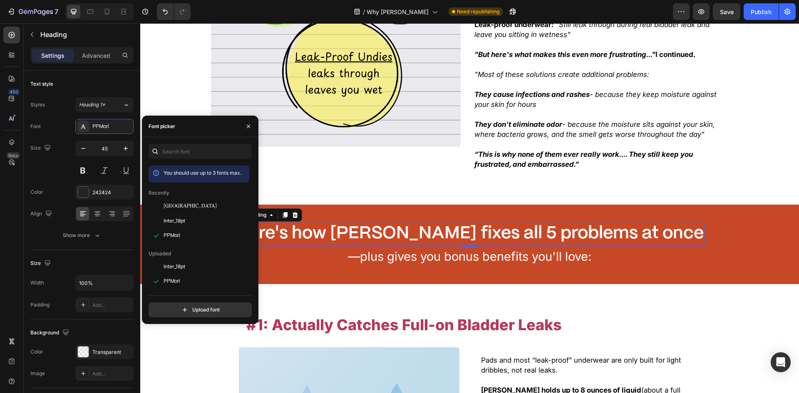
click at [389, 249] on span "—plus gives you bonus benefits you'll love:" at bounding box center [469, 256] width 243 height 15
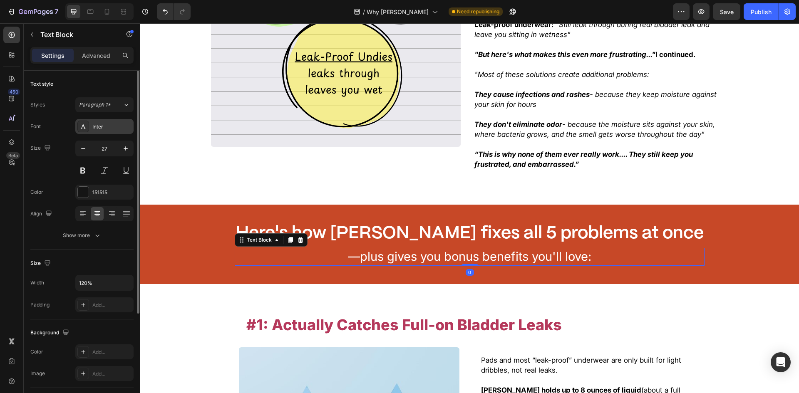
click at [104, 126] on div "Inter" at bounding box center [111, 126] width 39 height 7
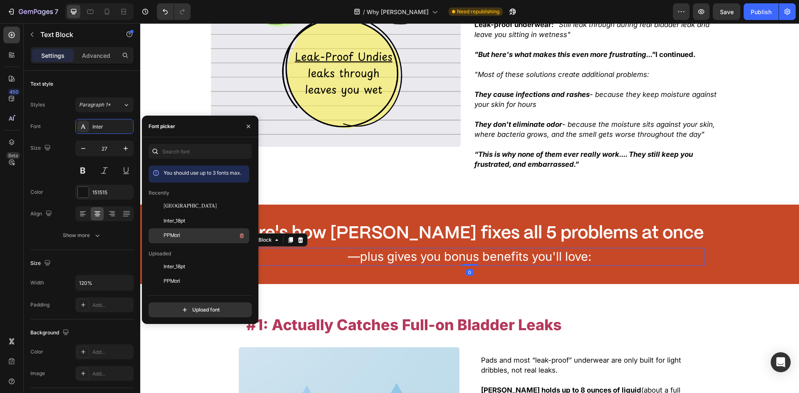
drag, startPoint x: 193, startPoint y: 230, endPoint x: 143, endPoint y: 184, distance: 68.0
click at [193, 349] on div "PPMori" at bounding box center [198, 356] width 101 height 15
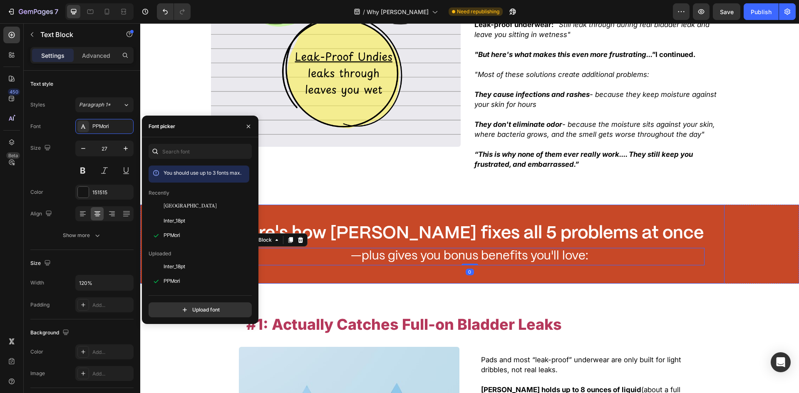
click at [369, 193] on div ""None of these leak solutions were ever designed to truly protect you..." I sai…" at bounding box center [469, 30] width 658 height 349
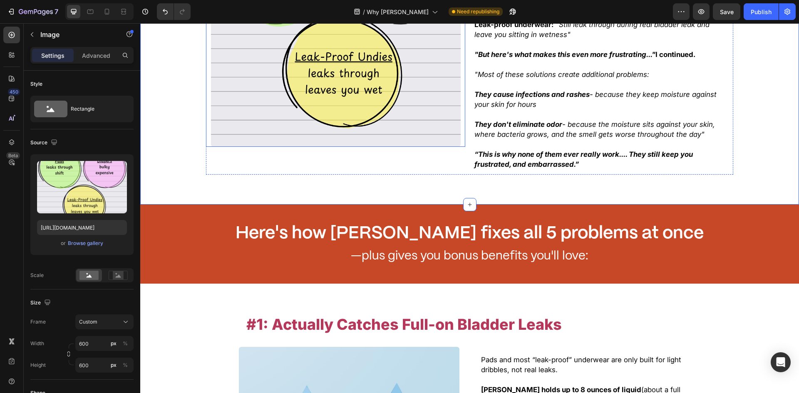
click at [216, 141] on img at bounding box center [336, 22] width 250 height 250
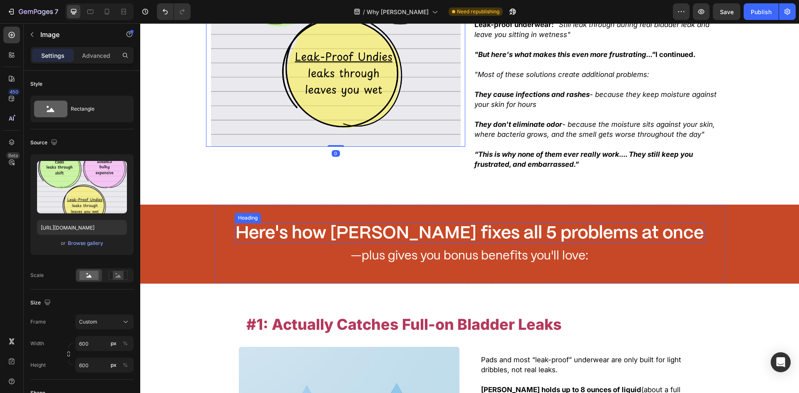
click at [319, 224] on p "⁠⁠⁠⁠⁠⁠⁠ Here's how [PERSON_NAME] fixes all 5 problems at once" at bounding box center [469, 233] width 468 height 19
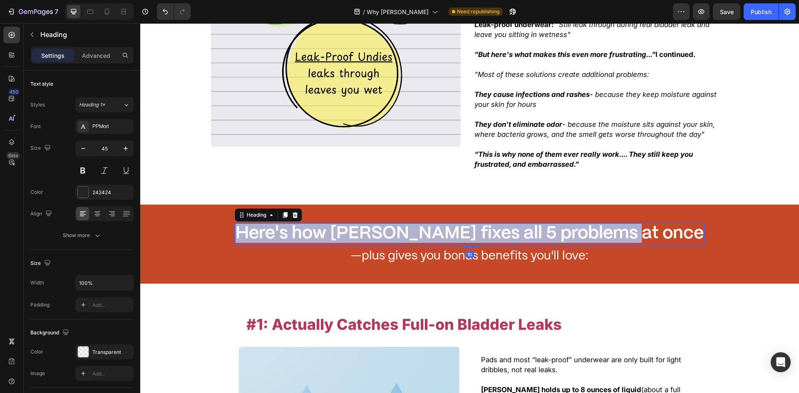
click at [319, 224] on p "Here's how [PERSON_NAME] fixes all 5 problems at once" at bounding box center [469, 233] width 468 height 19
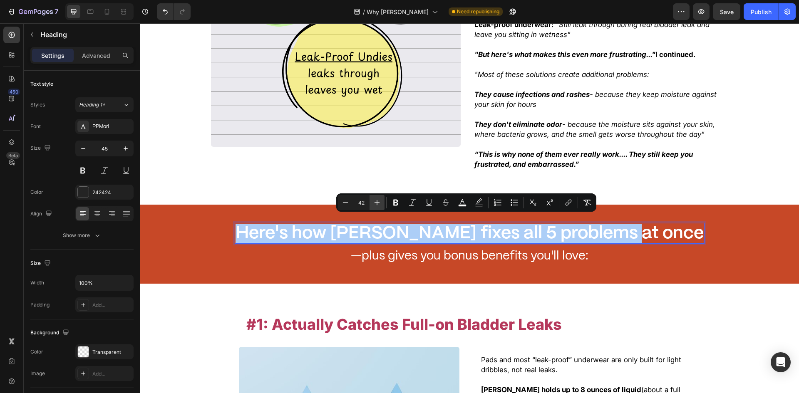
click at [372, 203] on button "Plus" at bounding box center [376, 202] width 15 height 15
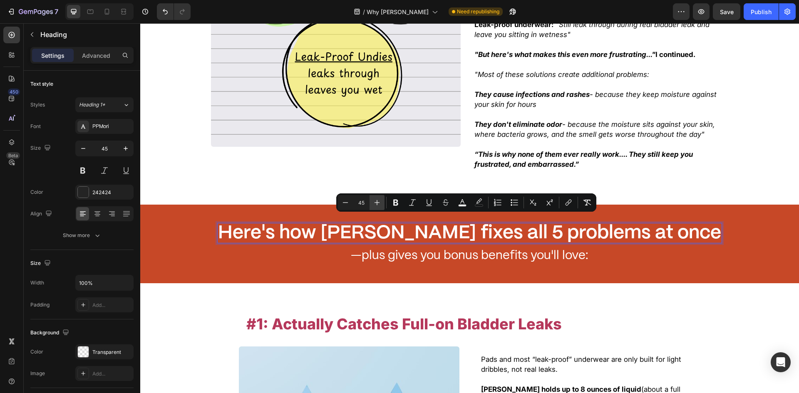
click at [372, 203] on button "Plus" at bounding box center [376, 202] width 15 height 15
type input "46"
click at [396, 254] on div "—plus gives you bonus benefits you'll love:" at bounding box center [469, 255] width 515 height 17
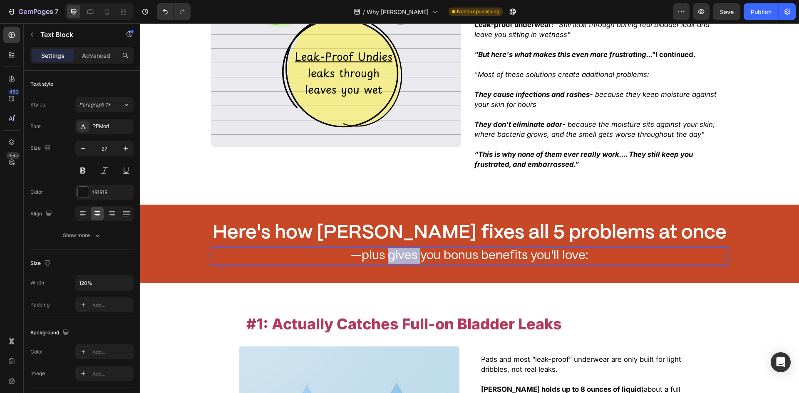
click at [394, 252] on p "—plus gives you bonus benefits you'll love:" at bounding box center [470, 256] width 514 height 16
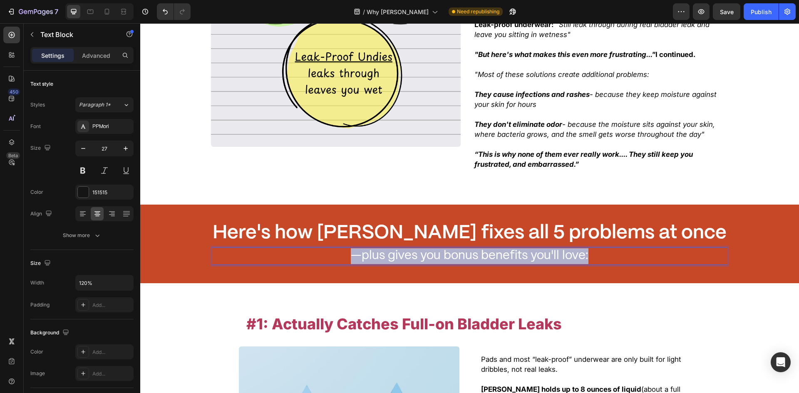
click at [394, 252] on p "—plus gives you bonus benefits you'll love:" at bounding box center [470, 256] width 514 height 16
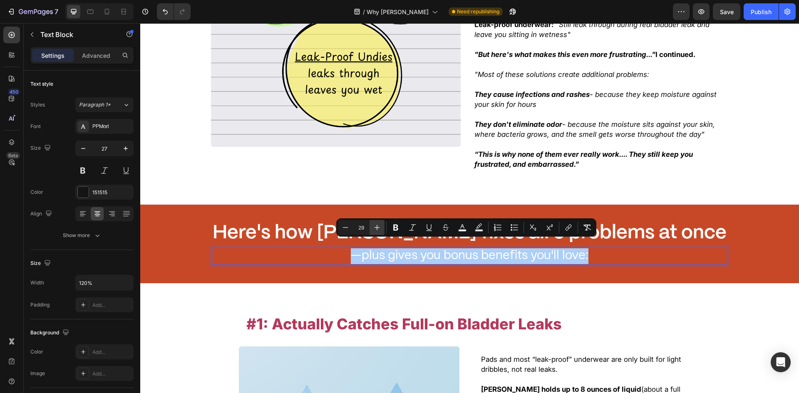
click at [373, 225] on icon "Editor contextual toolbar" at bounding box center [377, 227] width 8 height 8
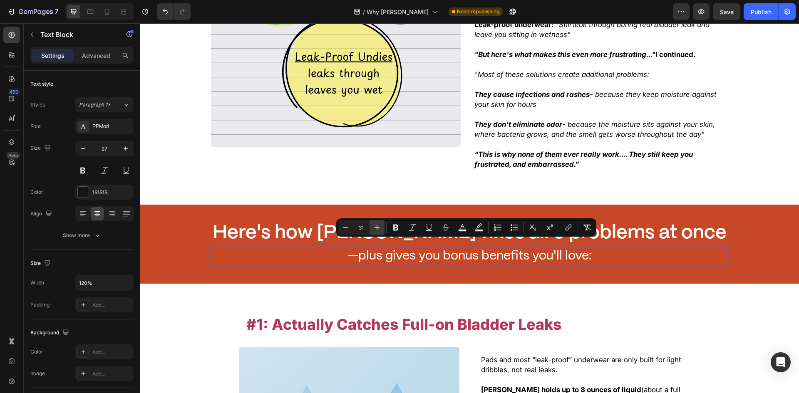
click at [373, 225] on icon "Editor contextual toolbar" at bounding box center [377, 227] width 8 height 8
type input "32"
click at [345, 189] on div ""None of these leak solutions were ever designed to truly protect you..." I sai…" at bounding box center [469, 30] width 658 height 349
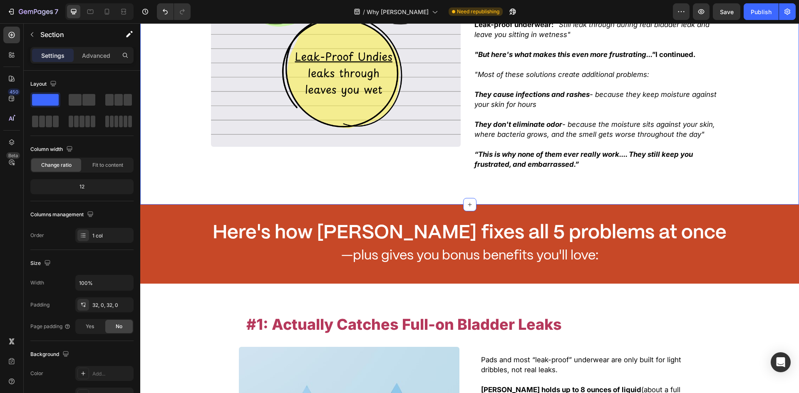
click at [271, 151] on div "Image" at bounding box center [335, 22] width 259 height 306
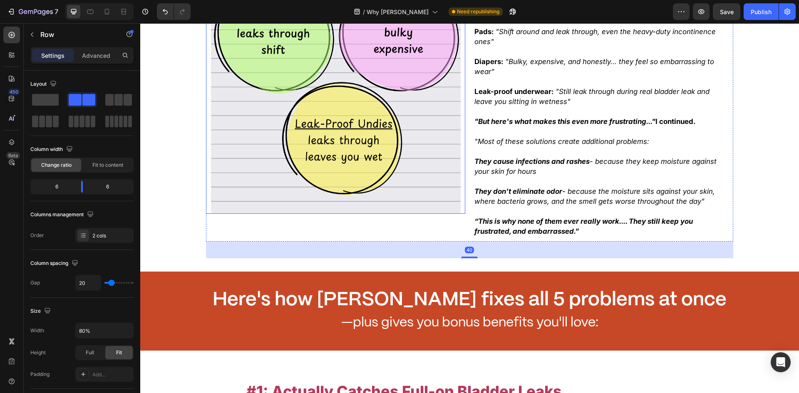
scroll to position [333, 0]
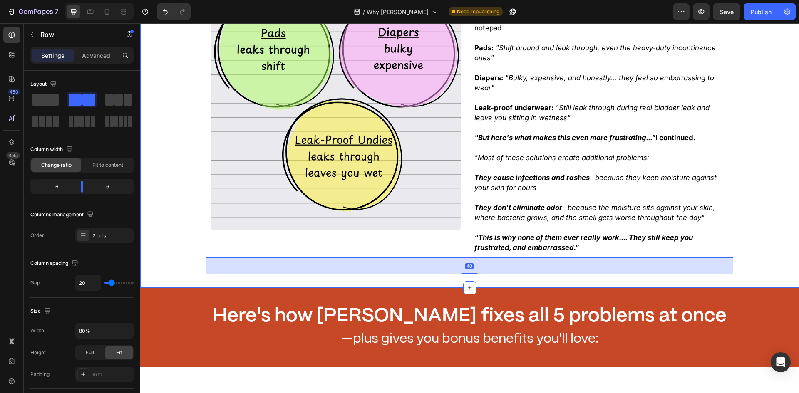
click at [224, 288] on div "⁠⁠⁠⁠⁠⁠⁠ Here's how [PERSON_NAME] fixes all 5 problems at once Heading —plus giv…" at bounding box center [469, 327] width 658 height 79
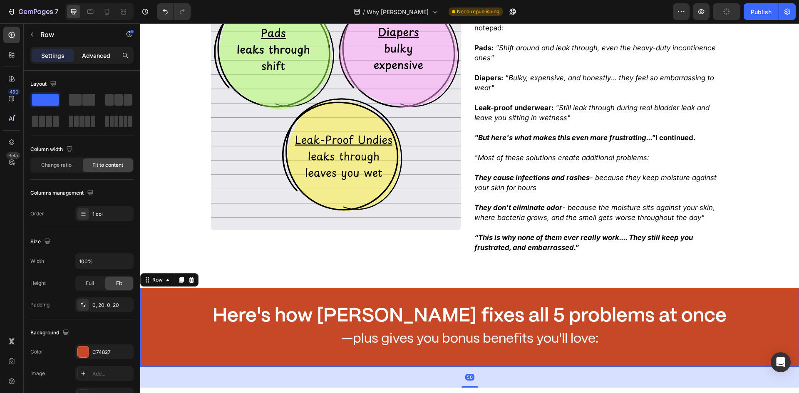
click at [91, 54] on p "Advanced" at bounding box center [96, 55] width 28 height 9
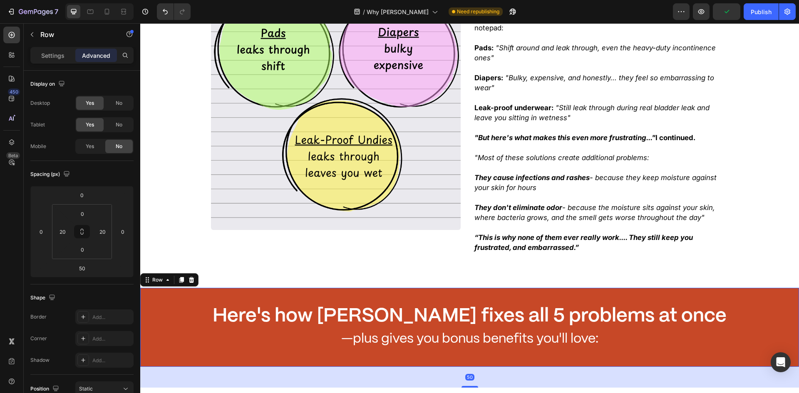
click at [259, 288] on div "⁠⁠⁠⁠⁠⁠⁠ Here's how [PERSON_NAME] fixes all 5 problems at once Heading —plus giv…" at bounding box center [469, 327] width 555 height 79
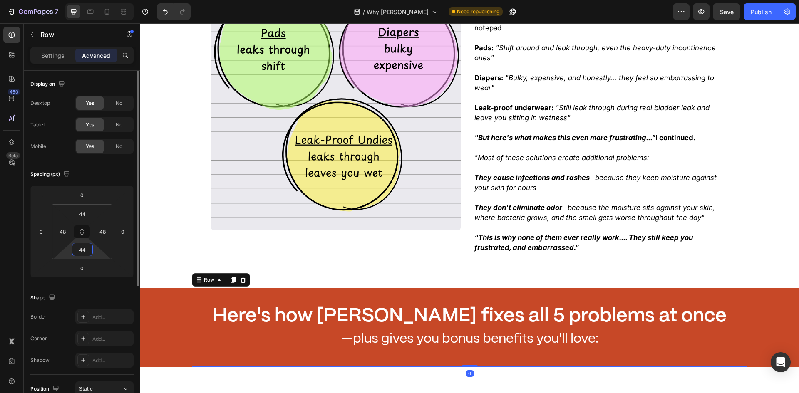
click at [89, 249] on input "44" at bounding box center [82, 249] width 17 height 12
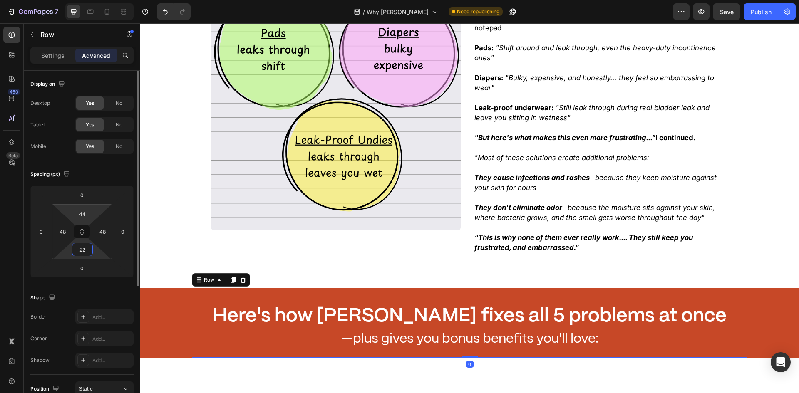
type input "22"
click at [84, 0] on html "7 Version history / Why Choose Zuoori Need republishing Preview Save Publish 45…" at bounding box center [399, 0] width 799 height 0
type input "22"
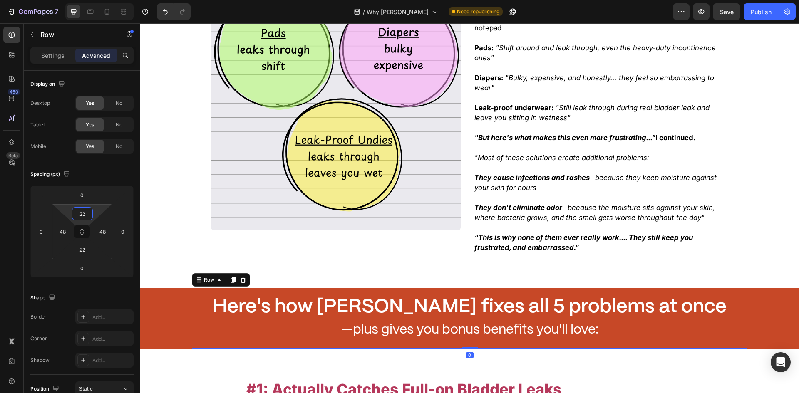
click at [178, 190] on div ""None of these leak solutions were ever designed to truly protect you..." I sai…" at bounding box center [469, 113] width 658 height 322
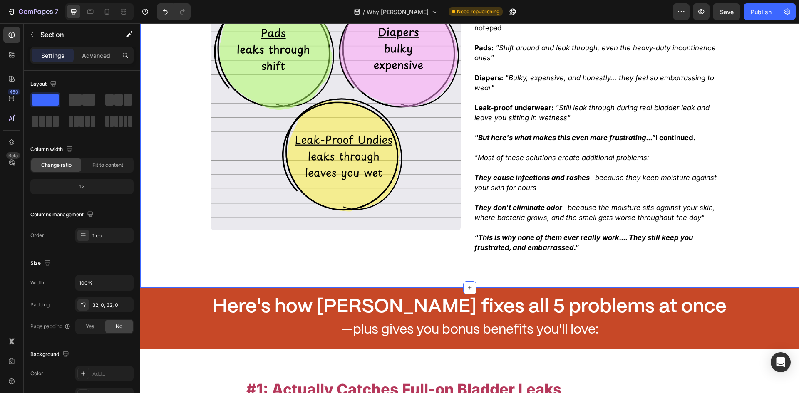
click at [211, 288] on div "⁠⁠⁠⁠⁠⁠⁠ Here's how [PERSON_NAME] fixes all 5 problems at once Heading —plus giv…" at bounding box center [469, 318] width 658 height 61
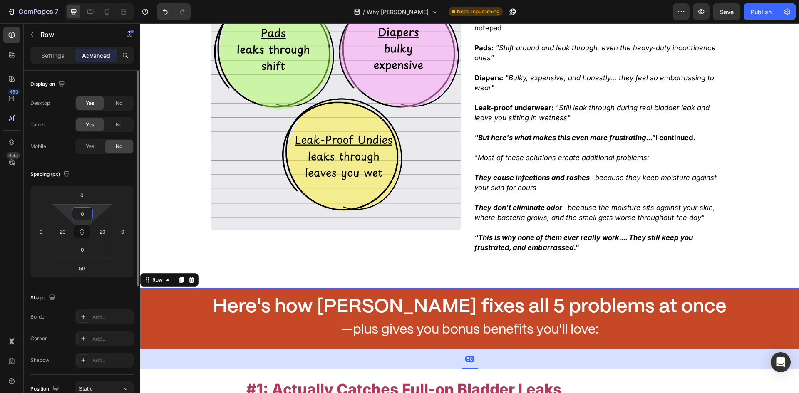
drag, startPoint x: 83, startPoint y: 214, endPoint x: 62, endPoint y: 243, distance: 35.4
click at [83, 214] on input "0" at bounding box center [82, 214] width 17 height 12
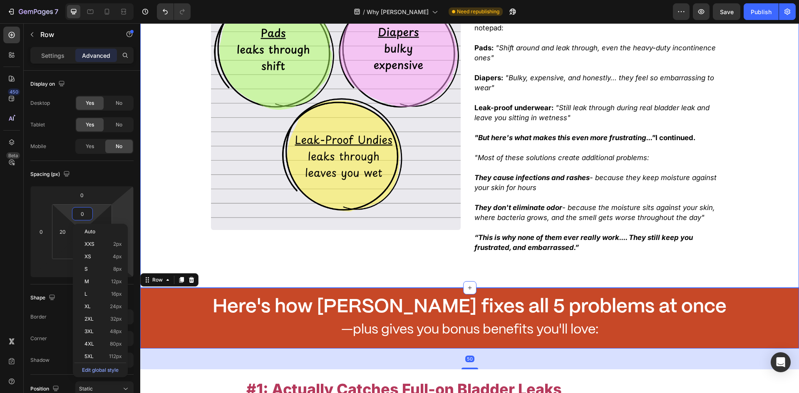
click at [259, 288] on div "⁠⁠⁠⁠⁠⁠⁠ Here's how [PERSON_NAME] fixes all 5 problems at once Heading —plus giv…" at bounding box center [469, 318] width 555 height 61
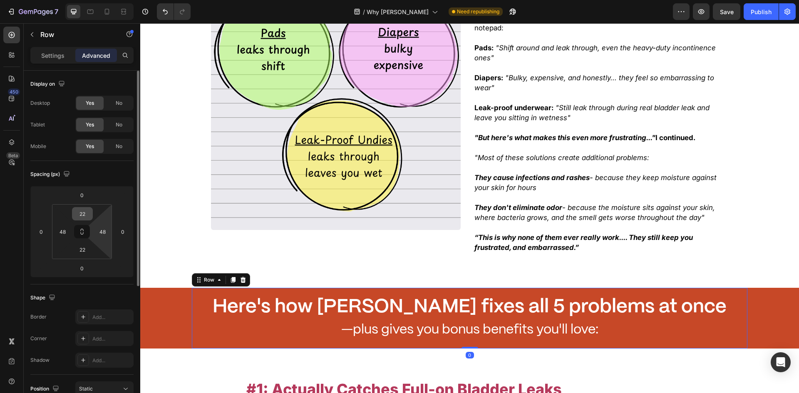
click at [84, 216] on input "22" at bounding box center [82, 214] width 17 height 12
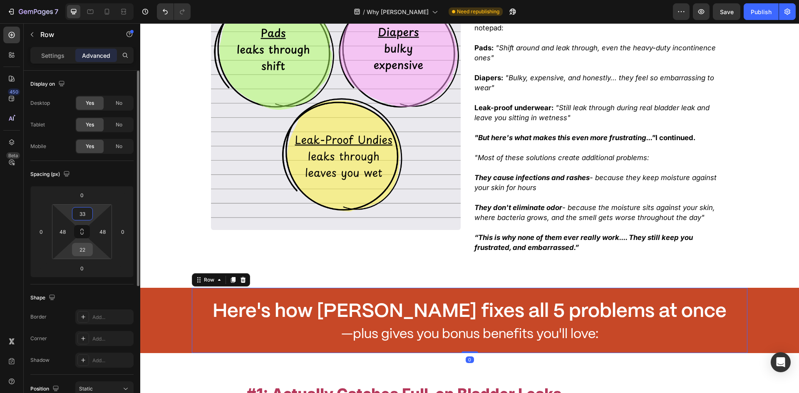
type input "33"
click at [79, 247] on input "22" at bounding box center [82, 249] width 17 height 12
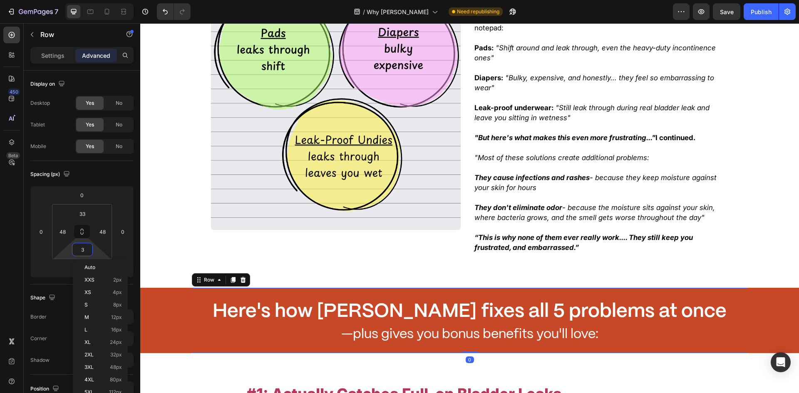
type input "33"
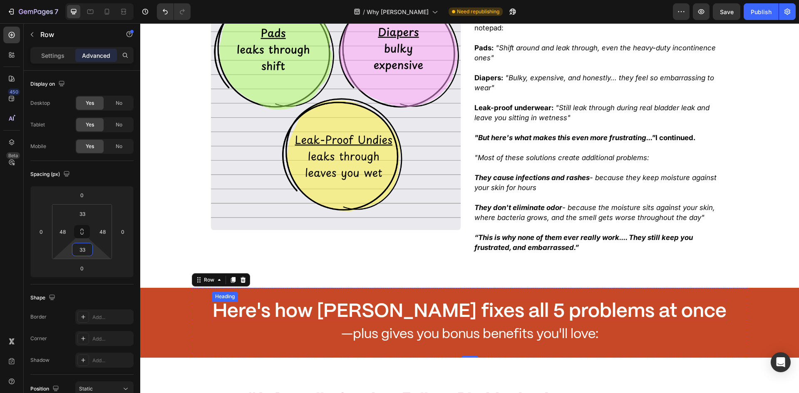
click at [420, 302] on span "Here's how [PERSON_NAME] fixes all 5 problems at once" at bounding box center [470, 311] width 514 height 18
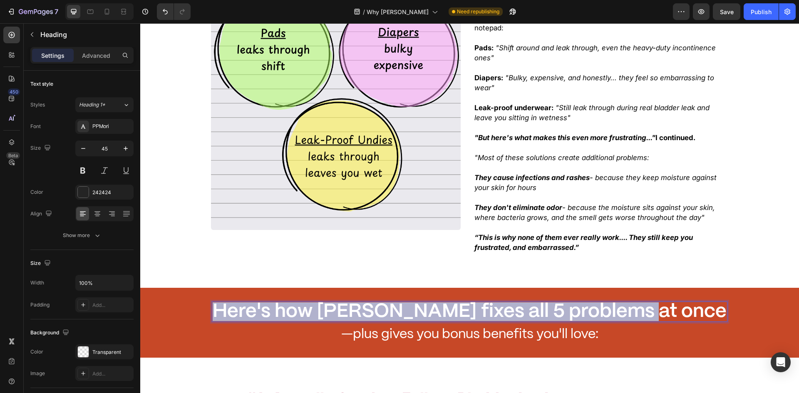
click at [420, 302] on span "Here's how [PERSON_NAME] fixes all 5 problems at once" at bounding box center [470, 311] width 514 height 18
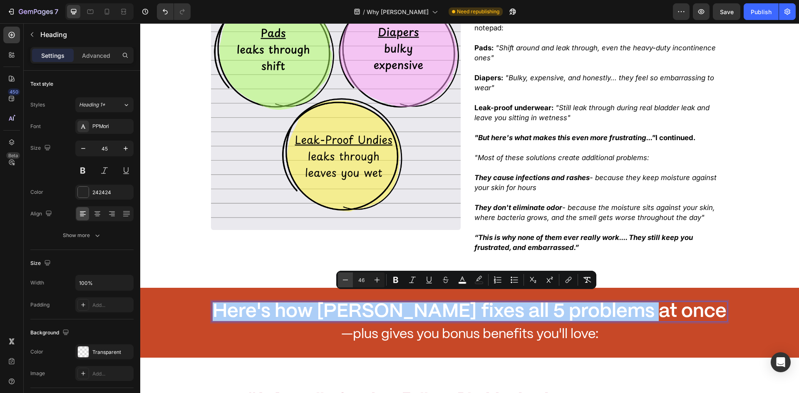
click at [346, 279] on icon "Editor contextual toolbar" at bounding box center [345, 280] width 8 height 8
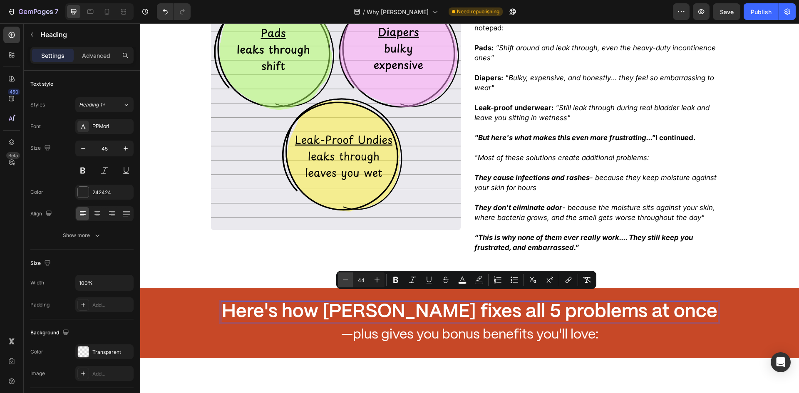
click at [346, 279] on icon "Editor contextual toolbar" at bounding box center [345, 280] width 8 height 8
type input "42"
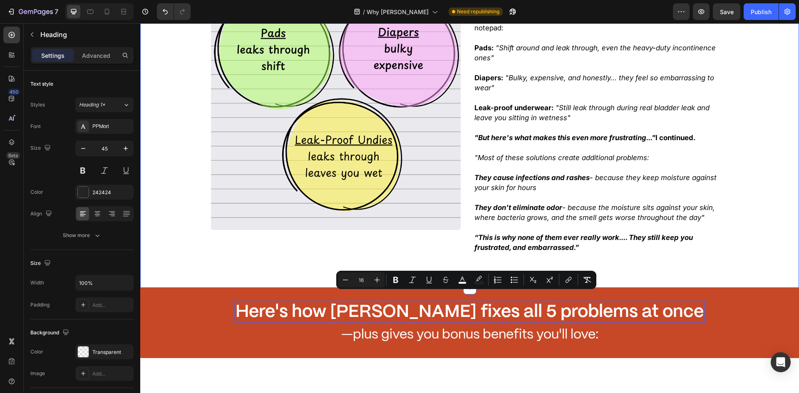
click at [251, 262] on div ""None of these leak solutions were ever designed to truly protect you..." I sai…" at bounding box center [469, 113] width 658 height 322
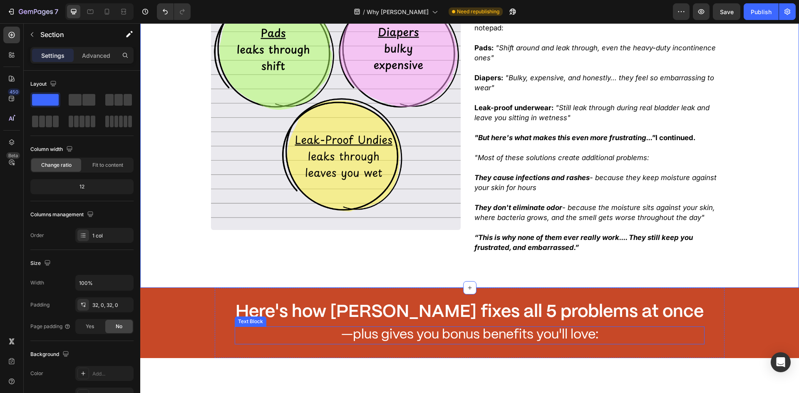
click at [414, 332] on p "—plus gives you bonus benefits you'll love:" at bounding box center [469, 335] width 468 height 16
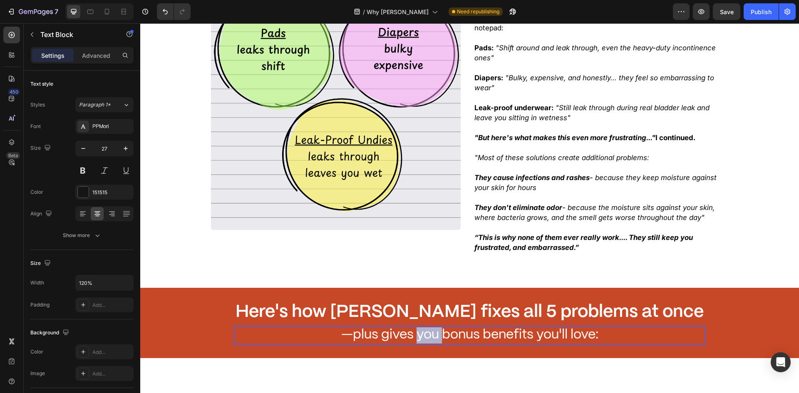
click at [412, 329] on span "—plus gives you bonus benefits you'll love:" at bounding box center [469, 335] width 257 height 12
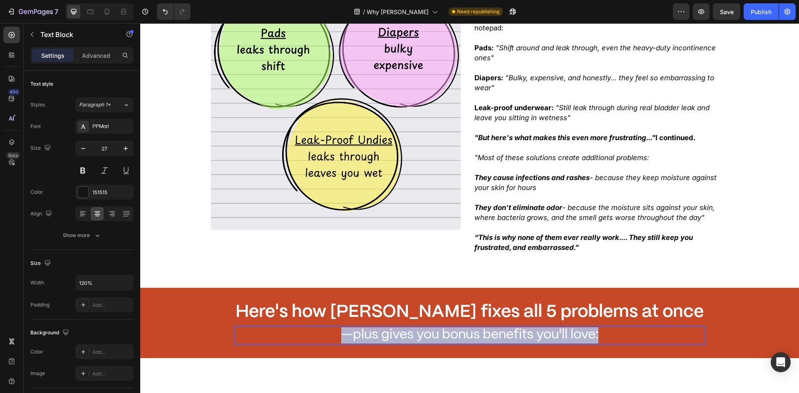
click at [411, 329] on span "—plus gives you bonus benefits you'll love:" at bounding box center [469, 335] width 257 height 12
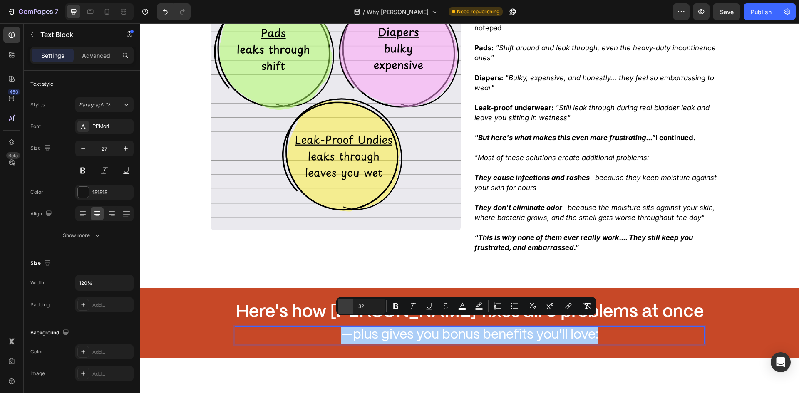
drag, startPoint x: 348, startPoint y: 310, endPoint x: 150, endPoint y: 252, distance: 206.7
click at [348, 310] on icon "Editor contextual toolbar" at bounding box center [345, 306] width 8 height 8
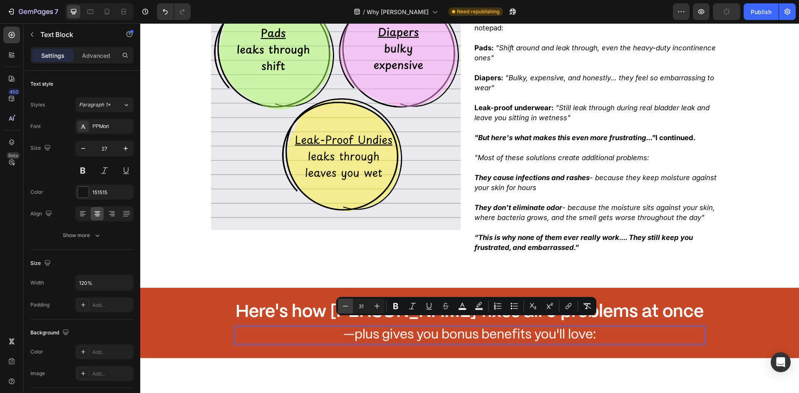
click at [346, 308] on icon "Editor contextual toolbar" at bounding box center [345, 306] width 8 height 8
type input "30"
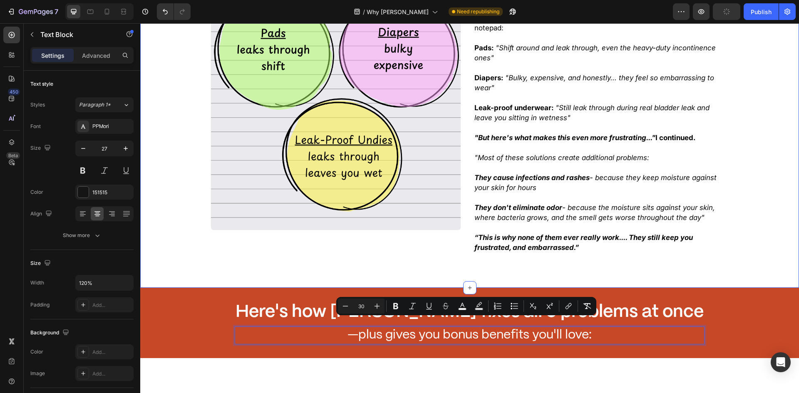
click at [269, 260] on div ""None of these leak solutions were ever designed to truly protect you..." I sai…" at bounding box center [469, 113] width 658 height 322
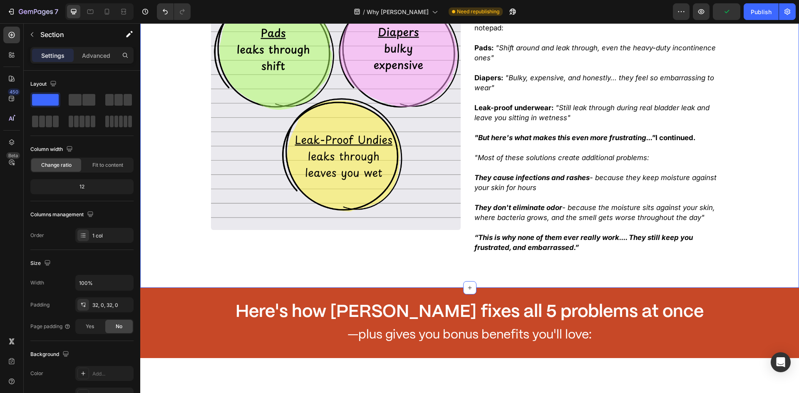
click at [180, 193] on div ""None of these leak solutions were ever designed to truly protect you..." I sai…" at bounding box center [469, 113] width 658 height 322
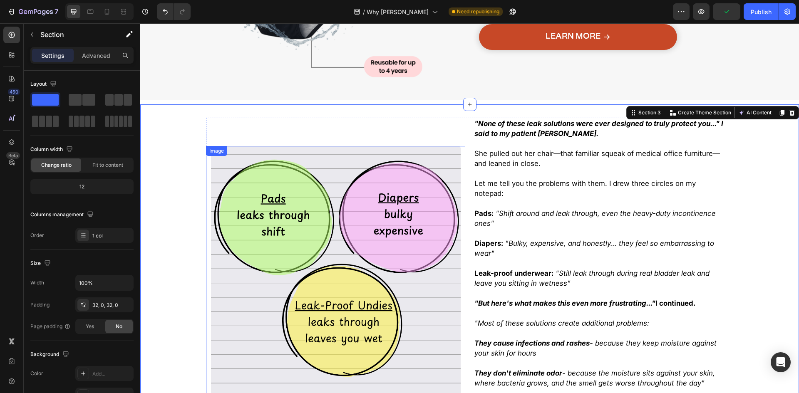
click at [298, 226] on img at bounding box center [336, 271] width 250 height 250
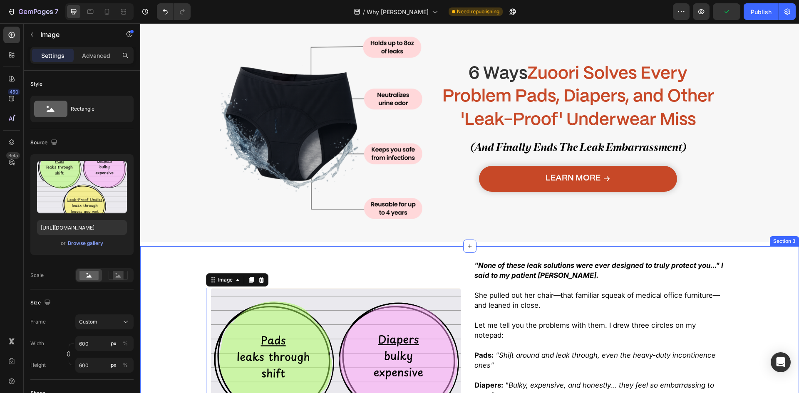
scroll to position [0, 0]
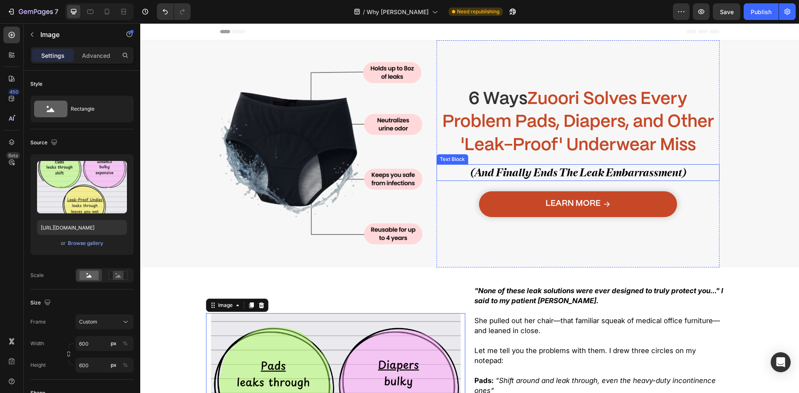
click at [502, 158] on h1 "6 Ways Zuoori Solves Every Problem Pads, Diapers, and Other 'Leak-Proof' Underw…" at bounding box center [577, 122] width 283 height 71
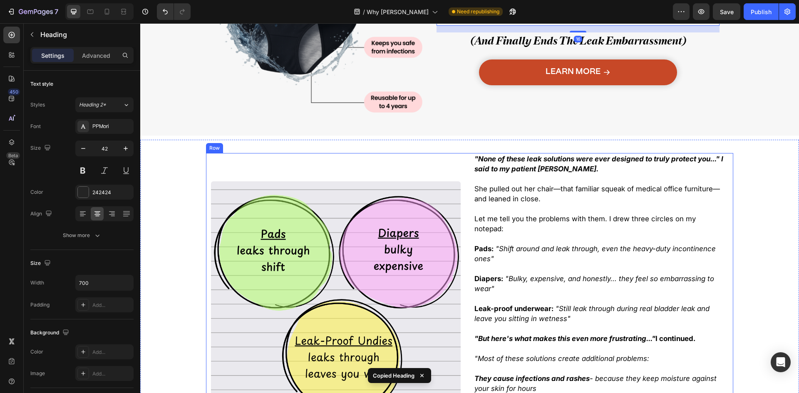
scroll to position [374, 0]
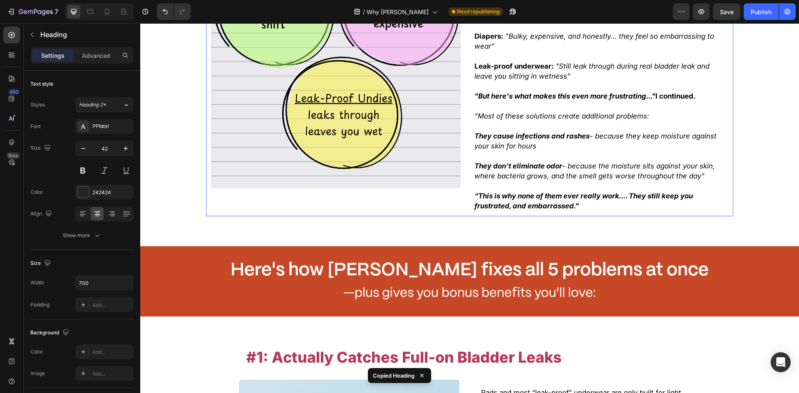
click at [465, 194] on div ""None of these leak solutions were ever designed to truly protect you..." I sai…" at bounding box center [469, 64] width 527 height 306
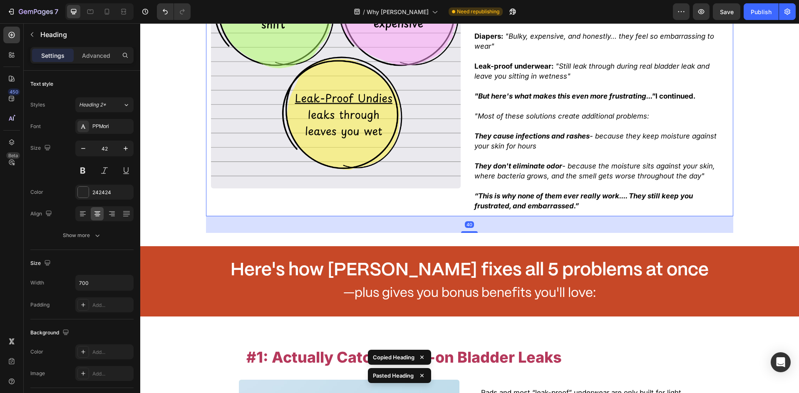
scroll to position [398, 0]
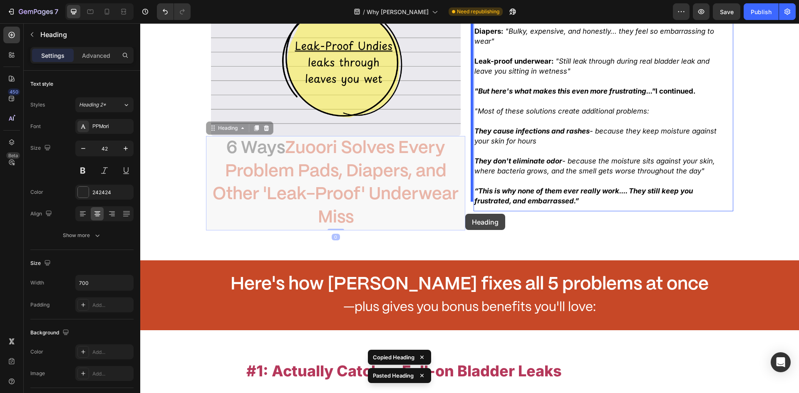
drag, startPoint x: 215, startPoint y: 129, endPoint x: 470, endPoint y: 219, distance: 270.3
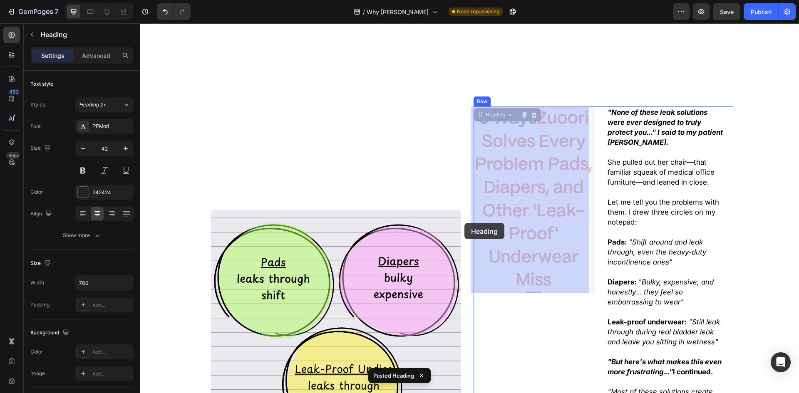
scroll to position [476, 0]
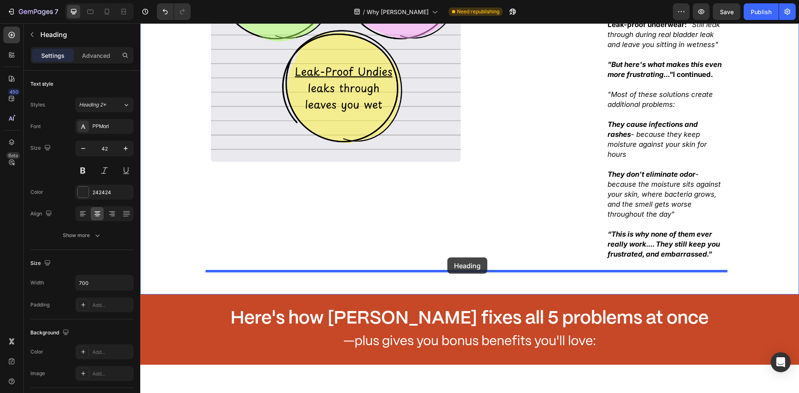
drag, startPoint x: 477, startPoint y: 151, endPoint x: 447, endPoint y: 257, distance: 110.1
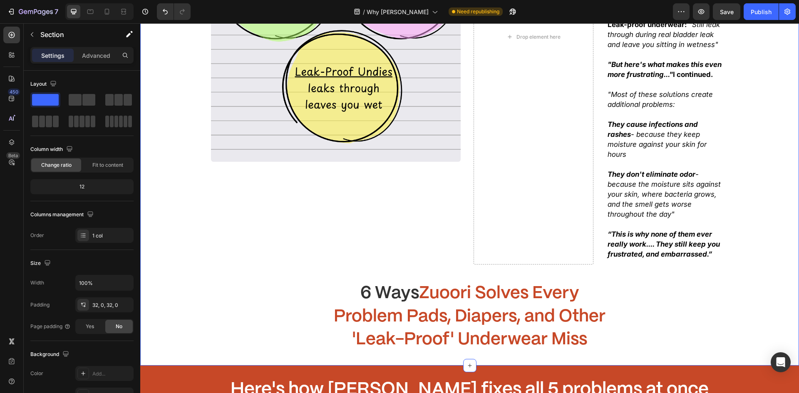
click at [311, 262] on div "Drop element here "None of these leak solutions were ever designed to truly pro…" at bounding box center [469, 80] width 658 height 543
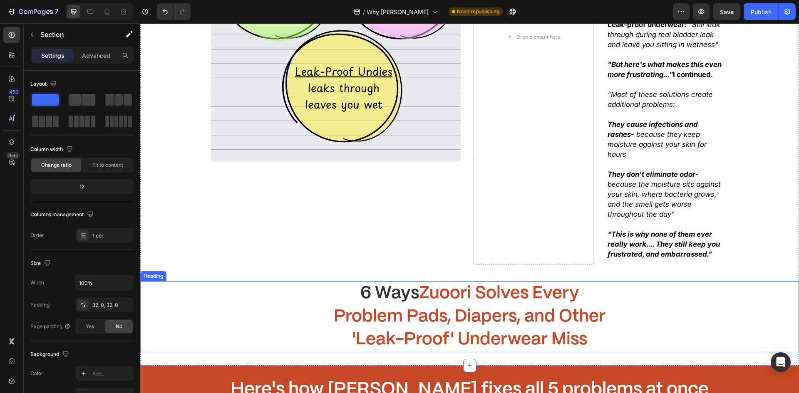
click at [346, 291] on h1 "6 Ways Zuoori Solves Every Problem Pads, Diapers, and Other 'Leak-Proof' Underw…" at bounding box center [469, 316] width 291 height 71
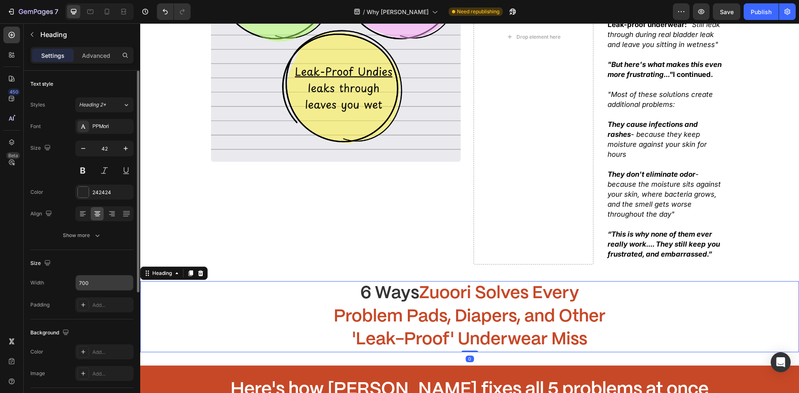
click at [97, 286] on input "700" at bounding box center [104, 282] width 57 height 15
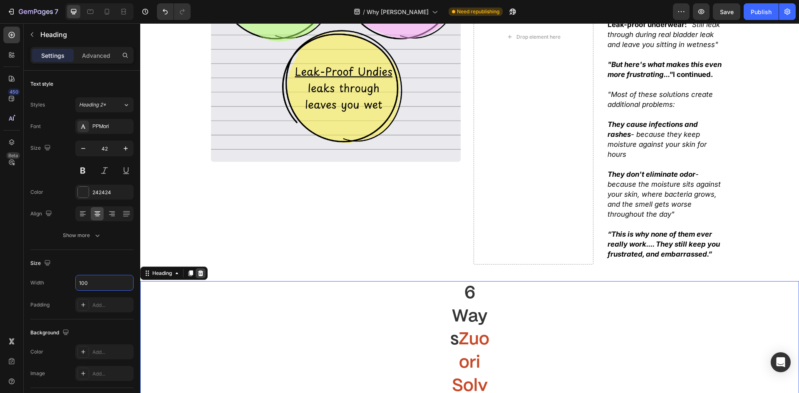
type input "1000"
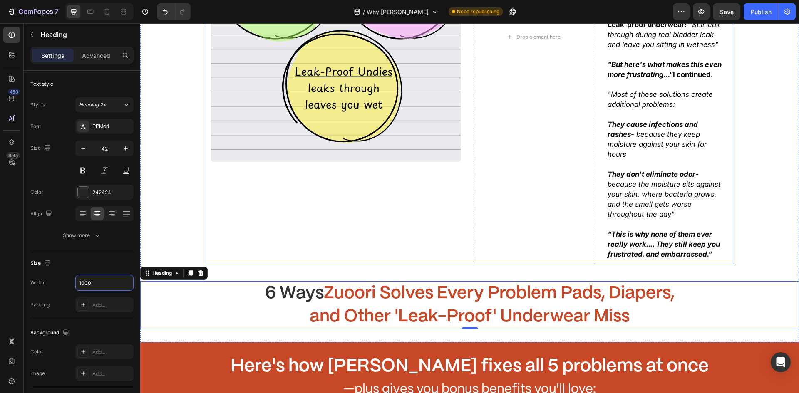
click at [274, 242] on div "Image" at bounding box center [335, 36] width 259 height 455
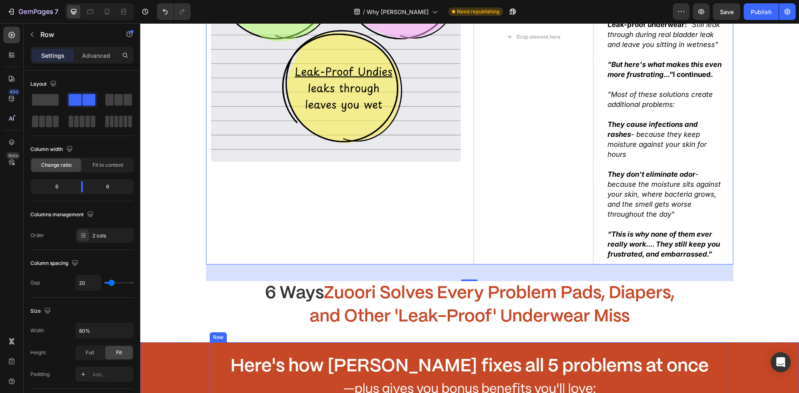
click at [349, 311] on strong "Zuoori Solves Every Problem Pads, Diapers, and Other 'Leak-Proof' Underwear Miss" at bounding box center [491, 305] width 365 height 40
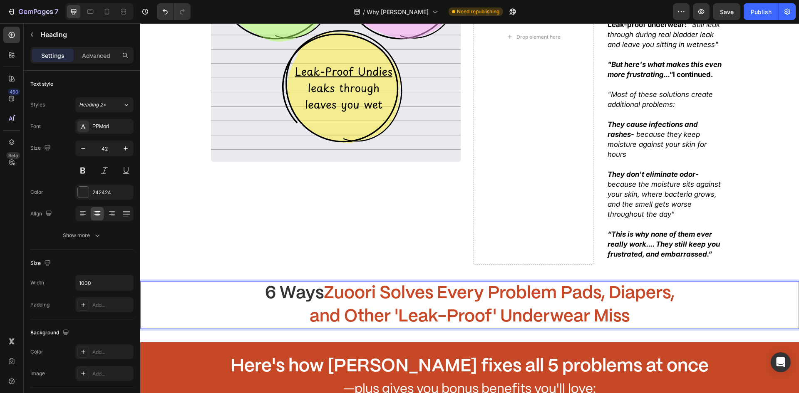
click at [349, 311] on strong "Zuoori Solves Every Problem Pads, Diapers, and Other 'Leak-Proof' Underwear Miss" at bounding box center [491, 305] width 365 height 40
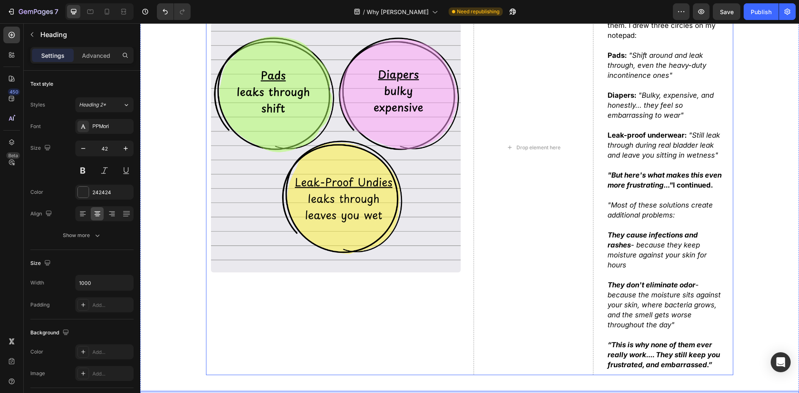
scroll to position [351, 0]
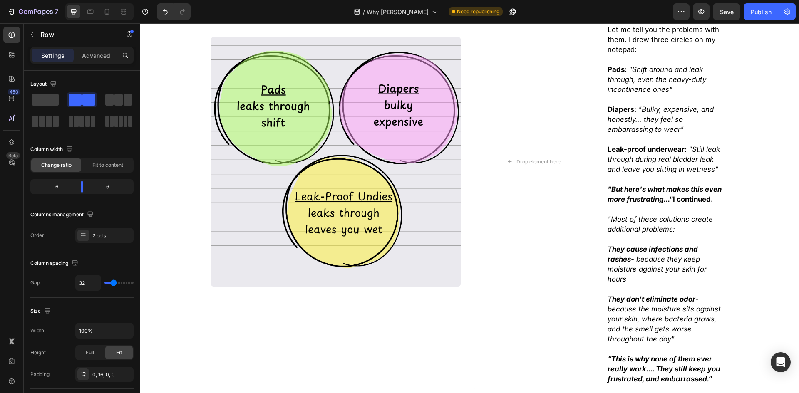
click at [594, 264] on div "Drop element here "None of these leak solutions were ever designed to truly pro…" at bounding box center [602, 161] width 259 height 455
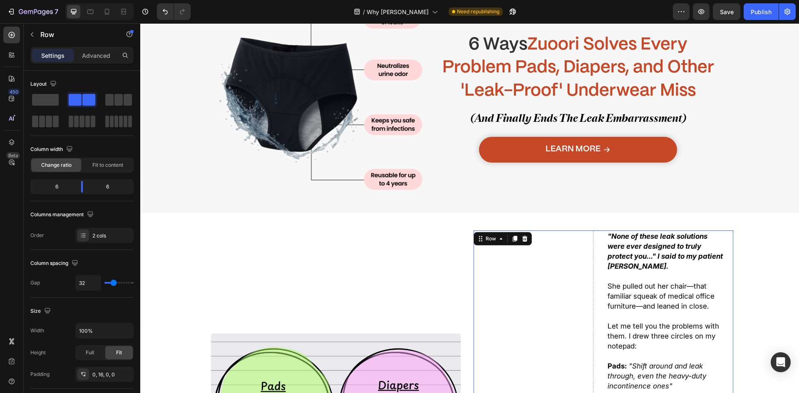
scroll to position [226, 0]
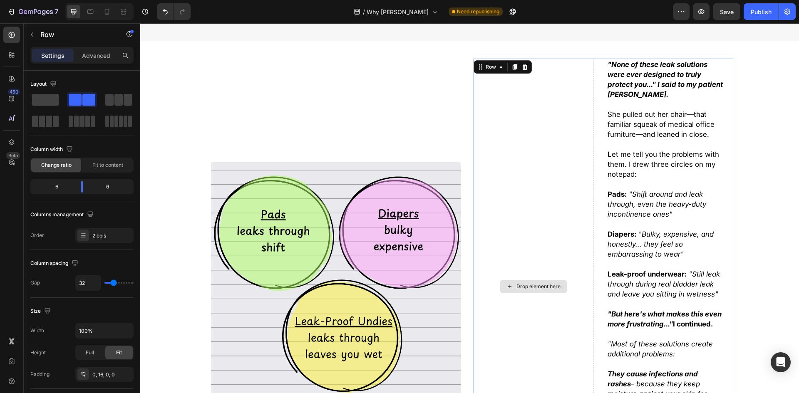
click at [516, 259] on div "Drop element here" at bounding box center [533, 286] width 120 height 455
click at [157, 11] on button "Undo/Redo" at bounding box center [165, 11] width 17 height 17
click at [158, 10] on button "Undo/Redo" at bounding box center [165, 11] width 17 height 17
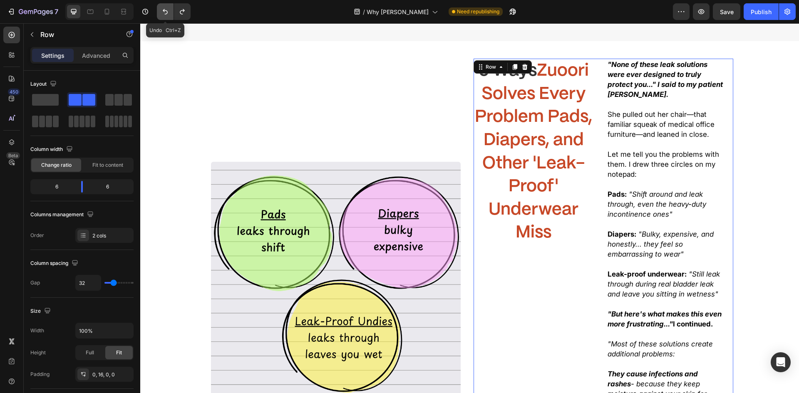
click at [158, 10] on button "Undo/Redo" at bounding box center [165, 11] width 17 height 17
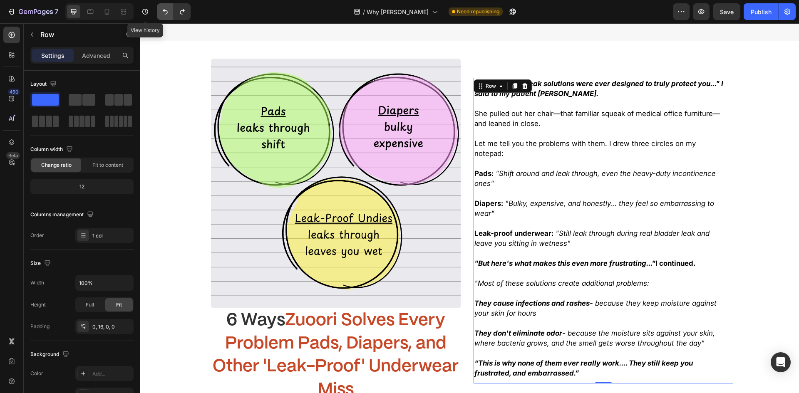
click at [158, 12] on button "Undo/Redo" at bounding box center [165, 11] width 17 height 17
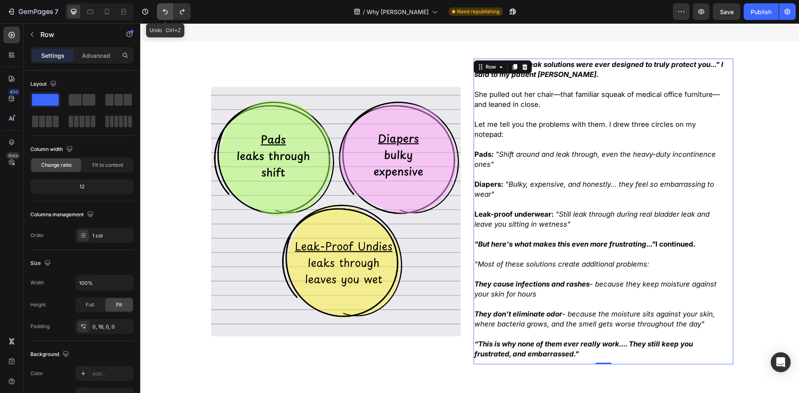
click at [162, 12] on icon "Undo/Redo" at bounding box center [165, 11] width 8 height 8
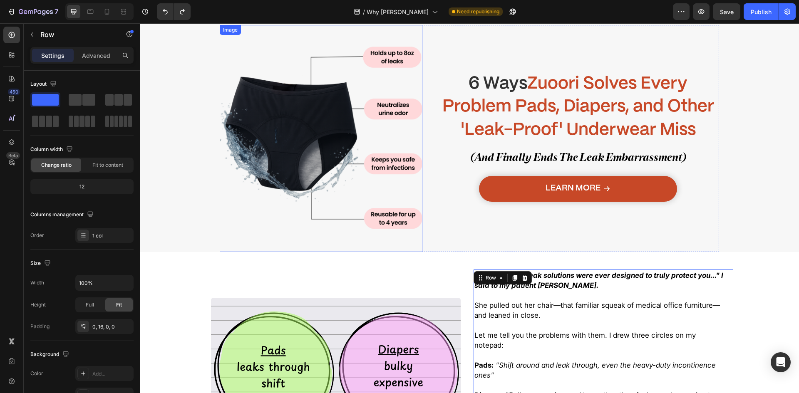
scroll to position [0, 0]
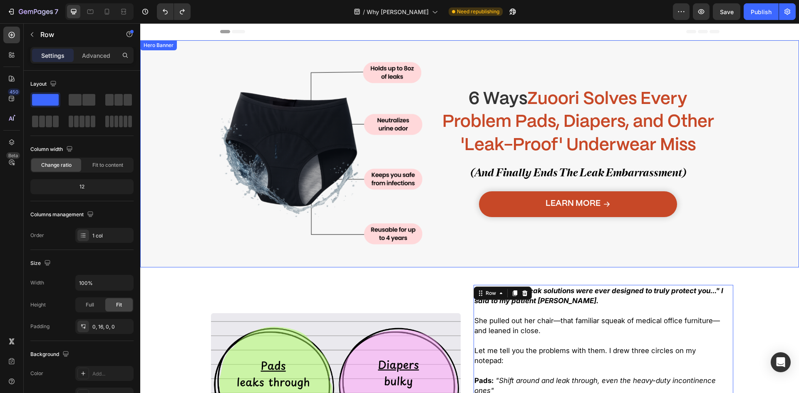
click at [188, 164] on div "Overlay" at bounding box center [469, 153] width 658 height 227
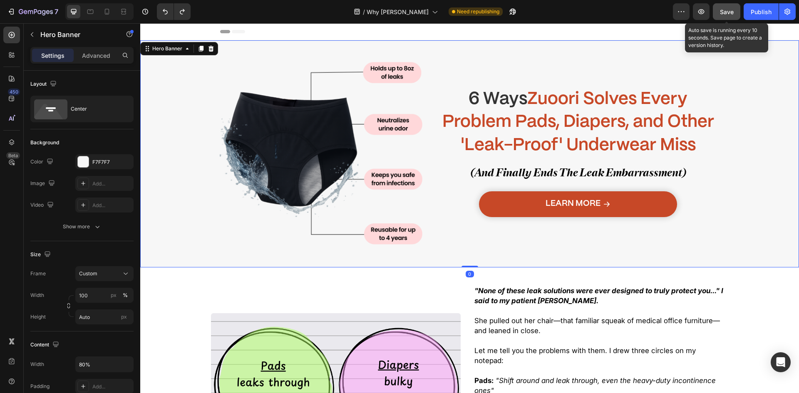
click at [723, 7] on div "Save" at bounding box center [726, 11] width 14 height 9
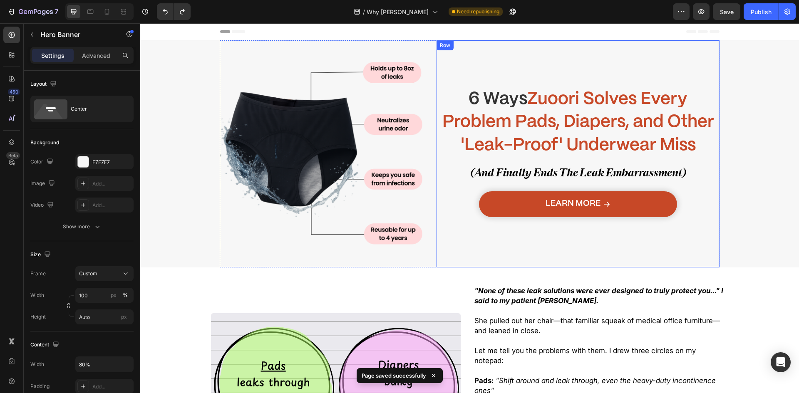
click at [539, 171] on span "(And Finally Ends The Leak Embarrassment)" at bounding box center [577, 172] width 215 height 13
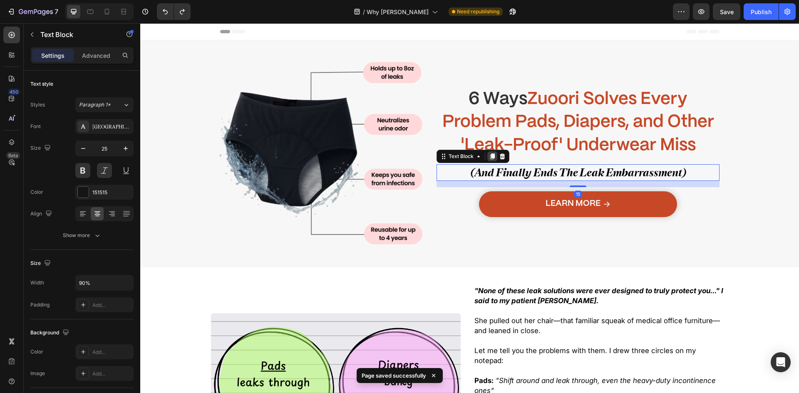
click at [489, 157] on icon at bounding box center [492, 156] width 7 height 7
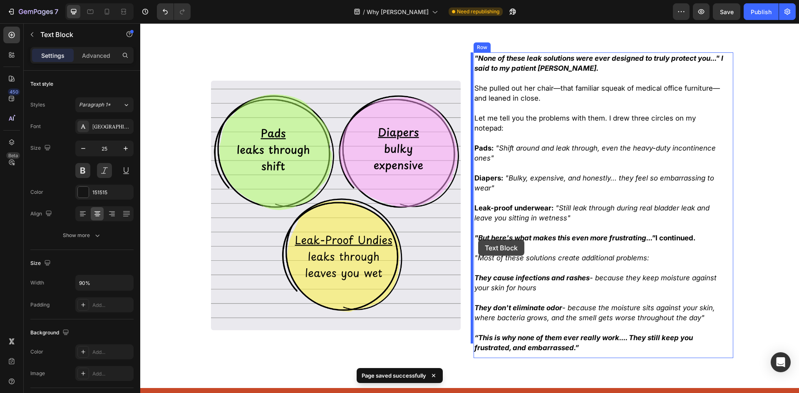
scroll to position [291, 0]
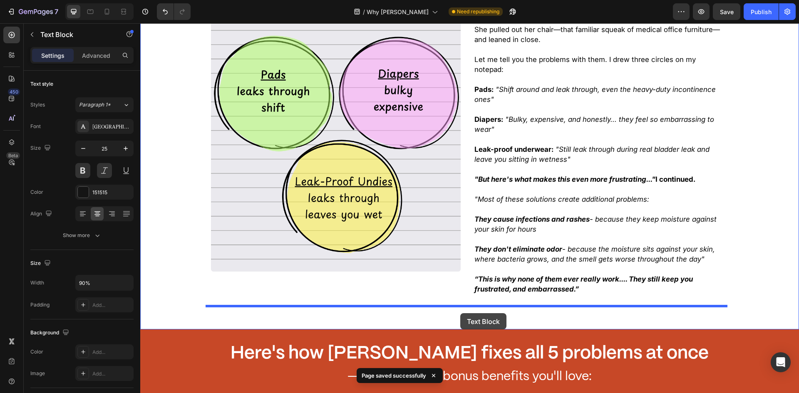
drag, startPoint x: 463, startPoint y: 195, endPoint x: 460, endPoint y: 313, distance: 117.7
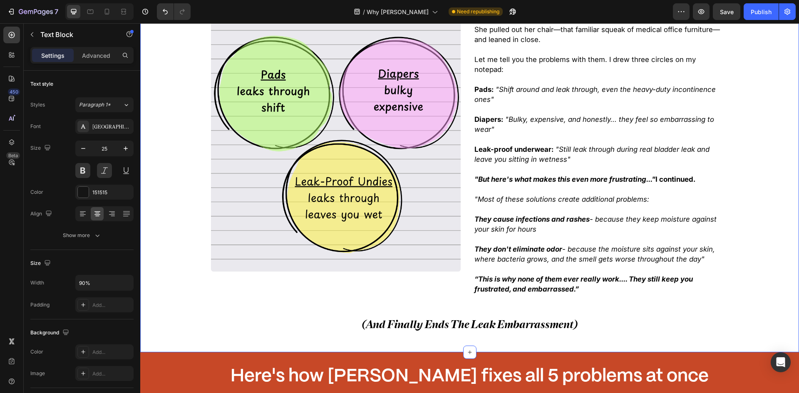
click at [227, 296] on div ""None of these leak solutions were ever designed to truly protect you..." I sai…" at bounding box center [469, 166] width 658 height 345
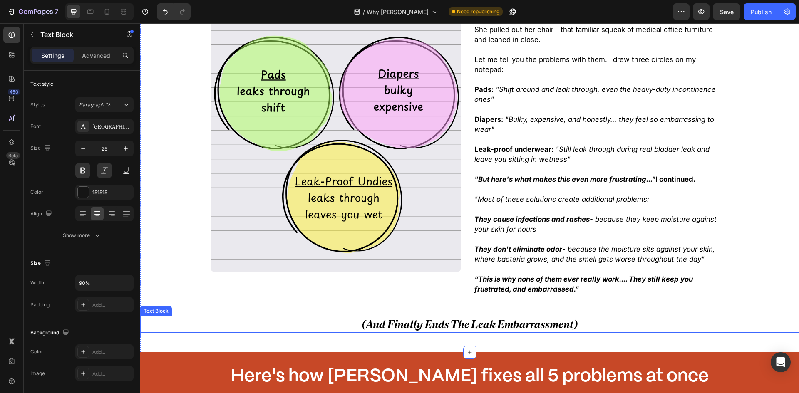
click at [287, 319] on p "(And Finally Ends The Leak Embarrassment)" at bounding box center [469, 324] width 591 height 15
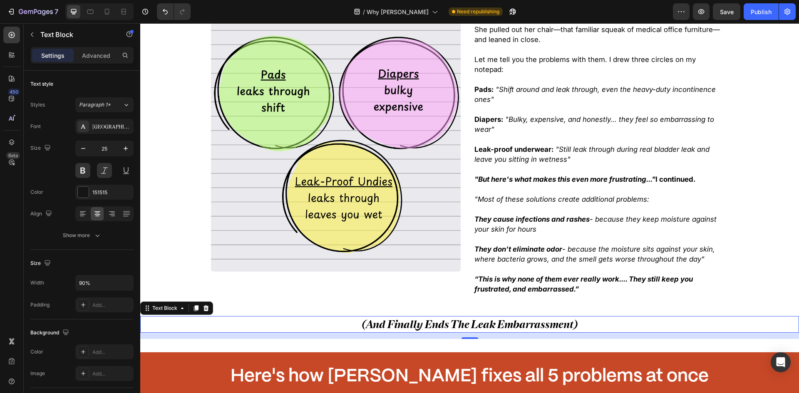
click at [536, 301] on div ""None of these leak solutions were ever designed to truly protect you..." I sai…" at bounding box center [469, 166] width 658 height 345
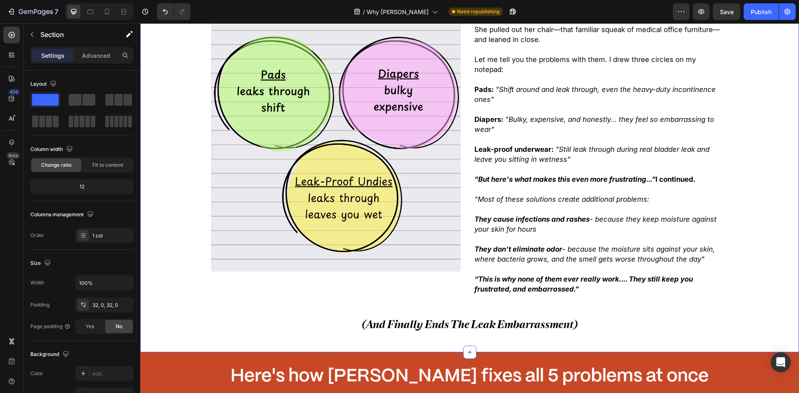
click at [536, 301] on div ""None of these leak solutions were ever designed to truly protect you..." I sai…" at bounding box center [469, 166] width 658 height 345
click at [547, 318] on span "(And Finally Ends The Leak Embarrassment)" at bounding box center [469, 324] width 215 height 13
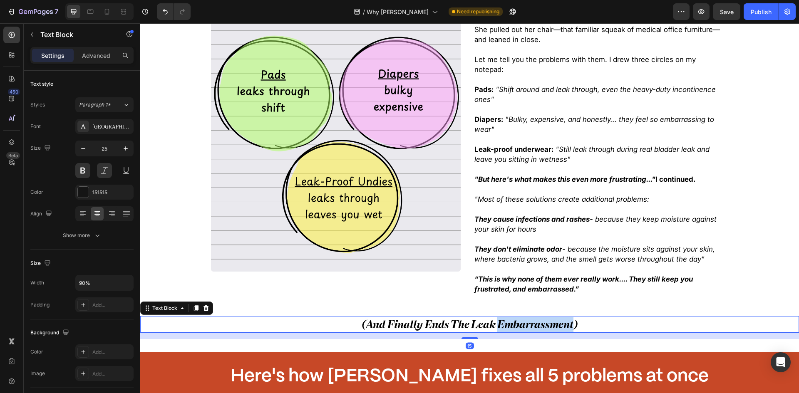
click at [547, 318] on span "(And Finally Ends The Leak Embarrassment)" at bounding box center [469, 324] width 215 height 13
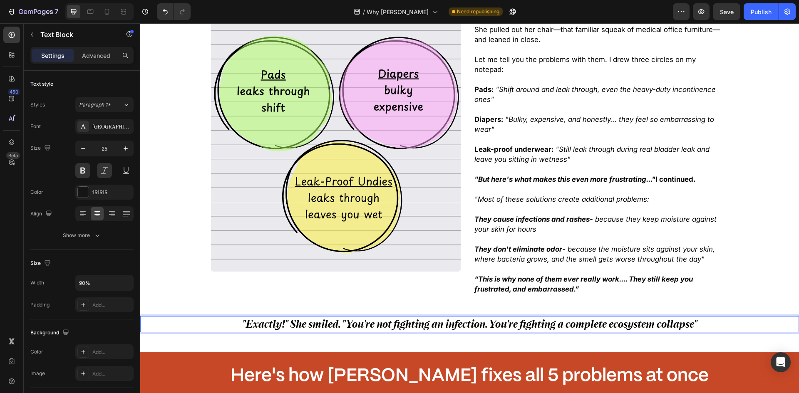
click at [493, 318] on strong ""Exactly!" She smiled. "You're not fighting an infection. You're fighting a com…" at bounding box center [469, 324] width 455 height 12
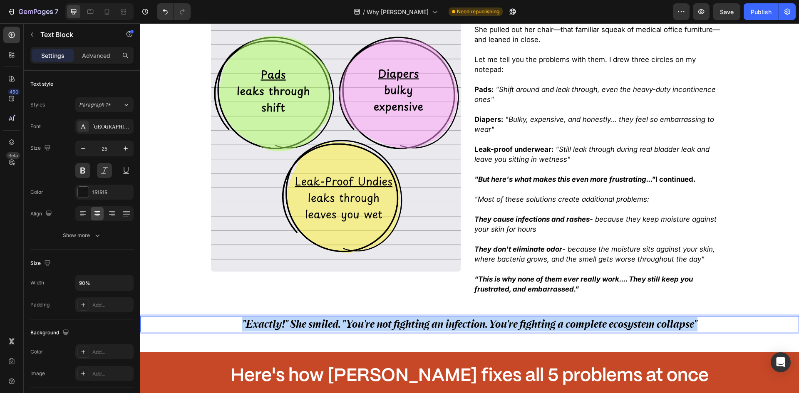
click at [493, 318] on strong ""Exactly!" She smiled. "You're not fighting an infection. You're fighting a com…" at bounding box center [469, 324] width 455 height 12
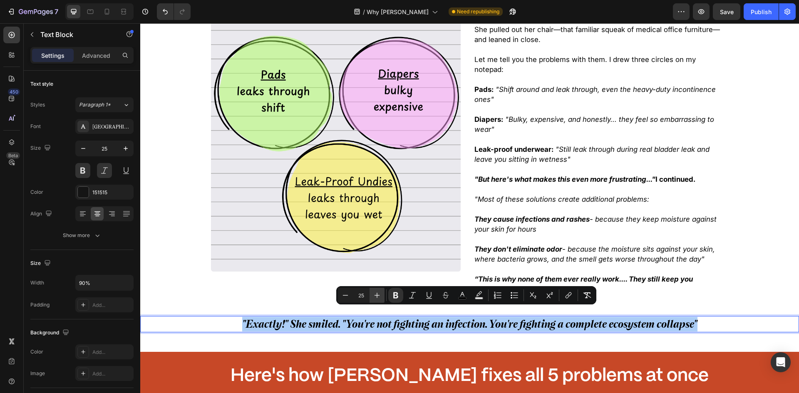
click at [376, 300] on button "Plus" at bounding box center [376, 295] width 15 height 15
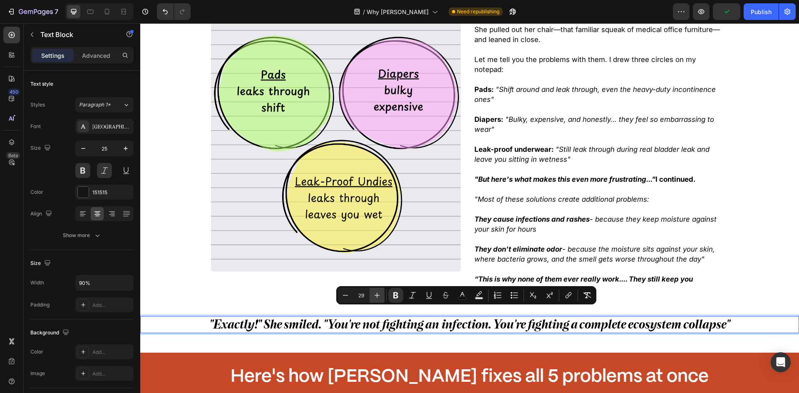
click at [376, 300] on button "Plus" at bounding box center [376, 295] width 15 height 15
type input "30"
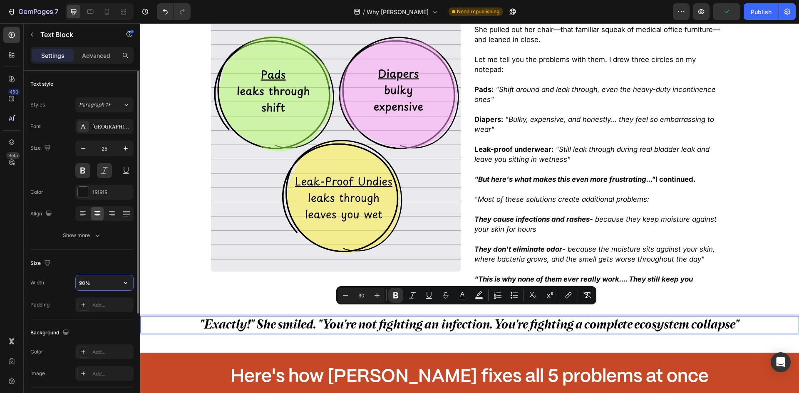
click at [101, 283] on input "90%" at bounding box center [104, 282] width 57 height 15
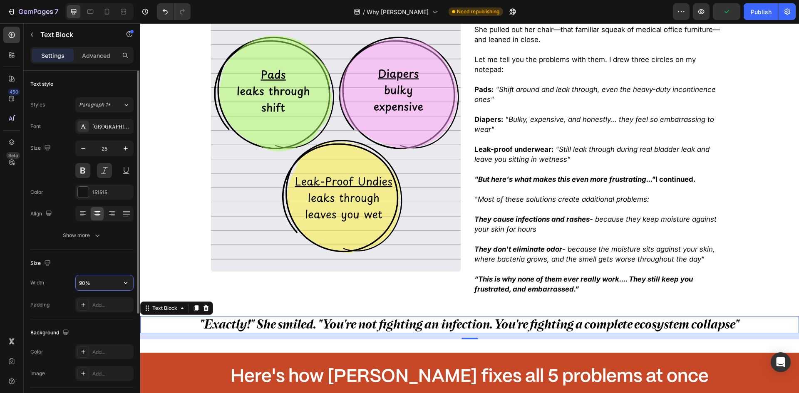
click at [101, 283] on input "90%" at bounding box center [104, 282] width 57 height 15
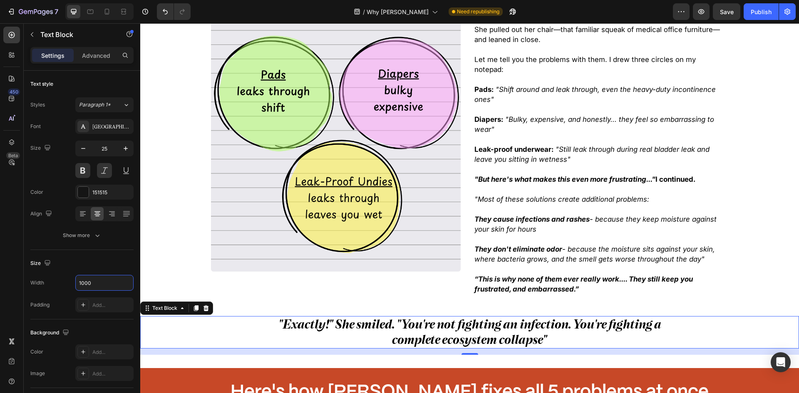
type input "1000"
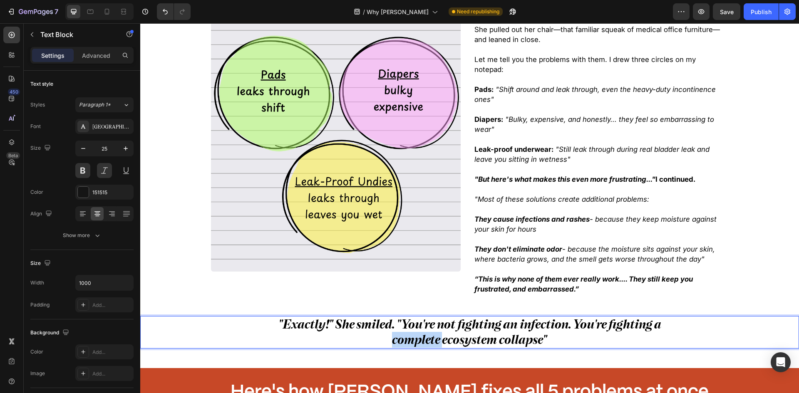
click at [381, 329] on p ""Exactly!" She smiled. "You're not fighting an infection. You're fighting a com…" at bounding box center [469, 332] width 414 height 31
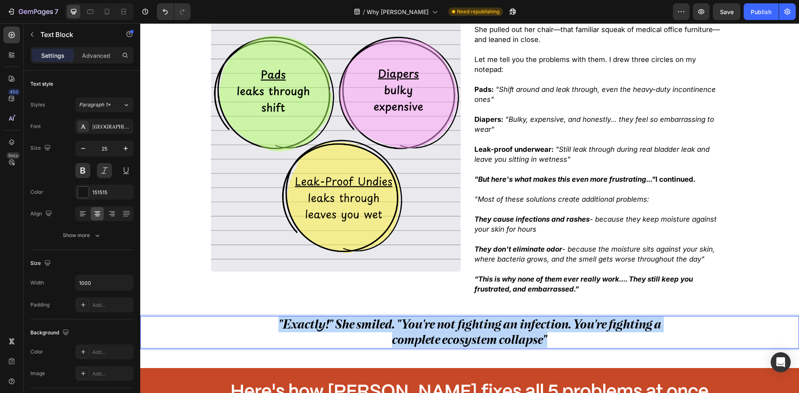
click at [381, 329] on p ""Exactly!" She smiled. "You're not fighting an infection. You're fighting a com…" at bounding box center [469, 332] width 414 height 31
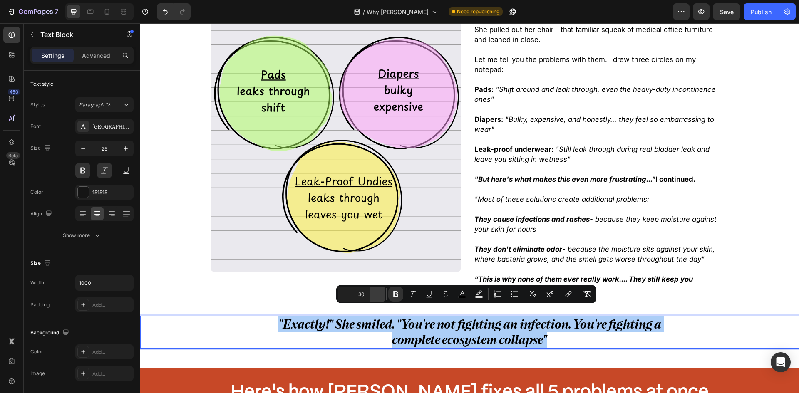
click at [374, 297] on icon "Editor contextual toolbar" at bounding box center [377, 294] width 8 height 8
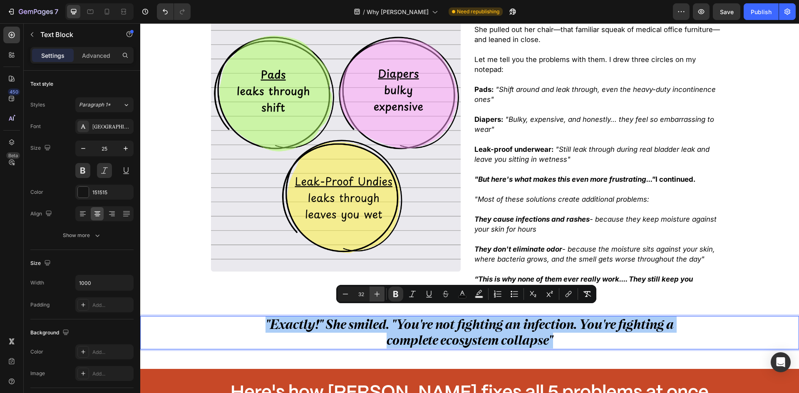
click at [374, 297] on icon "Editor contextual toolbar" at bounding box center [377, 294] width 8 height 8
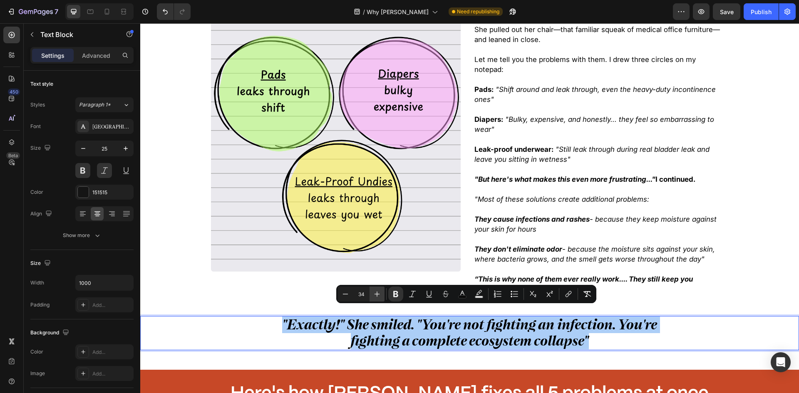
click at [374, 297] on icon "Editor contextual toolbar" at bounding box center [377, 294] width 8 height 8
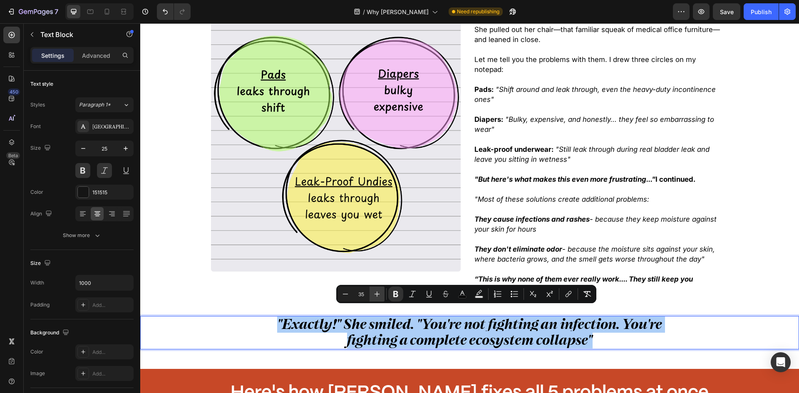
click at [374, 297] on icon "Editor contextual toolbar" at bounding box center [377, 294] width 8 height 8
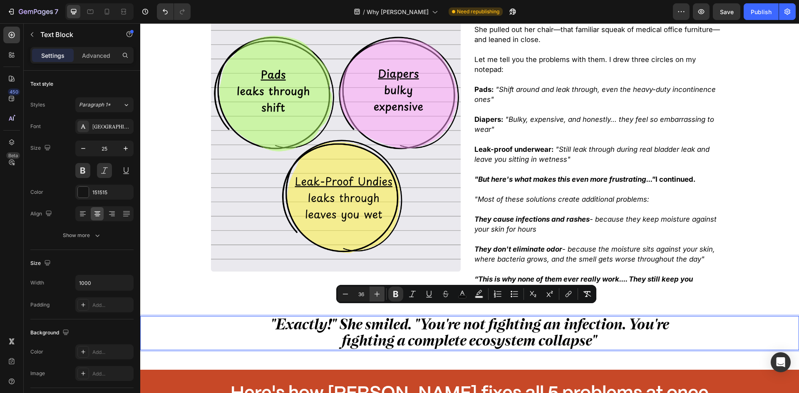
click at [374, 296] on icon "Editor contextual toolbar" at bounding box center [377, 294] width 8 height 8
type input "38"
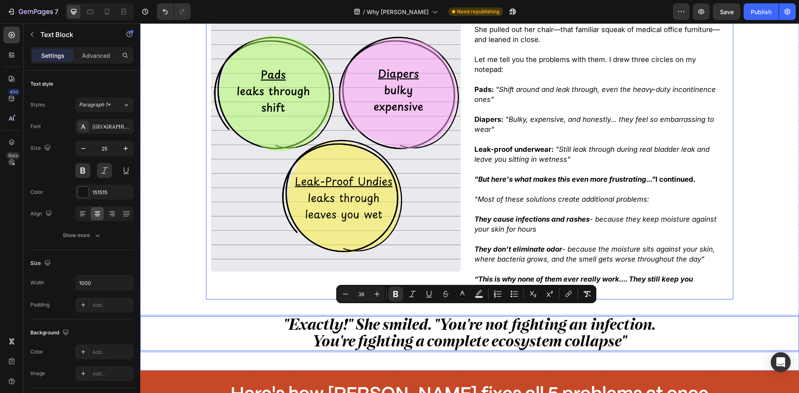
click at [265, 279] on div "Image" at bounding box center [335, 147] width 259 height 306
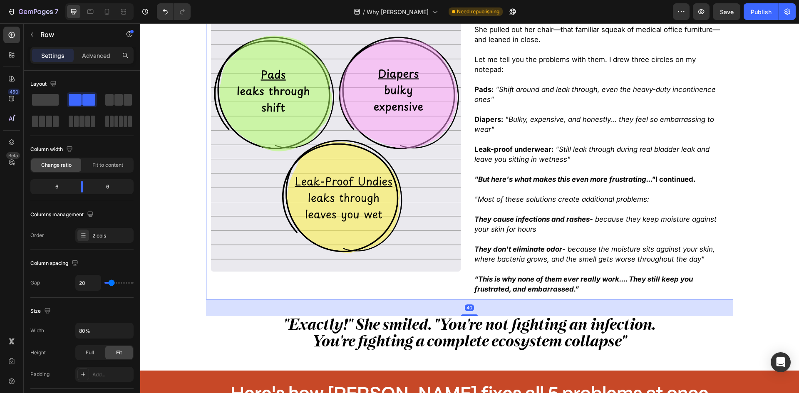
click at [349, 320] on strong ""Exactly!" She smiled. "You're not fighting an infection. You're fighting a com…" at bounding box center [469, 332] width 372 height 35
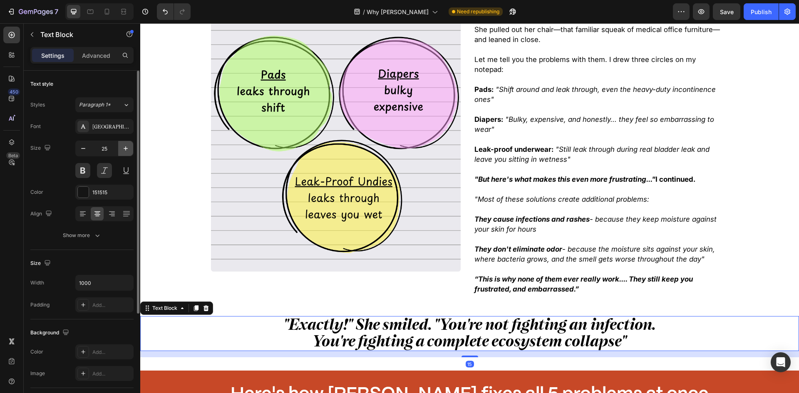
click at [121, 147] on button "button" at bounding box center [125, 148] width 15 height 15
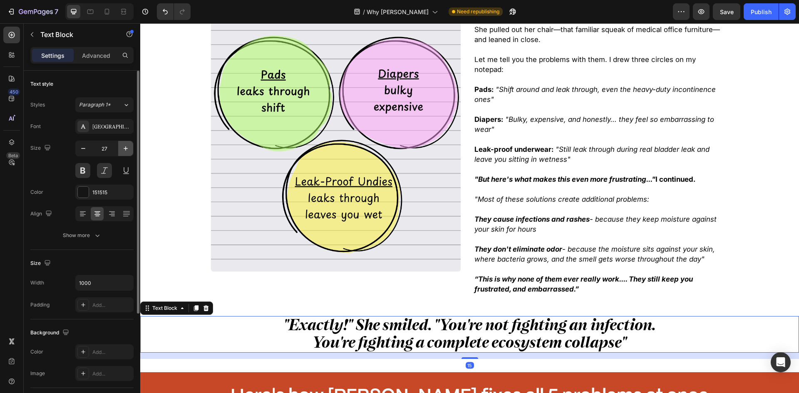
click at [121, 147] on button "button" at bounding box center [125, 148] width 15 height 15
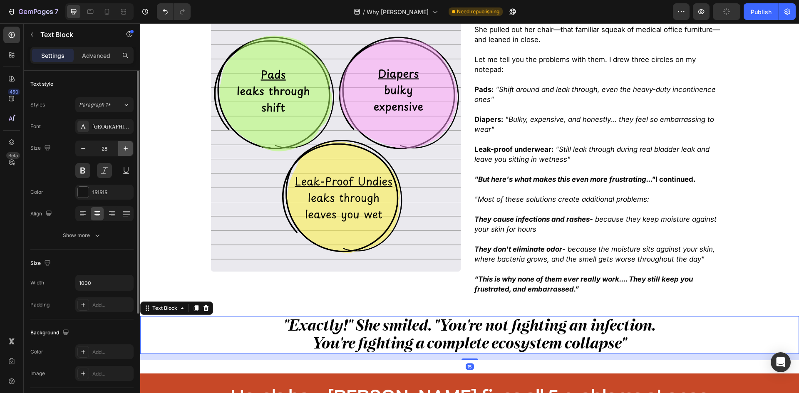
click at [121, 147] on button "button" at bounding box center [125, 148] width 15 height 15
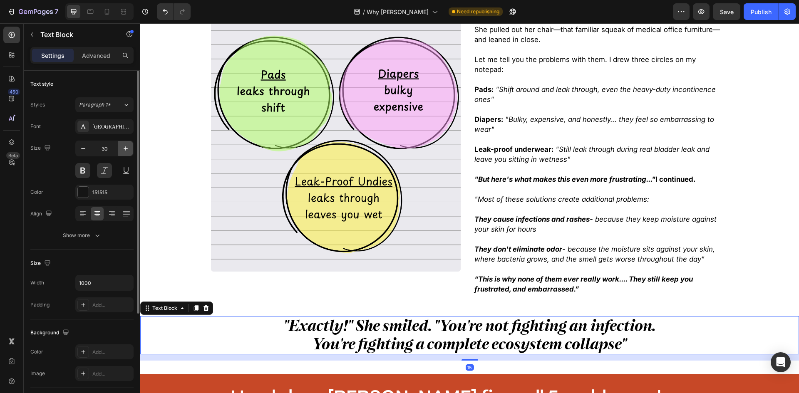
click at [121, 147] on button "button" at bounding box center [125, 148] width 15 height 15
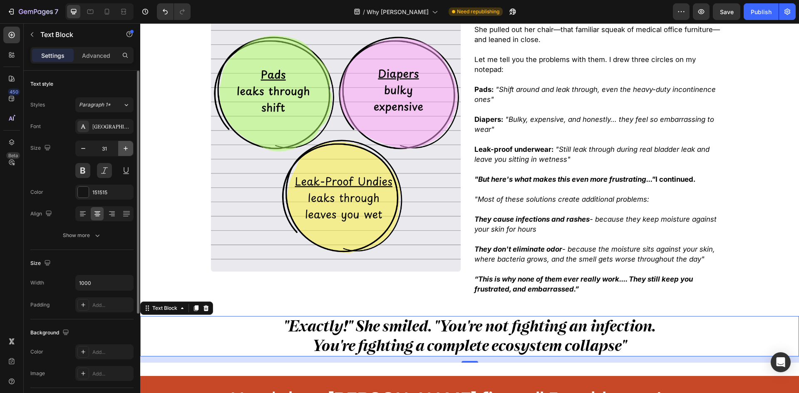
click at [121, 147] on button "button" at bounding box center [125, 148] width 15 height 15
click at [125, 148] on icon "button" at bounding box center [125, 148] width 8 height 8
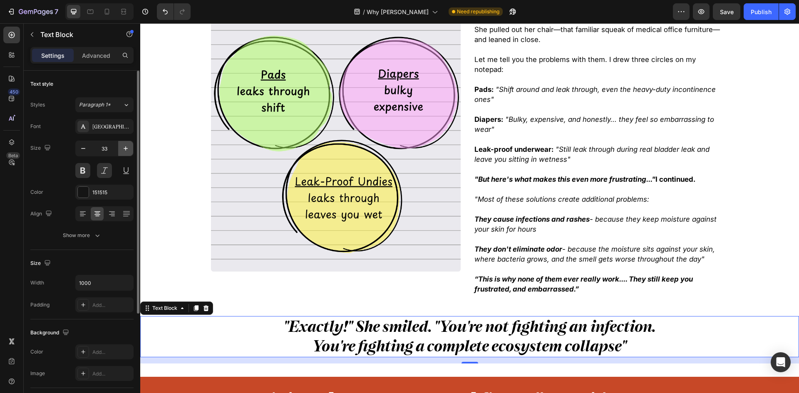
type input "34"
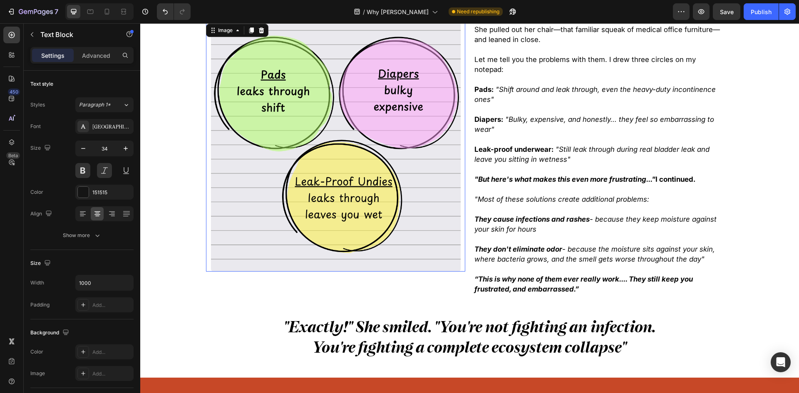
drag, startPoint x: 220, startPoint y: 182, endPoint x: 280, endPoint y: 178, distance: 60.0
click at [220, 182] on img at bounding box center [336, 147] width 250 height 250
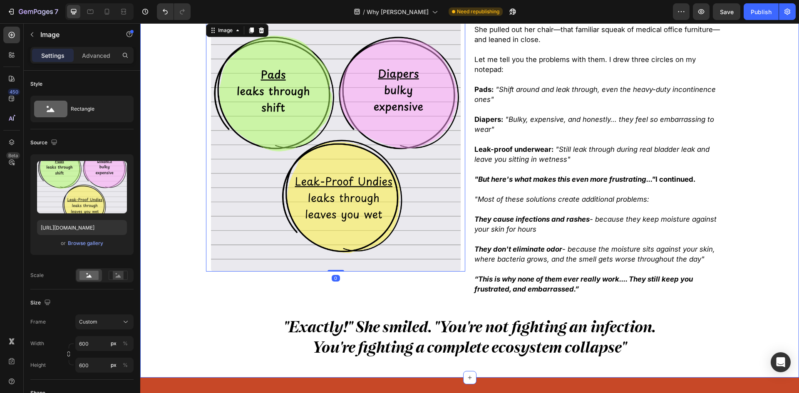
click at [471, 331] on strong ""Exactly!" She smiled. "You're not fighting an infection. You're fighting a com…" at bounding box center [469, 336] width 372 height 39
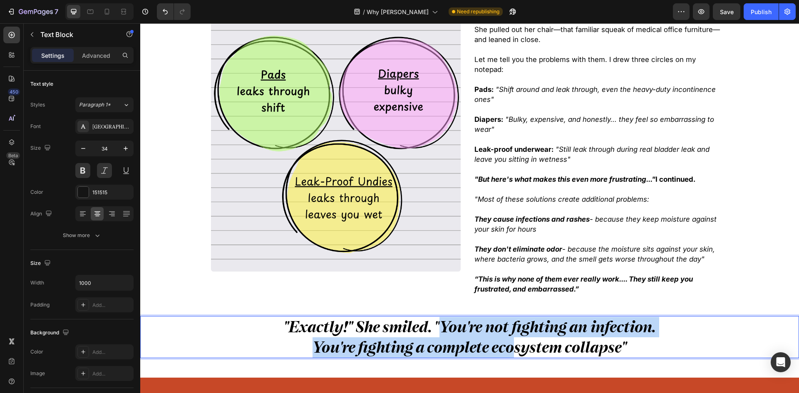
click at [507, 330] on strong ""Exactly!" She smiled. "You're not fighting an infection. You're fighting a com…" at bounding box center [469, 336] width 372 height 39
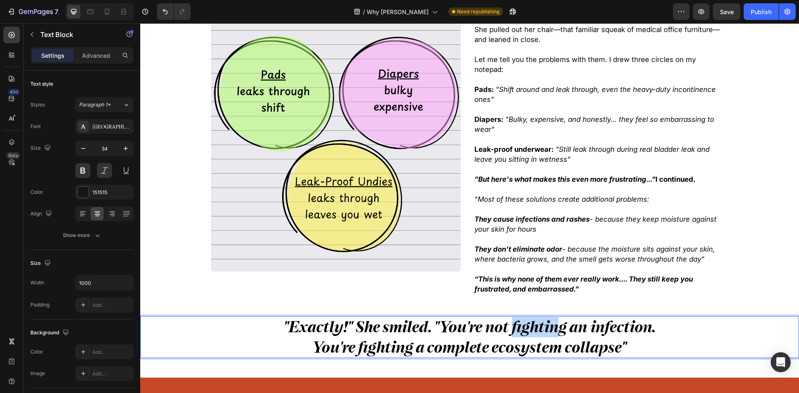
drag, startPoint x: 507, startPoint y: 320, endPoint x: 554, endPoint y: 320, distance: 47.0
click at [554, 320] on strong ""Exactly!" She smiled. "You're not fighting an infection. You're fighting a com…" at bounding box center [469, 336] width 372 height 39
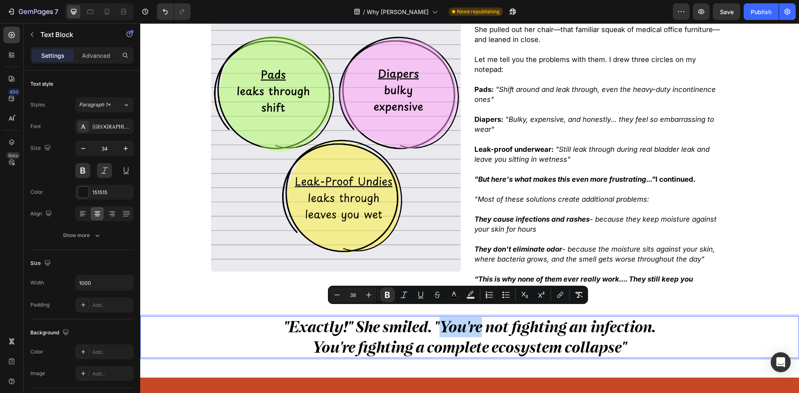
drag, startPoint x: 440, startPoint y: 316, endPoint x: 478, endPoint y: 319, distance: 37.9
click at [478, 319] on strong ""Exactly!" She smiled. "You're not fighting an infection. You're fighting a com…" at bounding box center [469, 336] width 372 height 39
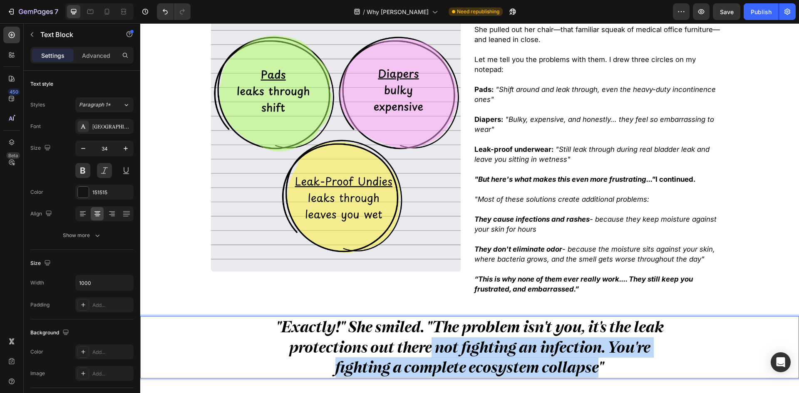
drag, startPoint x: 428, startPoint y: 337, endPoint x: 591, endPoint y: 360, distance: 165.0
click at [592, 360] on strong ""Exactly!" She smiled. "The problem isn't you, it's the leak protections out th…" at bounding box center [470, 346] width 388 height 59
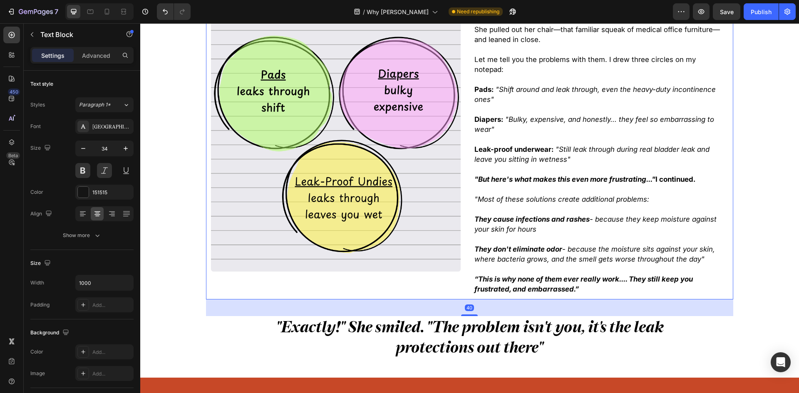
click at [245, 289] on div ""None of these leak solutions were ever designed to truly protect you..." I sai…" at bounding box center [469, 147] width 527 height 306
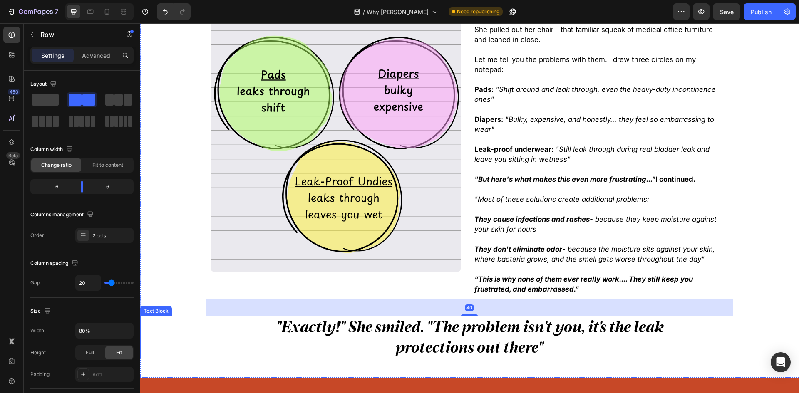
click at [412, 319] on strong ""Exactly!" She smiled. "The problem isn't you, it's the leak protections out th…" at bounding box center [470, 336] width 388 height 39
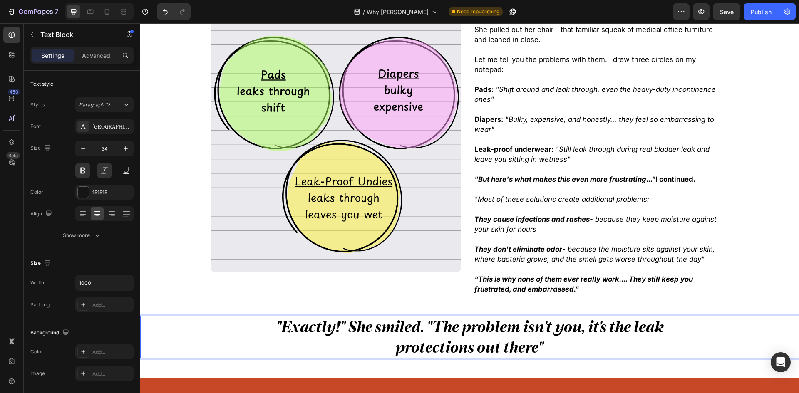
click at [461, 329] on strong ""Exactly!" She smiled. "The problem isn't you, it's the leak protections out th…" at bounding box center [470, 336] width 388 height 39
click at [604, 319] on strong ""Exactly!" She smiled. "The problem isn't you, it's the leak protections out th…" at bounding box center [470, 336] width 388 height 39
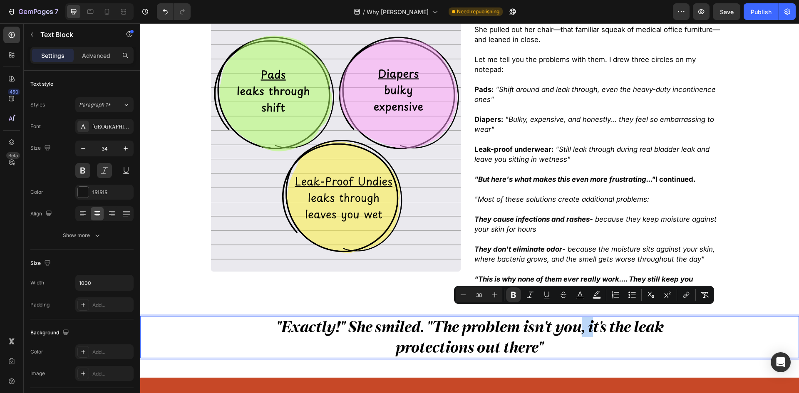
drag, startPoint x: 590, startPoint y: 319, endPoint x: 578, endPoint y: 319, distance: 12.5
click at [578, 319] on strong ""Exactly!" She smiled. "The problem isn't you, it's the leak protections out th…" at bounding box center [470, 336] width 388 height 39
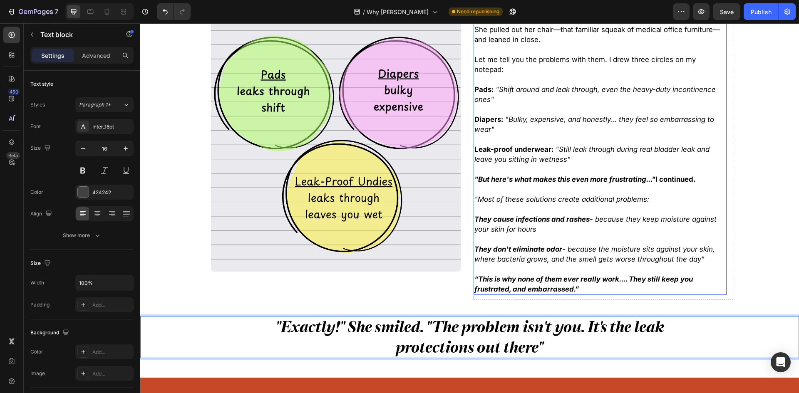
click at [618, 247] on icon "They don't eliminate odor - because the moisture sits against your skin, where …" at bounding box center [594, 254] width 240 height 18
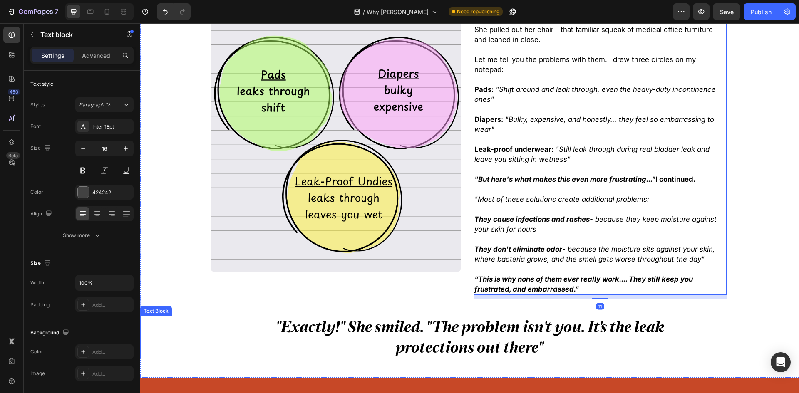
click at [498, 325] on strong ""Exactly!" She smiled. "The problem isn't you. It's the leak protections out th…" at bounding box center [469, 336] width 388 height 39
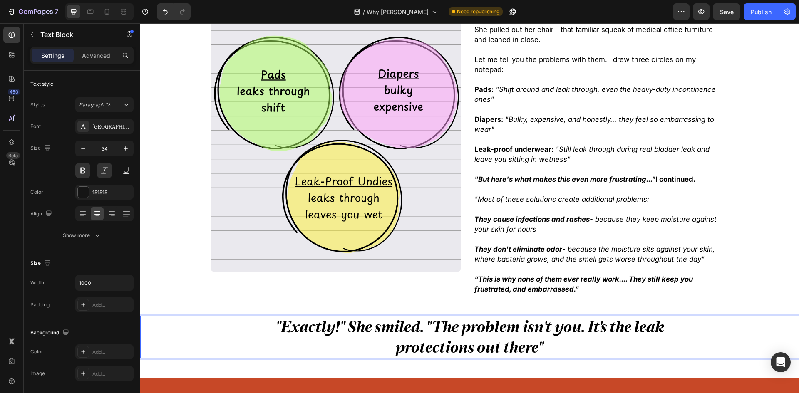
drag, startPoint x: 520, startPoint y: 337, endPoint x: 524, endPoint y: 339, distance: 4.3
click at [522, 338] on strong ""Exactly!" She smiled. "The problem isn't you. It's the leak protections out th…" at bounding box center [469, 336] width 388 height 39
click at [534, 341] on strong ""Exactly!" She smiled. "The problem isn't you. It's the leak protections out th…" at bounding box center [469, 336] width 388 height 39
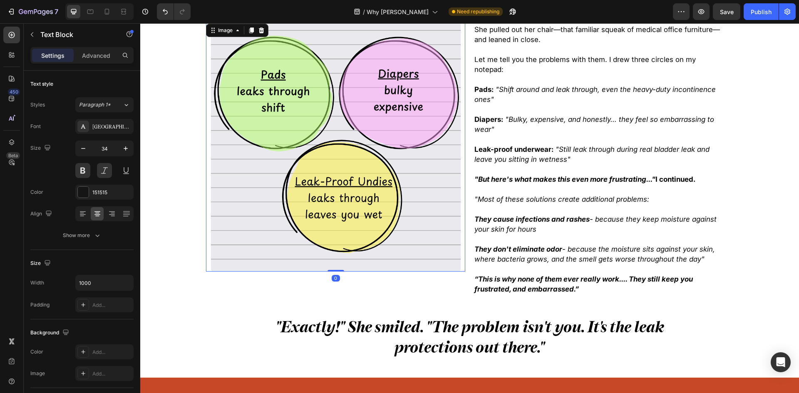
click at [342, 165] on img at bounding box center [336, 147] width 250 height 250
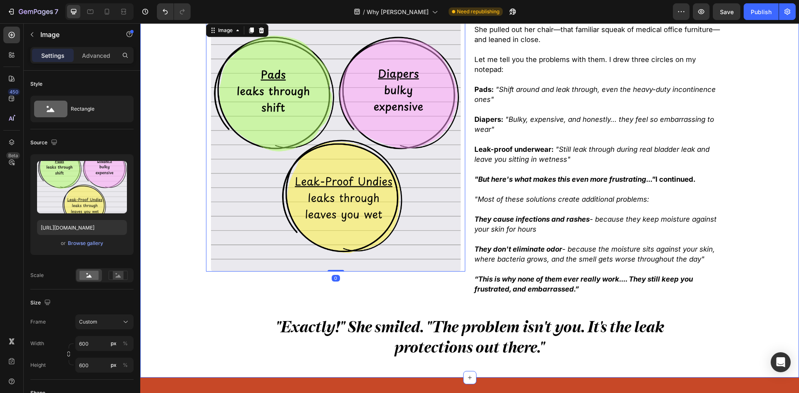
click at [562, 341] on p ""Exactly!" She smiled. "The problem isn't you. It's the leak protections out th…" at bounding box center [469, 337] width 414 height 40
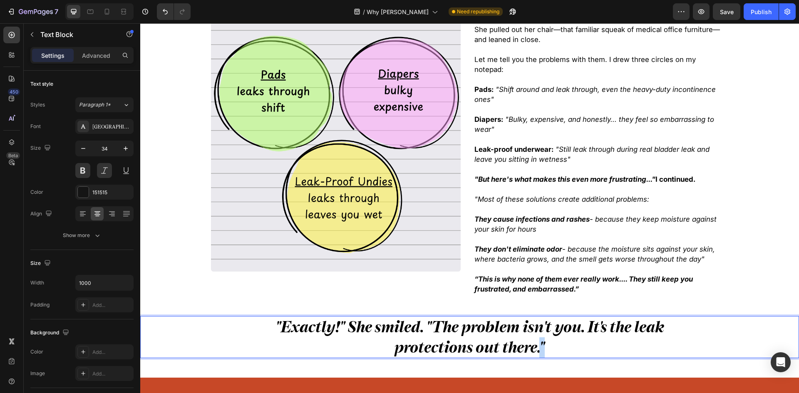
click at [538, 340] on strong ""Exactly!" She smiled. "The problem isn't you. It's the leak protections out th…" at bounding box center [469, 336] width 388 height 39
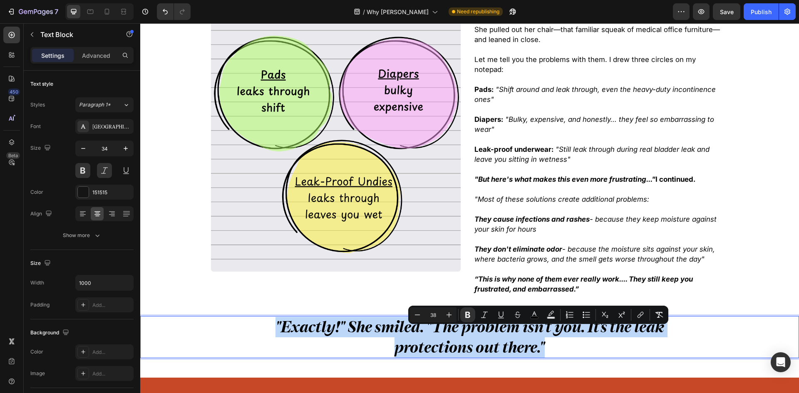
click at [538, 340] on strong ""Exactly!" She smiled. "The problem isn't you. It's the leak protections out th…" at bounding box center [469, 336] width 388 height 39
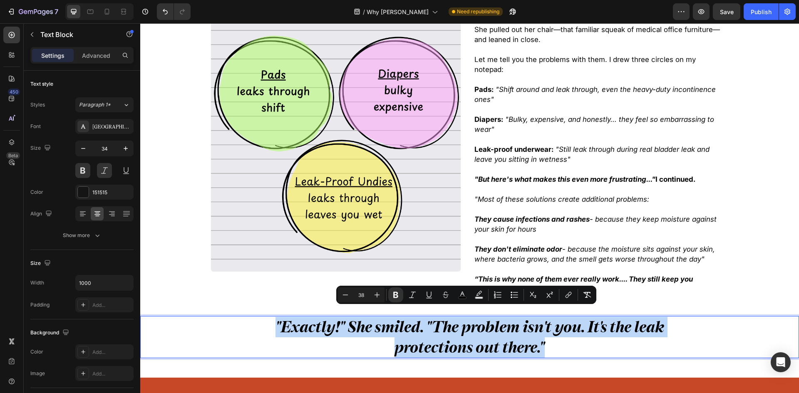
click at [535, 339] on strong ""Exactly!" She smiled. "The problem isn't you. It's the leak protections out th…" at bounding box center [469, 336] width 388 height 39
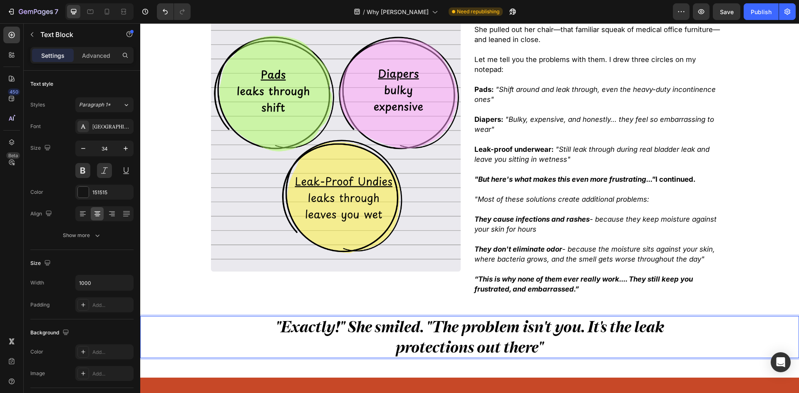
click at [424, 326] on strong ""Exactly!" She smiled. "The problem isn't you. It's the leak protections out th…" at bounding box center [469, 336] width 388 height 39
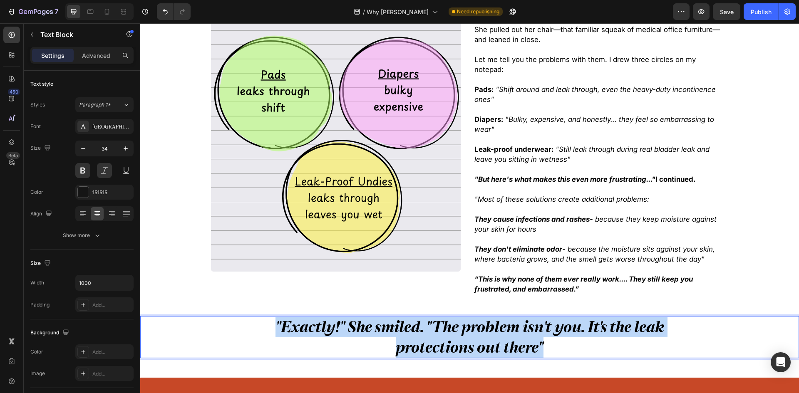
click at [424, 326] on strong ""Exactly!" She smiled. "The problem isn't you. It's the leak protections out th…" at bounding box center [469, 336] width 388 height 39
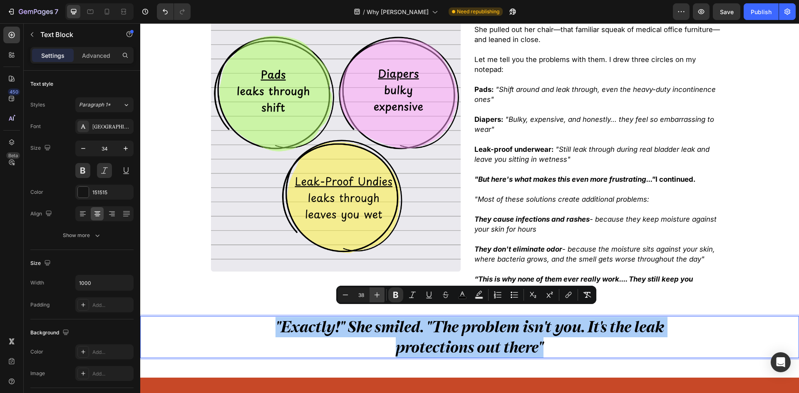
click at [373, 291] on icon "Editor contextual toolbar" at bounding box center [377, 295] width 8 height 8
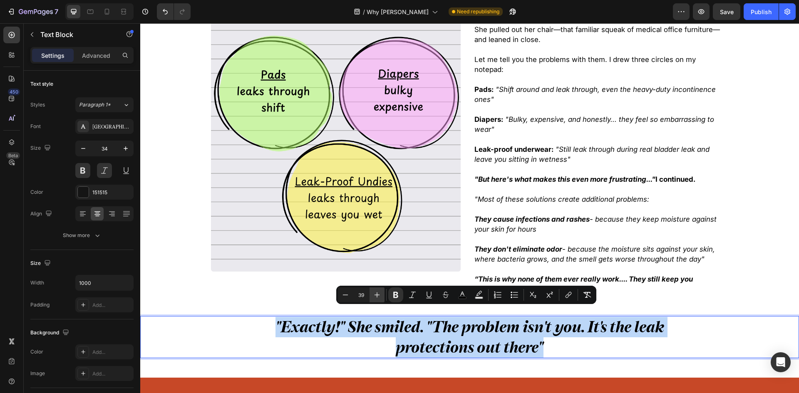
type input "40"
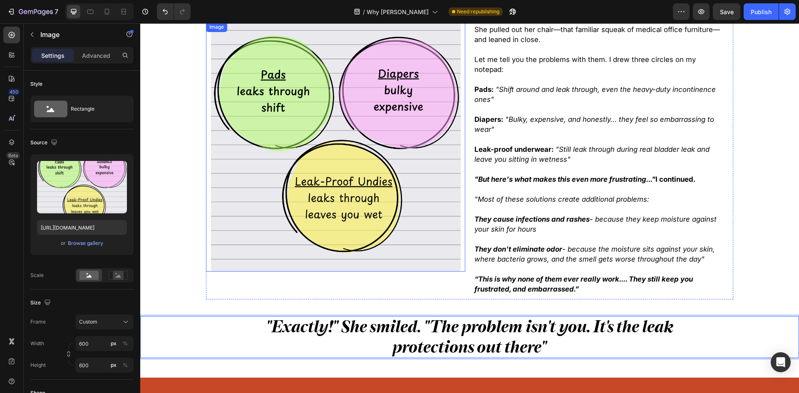
click at [222, 240] on img at bounding box center [336, 147] width 250 height 250
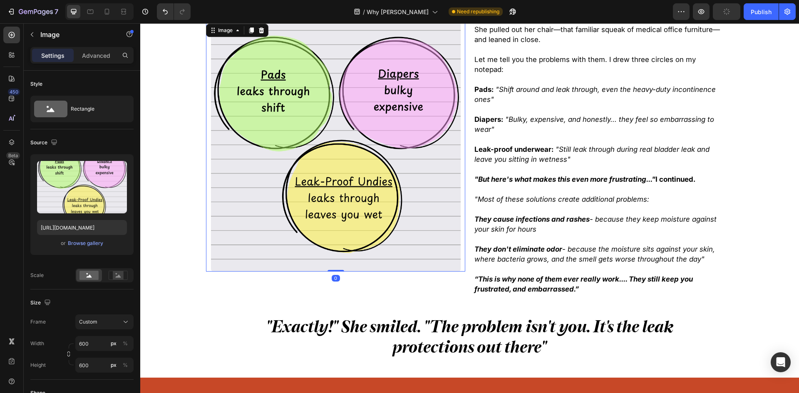
click at [388, 359] on div ""None of these leak solutions were ever designed to truly protect you..." I sai…" at bounding box center [469, 178] width 658 height 397
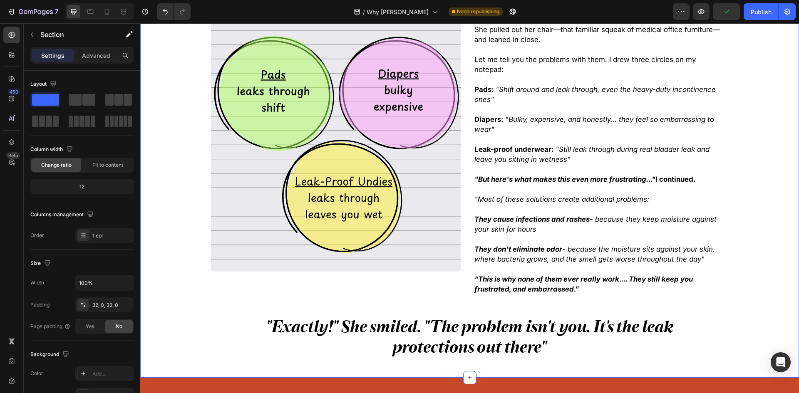
click at [378, 333] on p ""Exactly!" She smiled. "The problem isn't you. It's the leak protections out th…" at bounding box center [469, 337] width 414 height 40
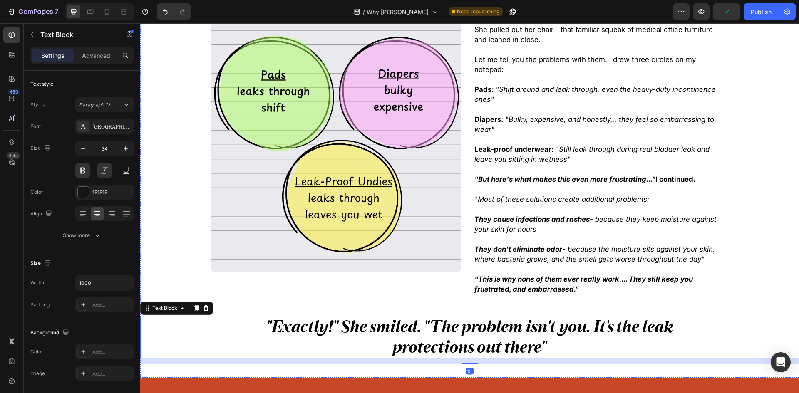
click at [260, 248] on img at bounding box center [336, 147] width 250 height 250
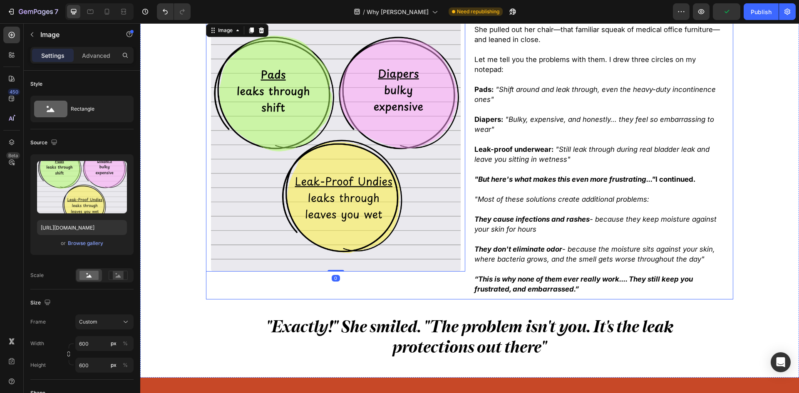
click at [422, 332] on strong ""Exactly!" She smiled. "The problem isn't you. It's the leak protections out th…" at bounding box center [470, 336] width 408 height 40
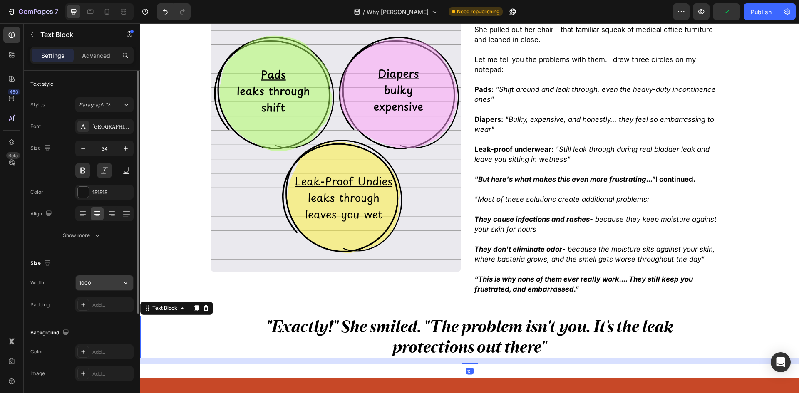
click at [110, 277] on input "1000" at bounding box center [104, 282] width 57 height 15
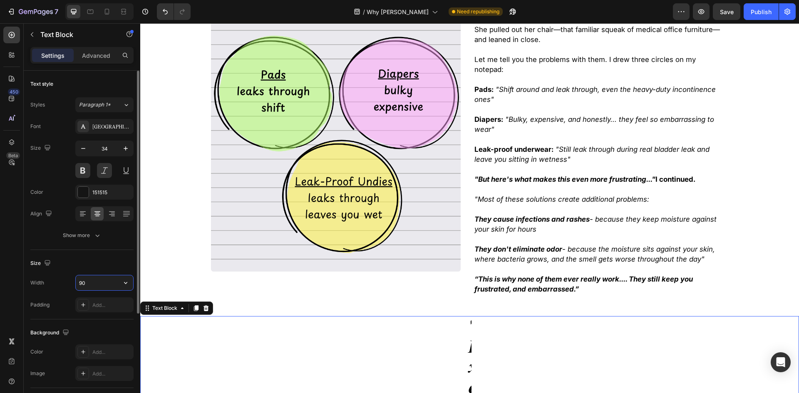
type input "900"
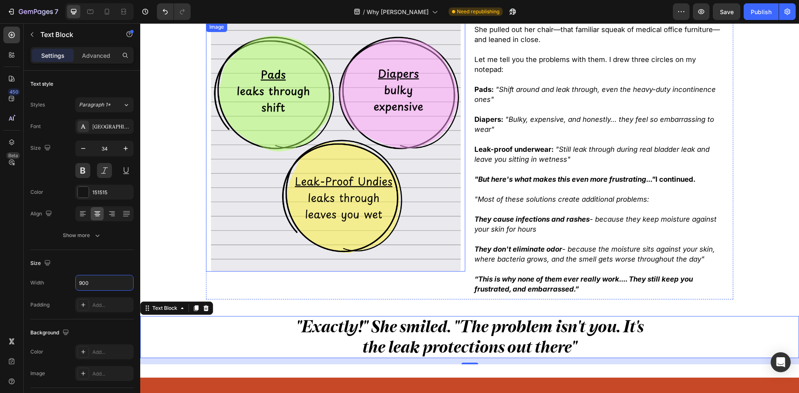
click at [257, 224] on img at bounding box center [336, 147] width 250 height 250
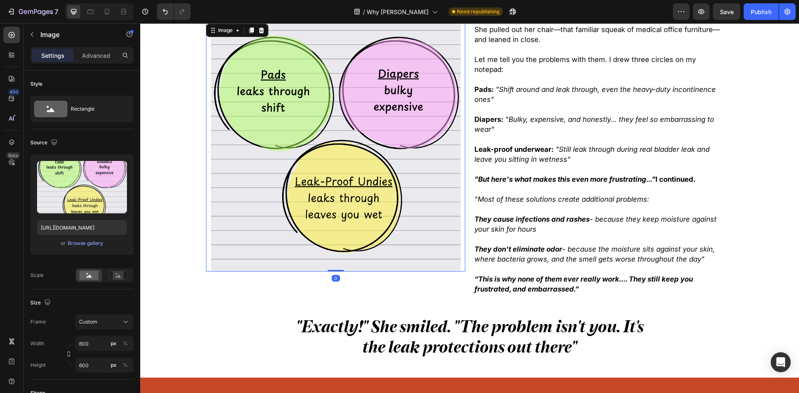
scroll to position [333, 0]
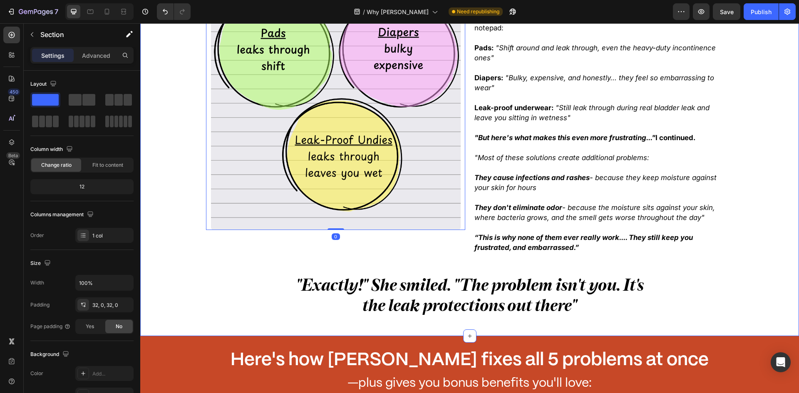
click at [271, 256] on div ""None of these leak solutions were ever designed to truly protect you..." I sai…" at bounding box center [469, 137] width 658 height 371
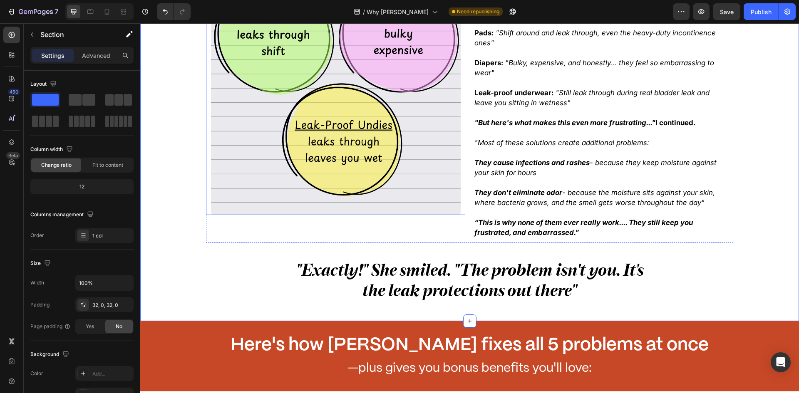
scroll to position [374, 0]
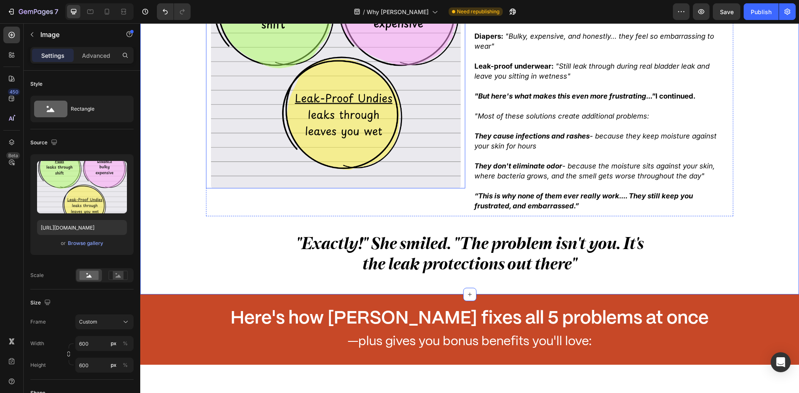
click at [225, 162] on img at bounding box center [336, 64] width 250 height 250
click at [194, 153] on div ""None of these leak solutions were ever designed to truly protect you..." I sai…" at bounding box center [469, 96] width 658 height 371
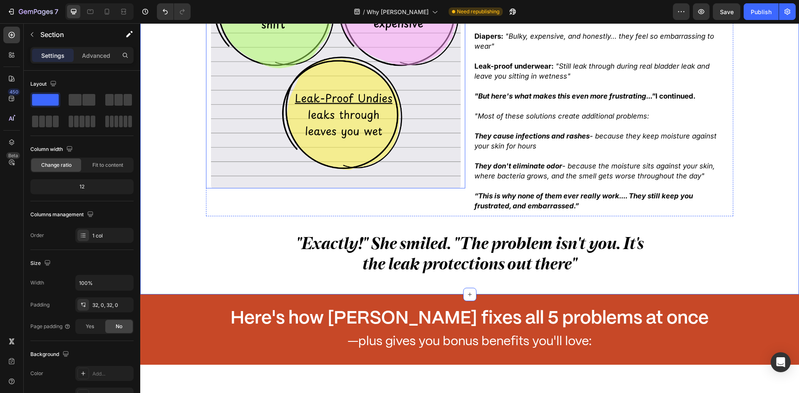
click at [208, 163] on div at bounding box center [335, 64] width 259 height 250
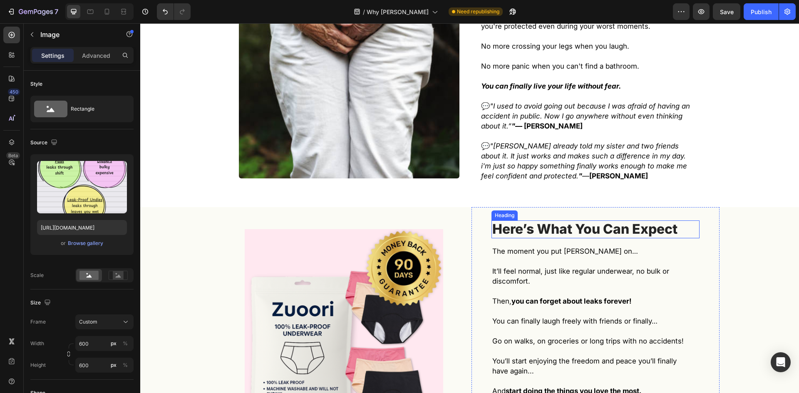
scroll to position [2246, 0]
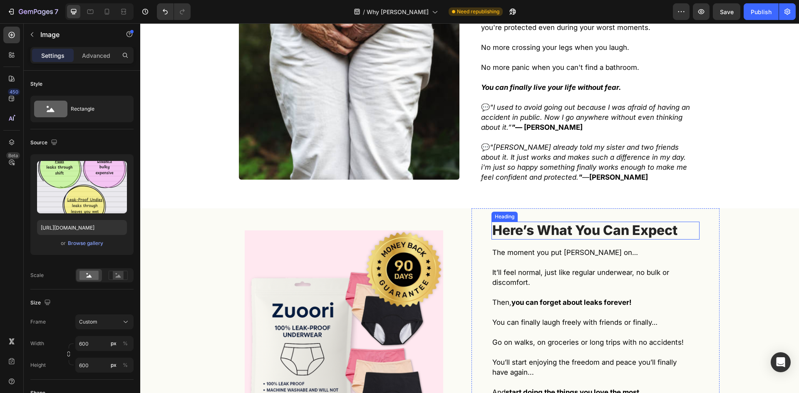
click at [569, 222] on span "Here’s What You Can Expect" at bounding box center [584, 230] width 185 height 16
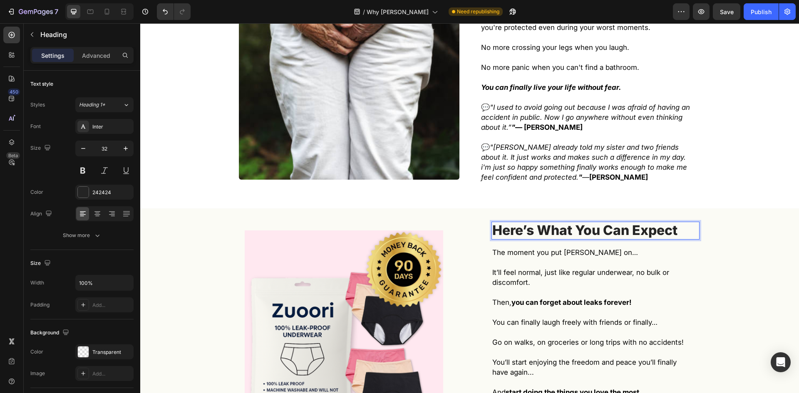
click at [569, 222] on span "Here’s What You Can Expect" at bounding box center [584, 230] width 185 height 16
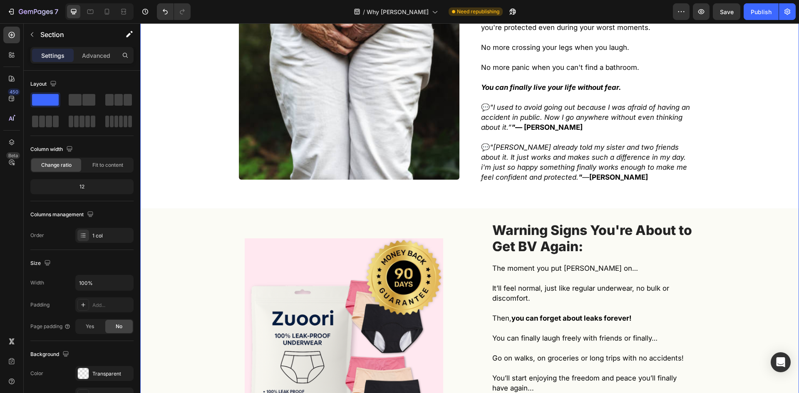
drag, startPoint x: 719, startPoint y: 7, endPoint x: 719, endPoint y: 21, distance: 14.2
click at [720, 7] on button "Save" at bounding box center [725, 11] width 27 height 17
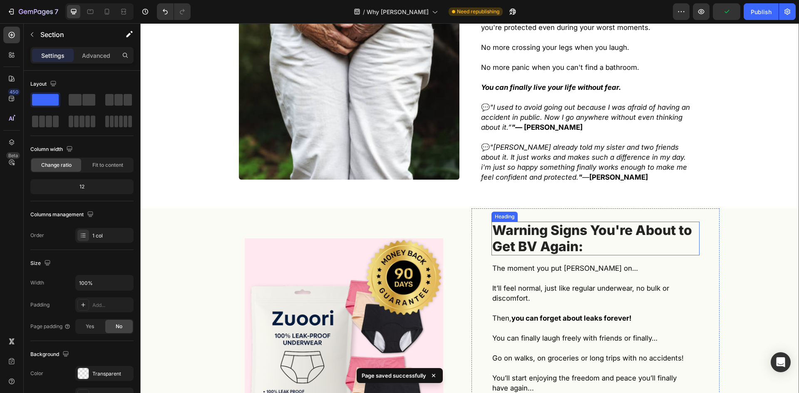
click at [530, 222] on span "Warning Signs You're About to" at bounding box center [592, 230] width 200 height 16
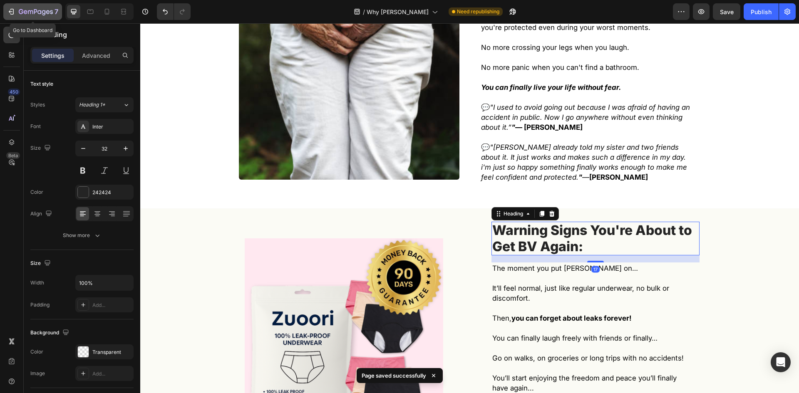
click at [19, 8] on div "7" at bounding box center [39, 12] width 40 height 10
